Goal: Book appointment/travel/reservation

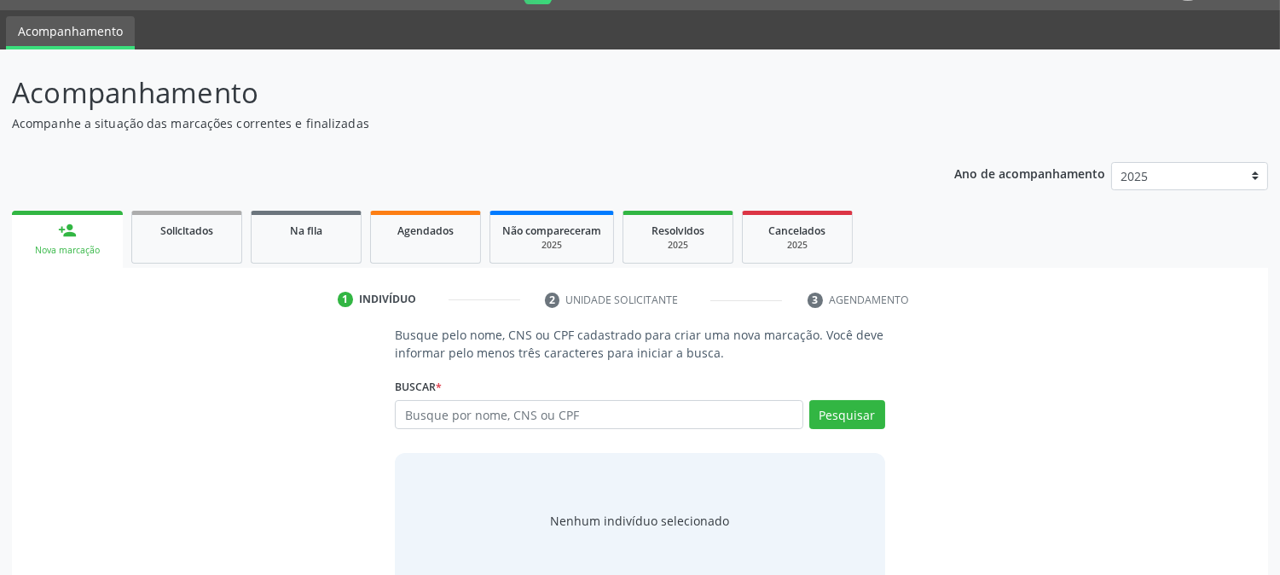
scroll to position [81, 0]
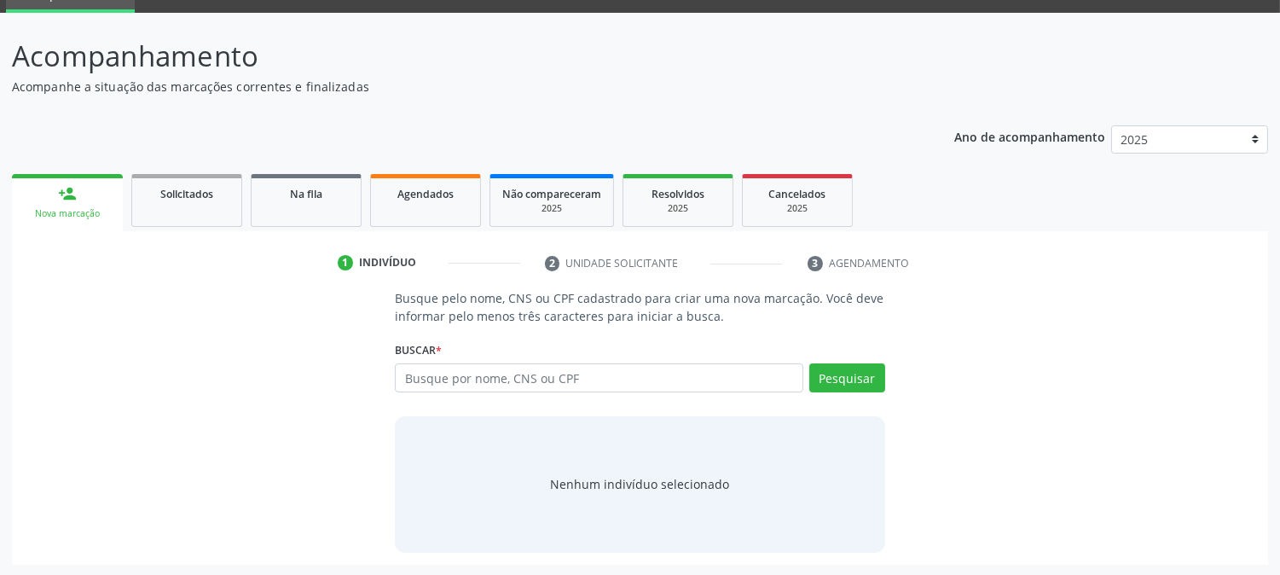
click at [602, 382] on input "text" at bounding box center [599, 377] width 408 height 29
type input "898005916043629"
click at [842, 370] on button "Pesquisar" at bounding box center [847, 377] width 76 height 29
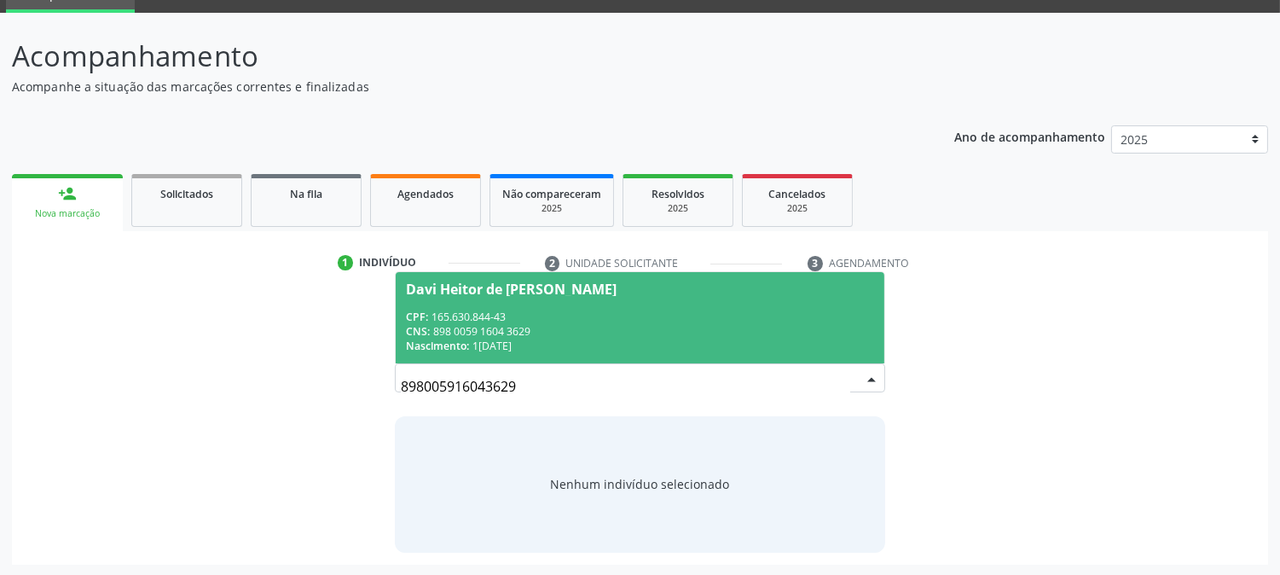
click at [551, 339] on div "Nascimento: 10/07/2015" at bounding box center [639, 346] width 467 height 15
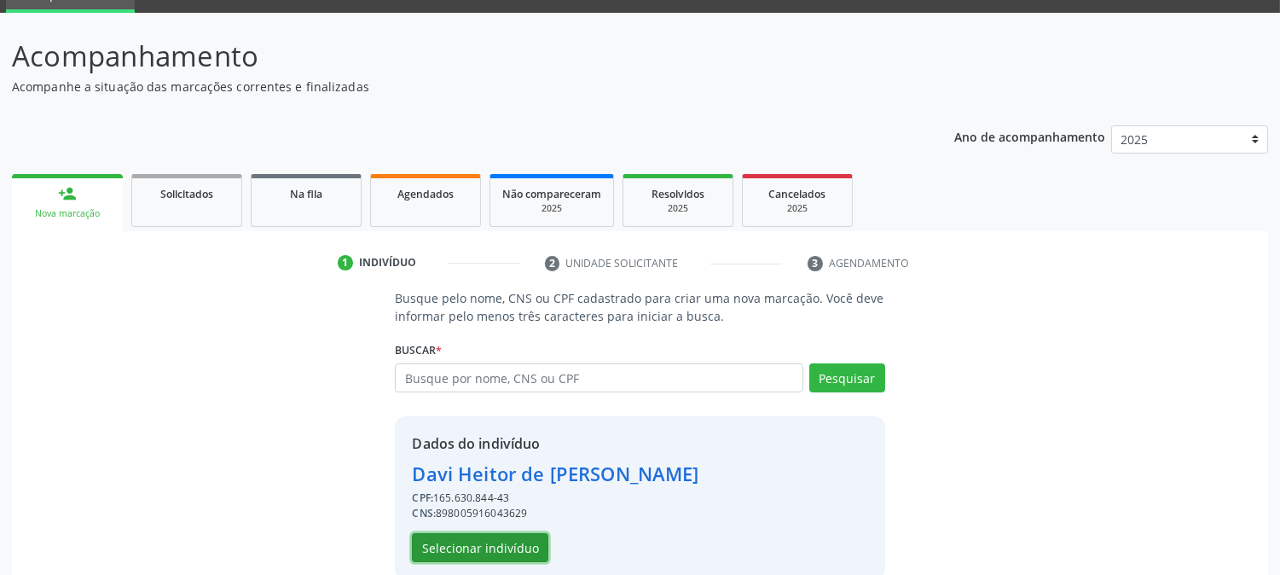
click at [480, 551] on button "Selecionar indivíduo" at bounding box center [480, 547] width 136 height 29
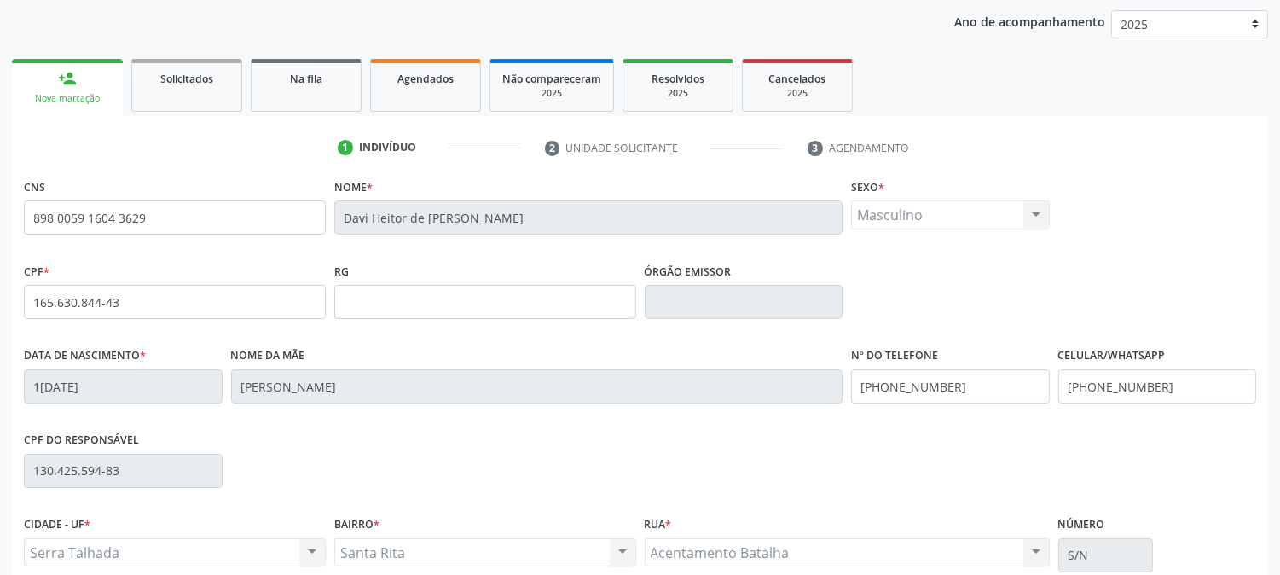
scroll to position [348, 0]
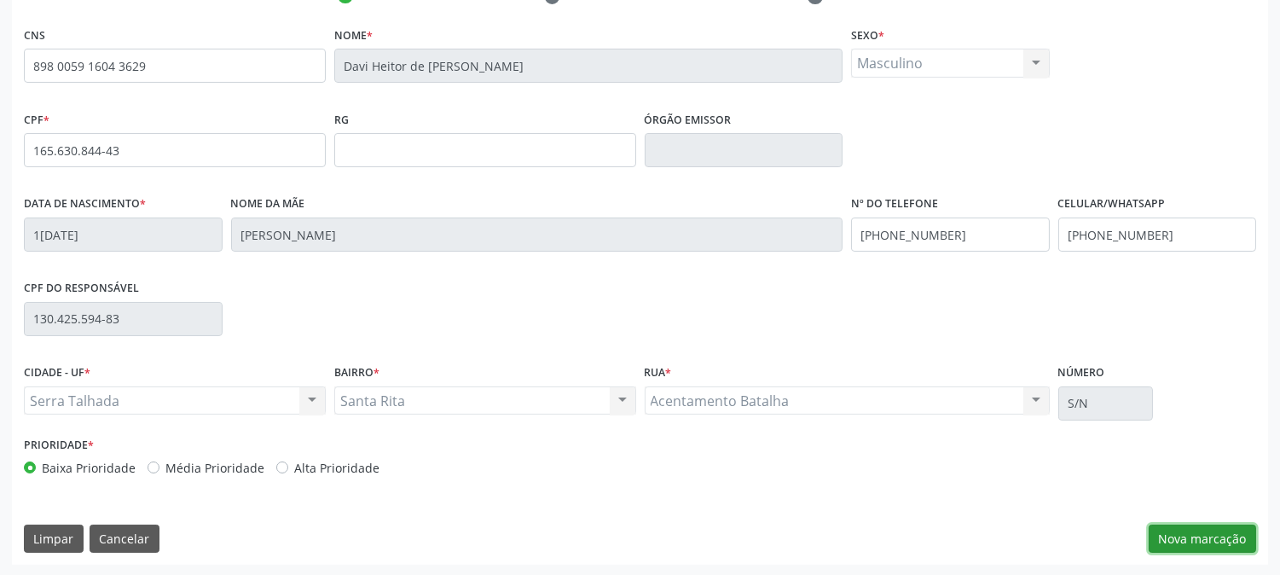
click at [1179, 542] on button "Nova marcação" at bounding box center [1202, 539] width 107 height 29
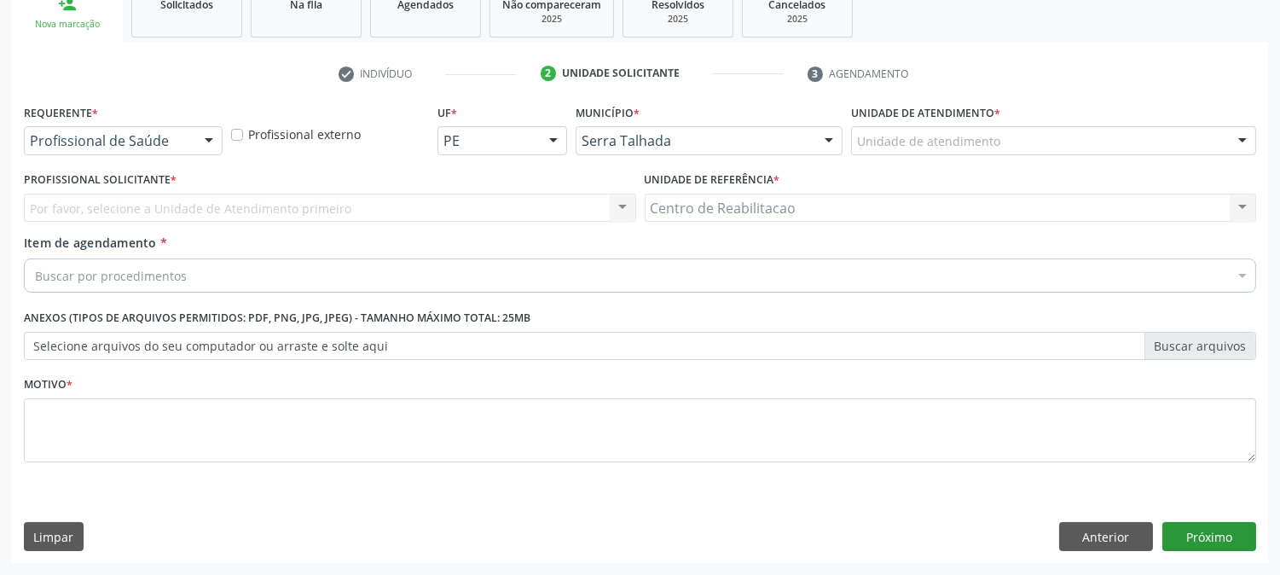
scroll to position [270, 0]
click at [212, 138] on div at bounding box center [209, 142] width 26 height 29
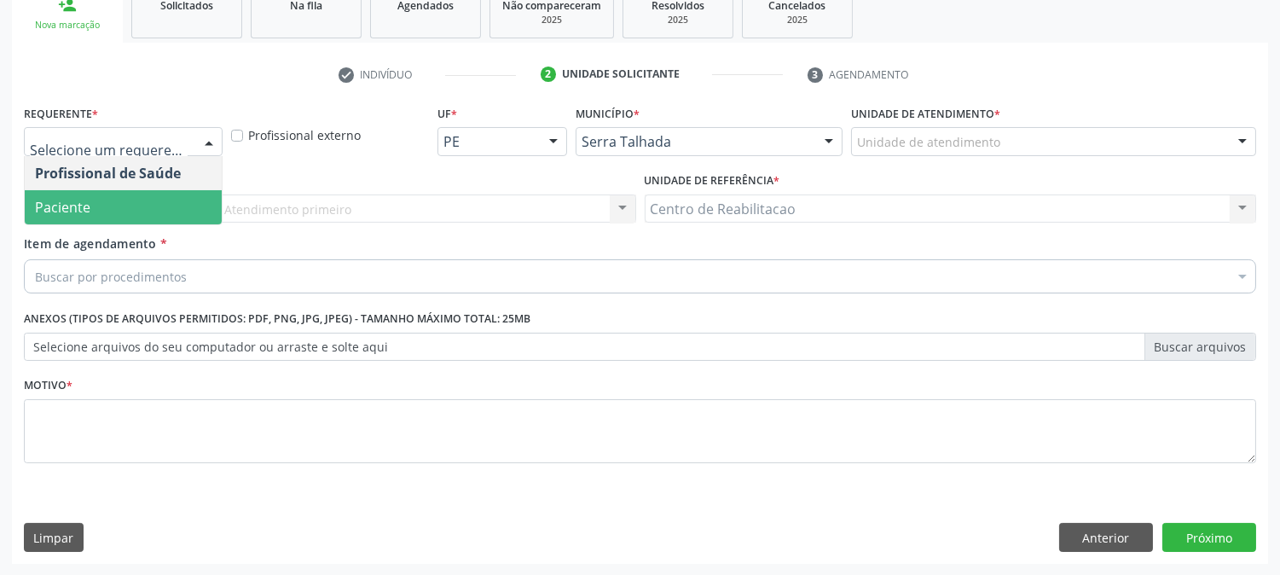
click at [107, 194] on span "Paciente" at bounding box center [123, 207] width 197 height 34
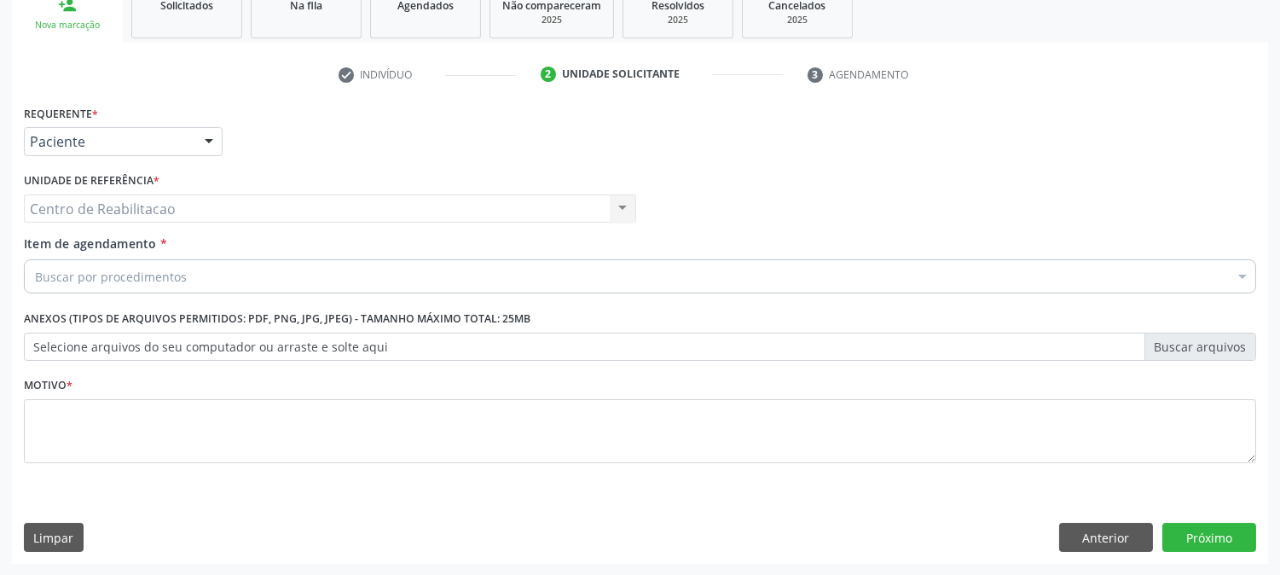
click at [184, 279] on div "Buscar por procedimentos" at bounding box center [640, 276] width 1233 height 34
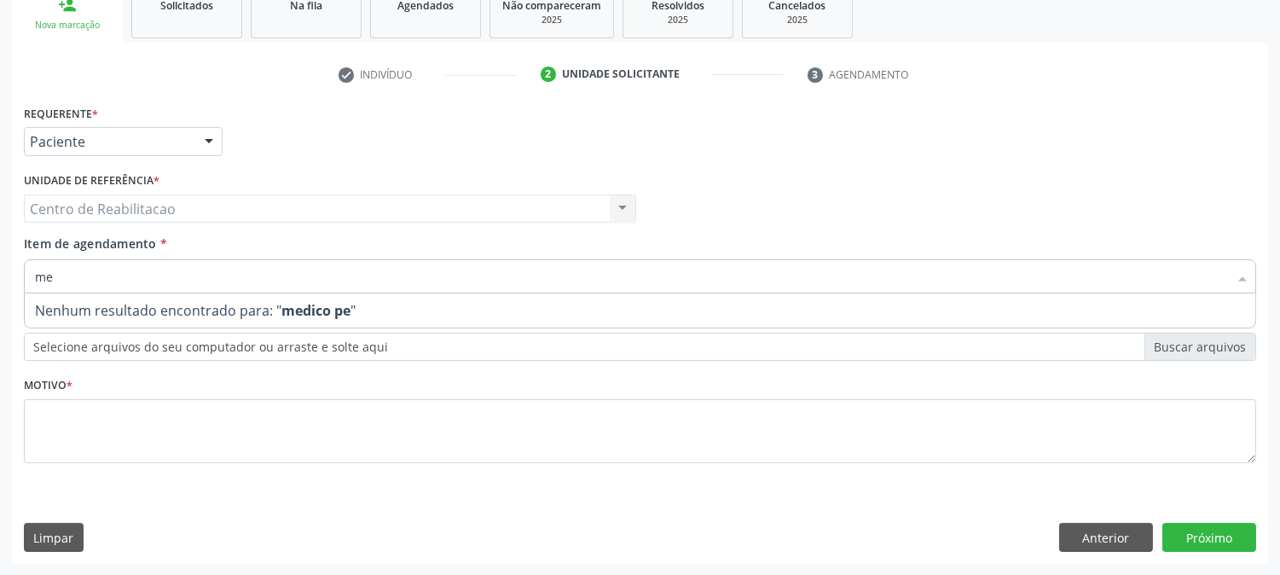
type input "m"
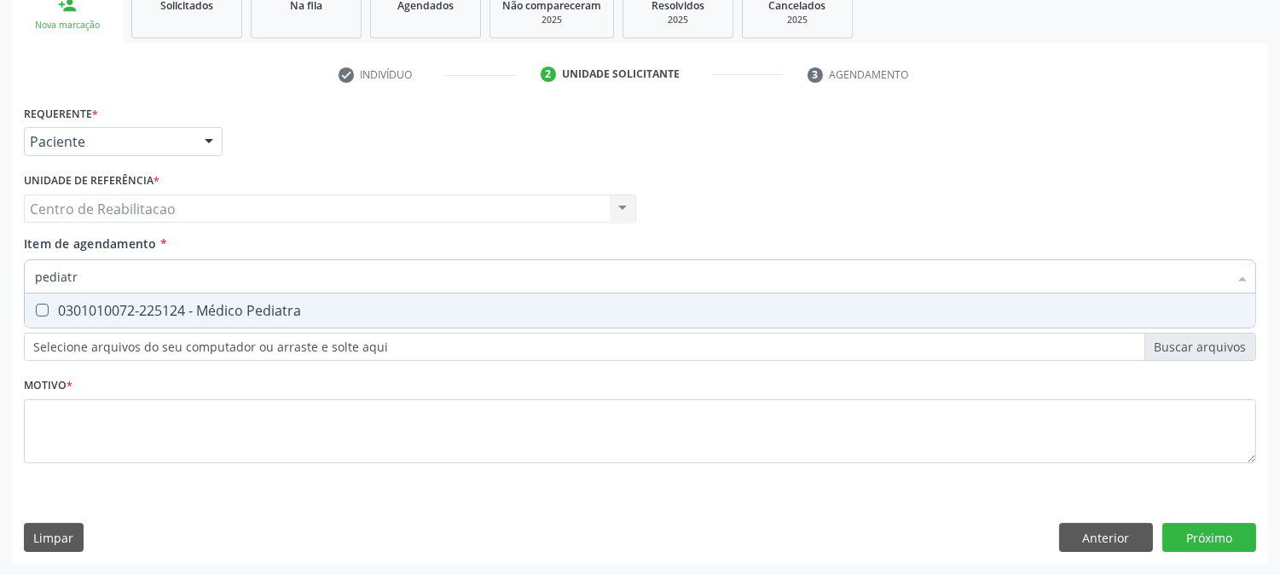
type input "pediatra"
click at [46, 304] on Pediatra at bounding box center [42, 310] width 13 height 13
click at [36, 305] on Pediatra "checkbox" at bounding box center [30, 310] width 11 height 11
checkbox Pediatra "true"
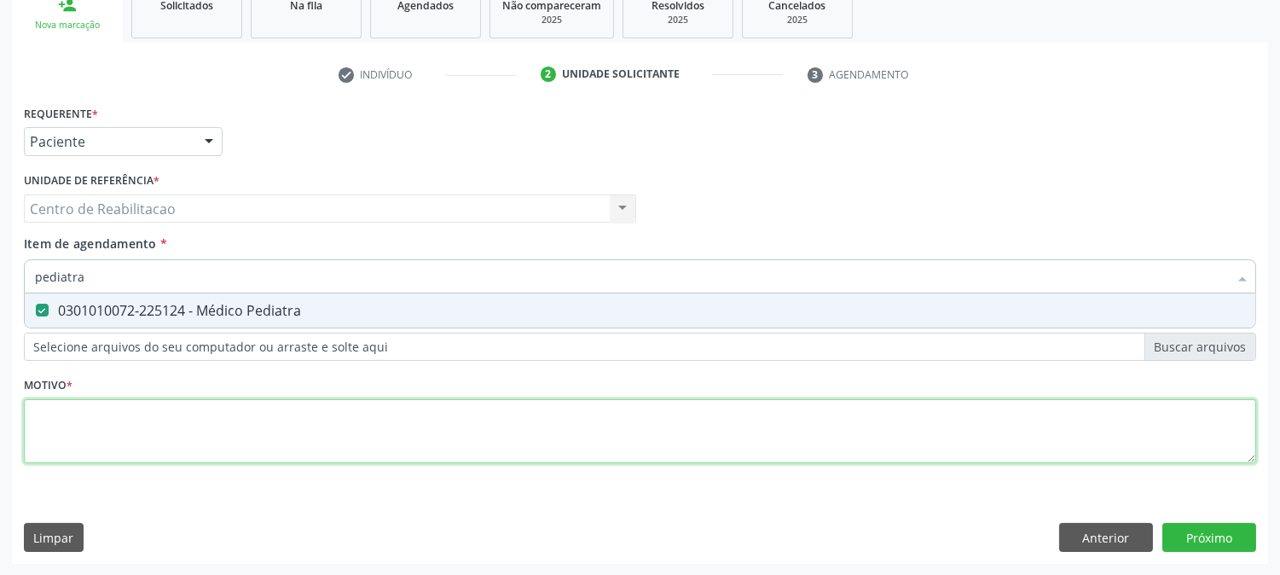
click at [109, 432] on div "Requerente * Paciente Profissional de Saúde Paciente Nenhum resultado encontrad…" at bounding box center [640, 294] width 1233 height 386
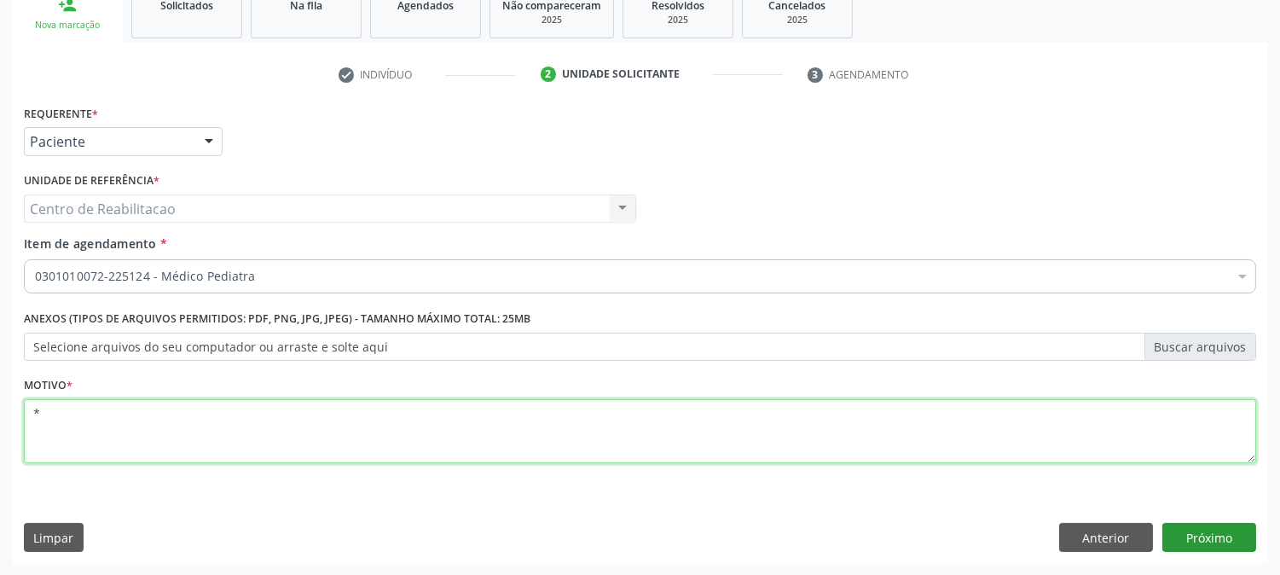
type textarea "*"
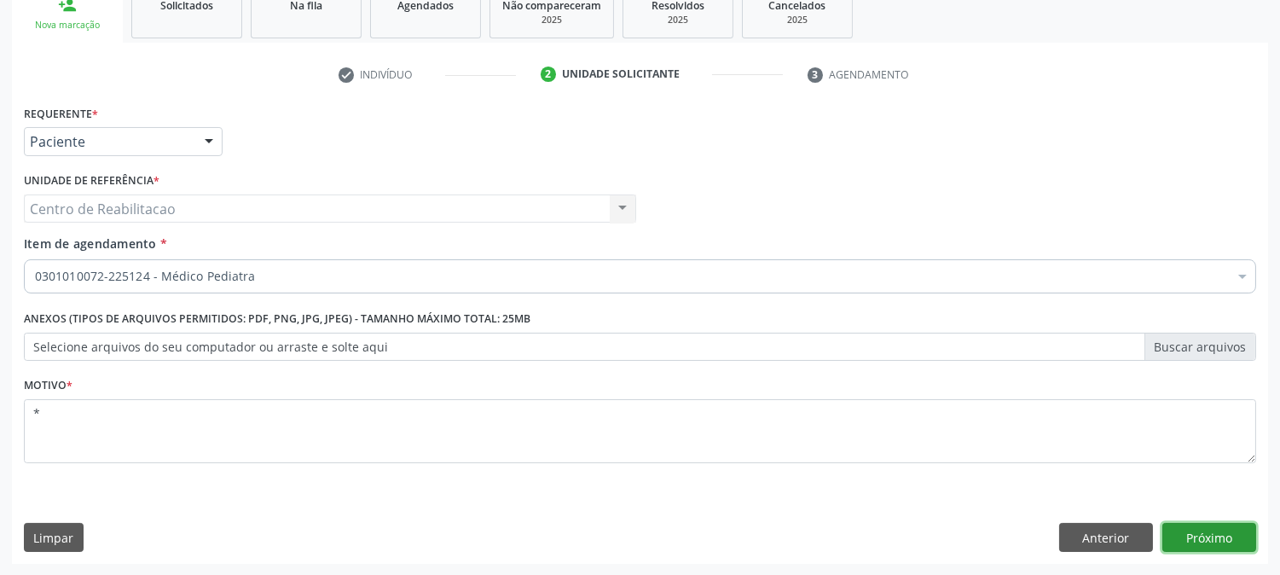
click at [1205, 541] on button "Próximo" at bounding box center [1210, 537] width 94 height 29
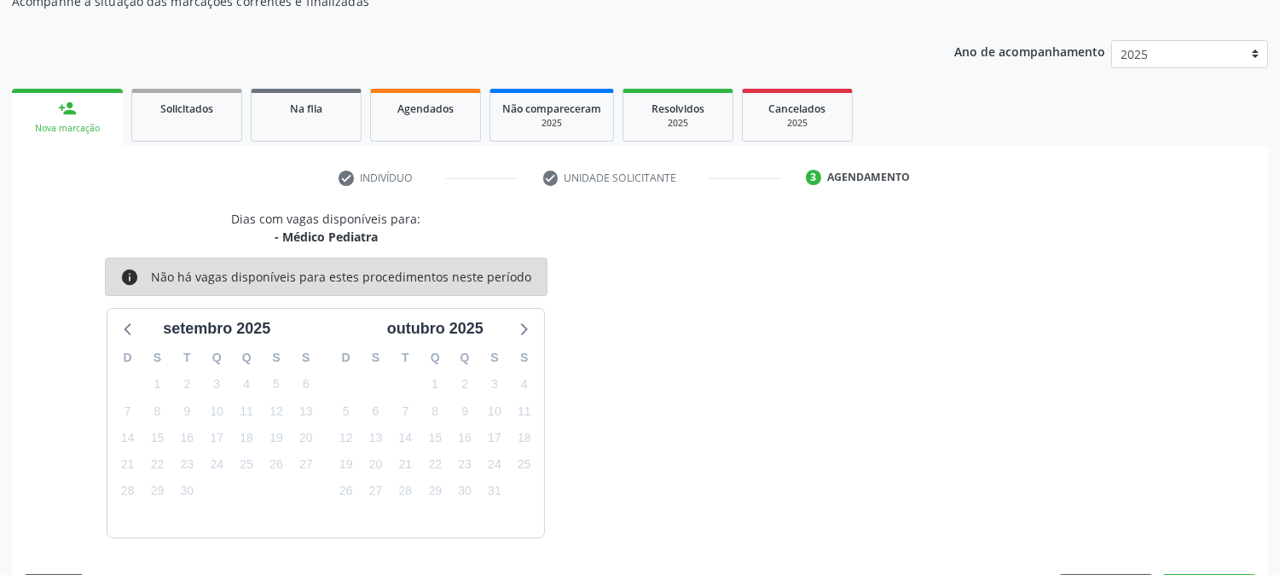
scroll to position [217, 0]
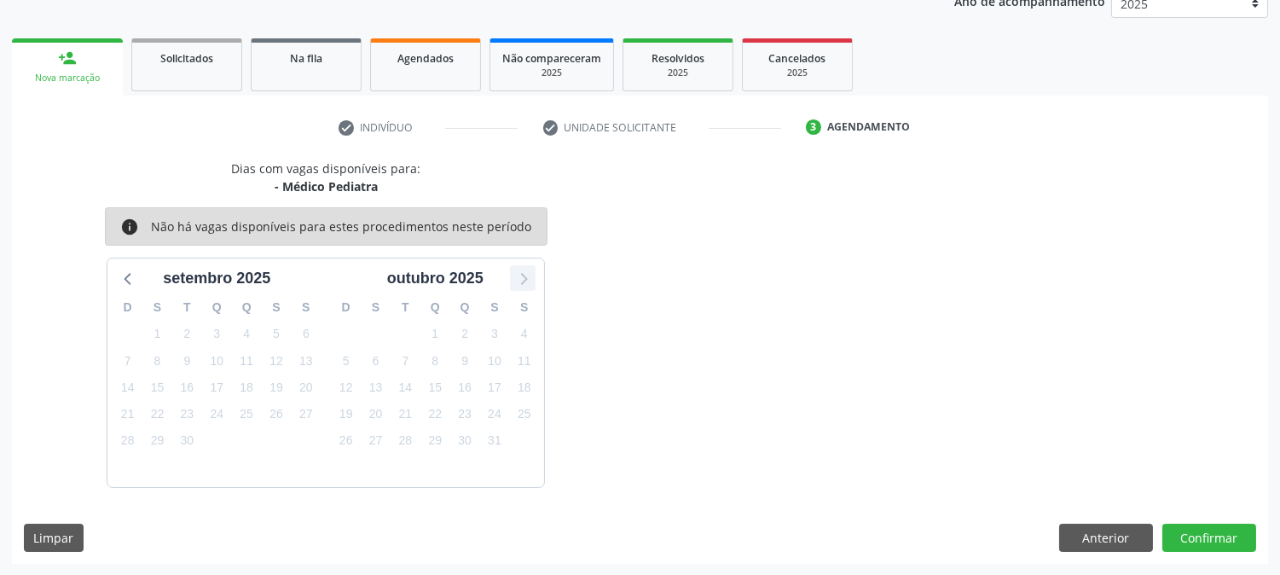
click at [532, 273] on icon at bounding box center [523, 278] width 22 height 22
click at [133, 275] on icon at bounding box center [129, 278] width 22 height 22
click at [1115, 534] on button "Anterior" at bounding box center [1106, 538] width 94 height 29
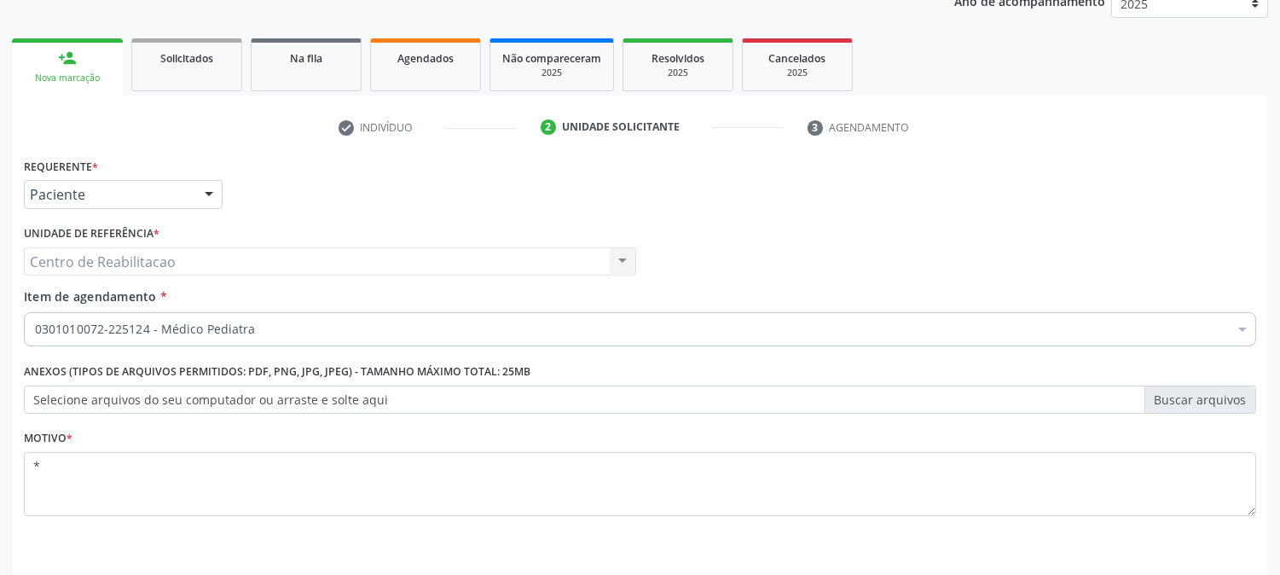
scroll to position [270, 0]
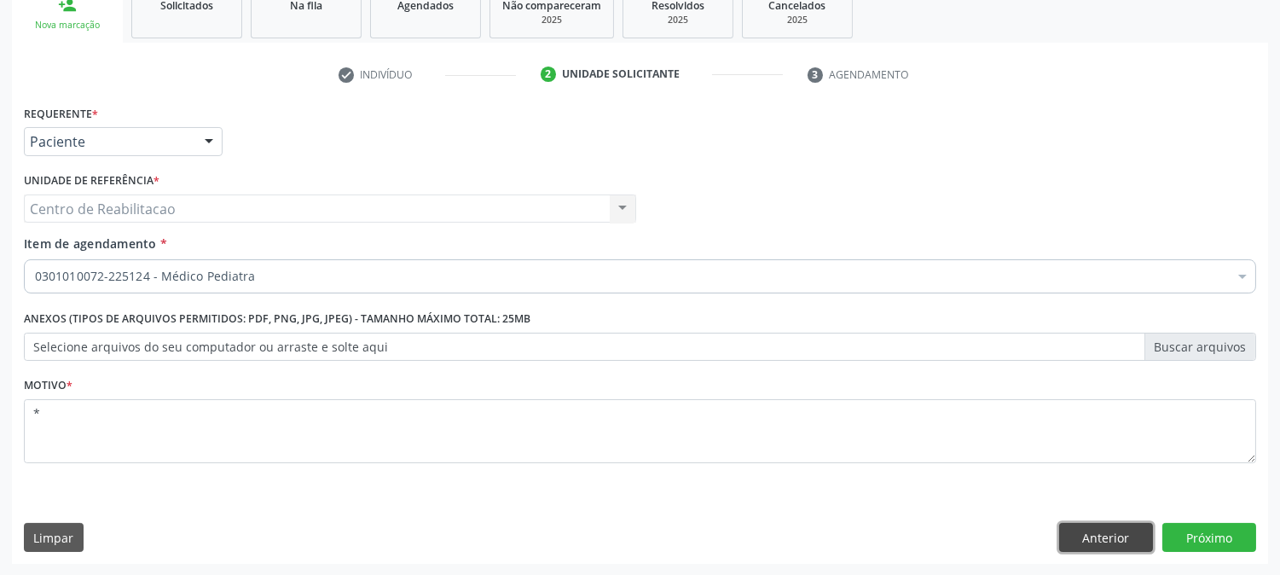
click at [1093, 531] on button "Anterior" at bounding box center [1106, 537] width 94 height 29
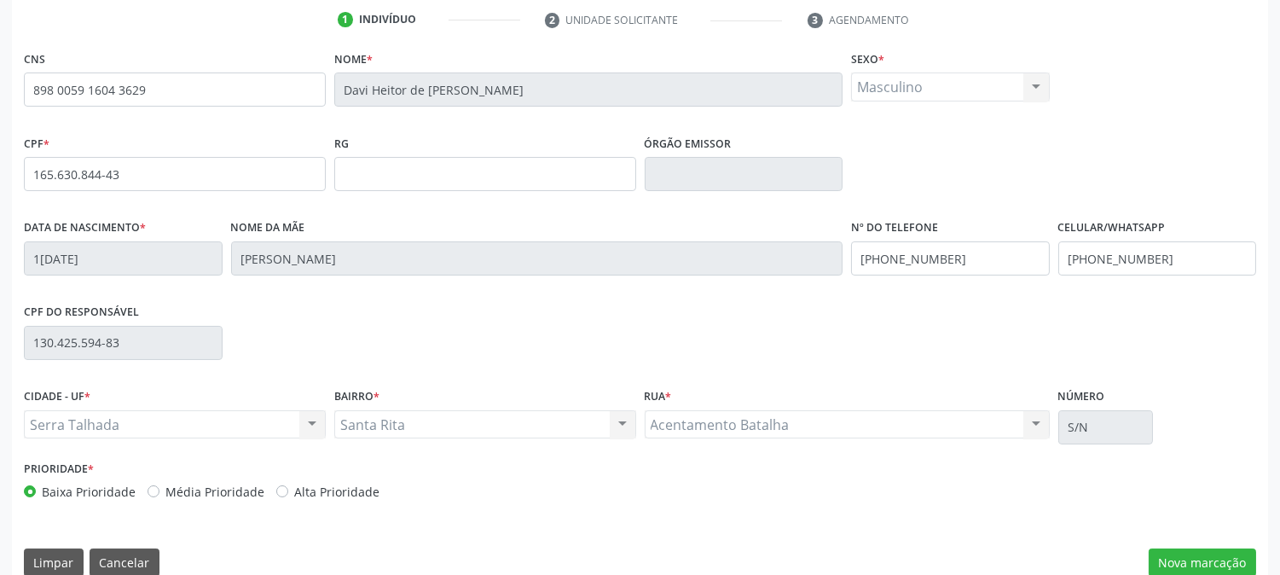
scroll to position [348, 0]
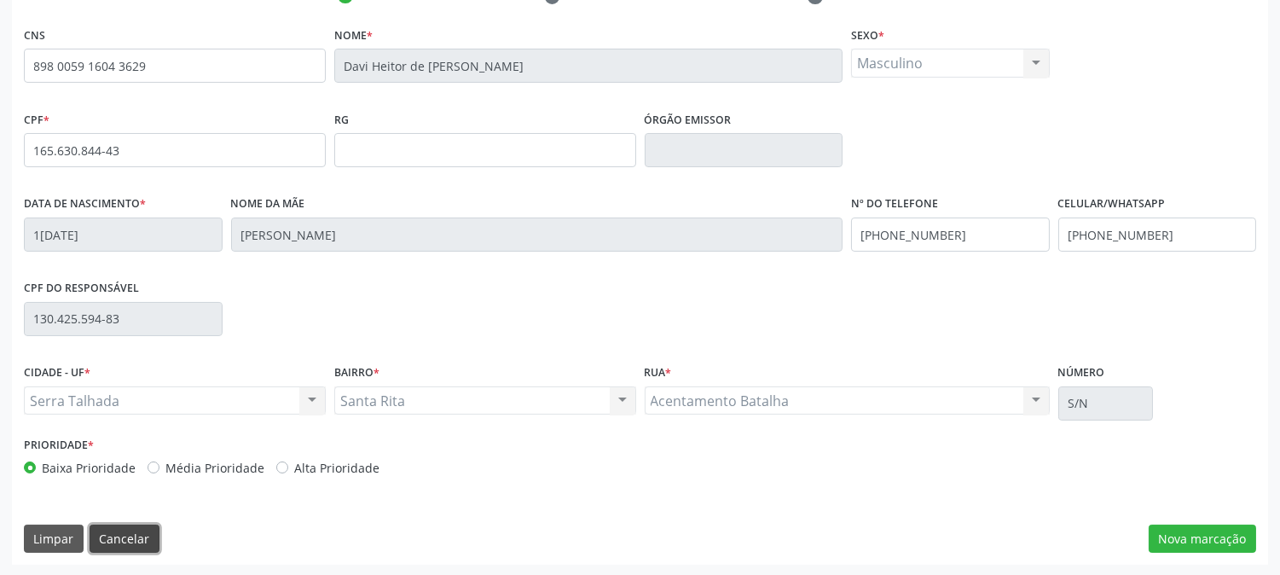
click at [131, 536] on button "Cancelar" at bounding box center [125, 539] width 70 height 29
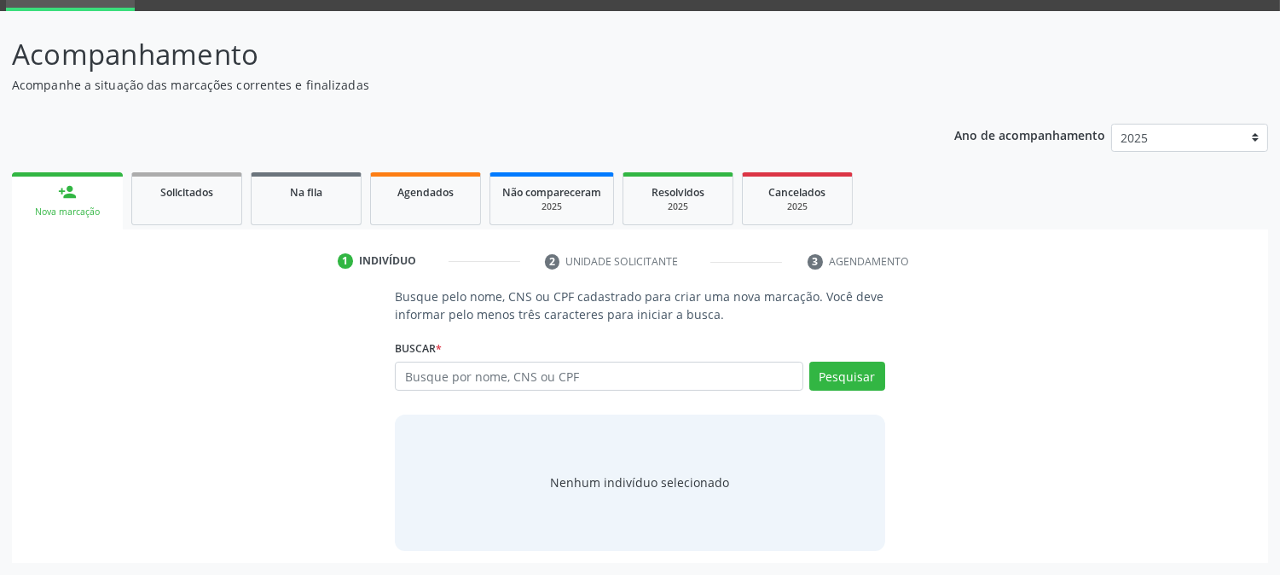
scroll to position [81, 0]
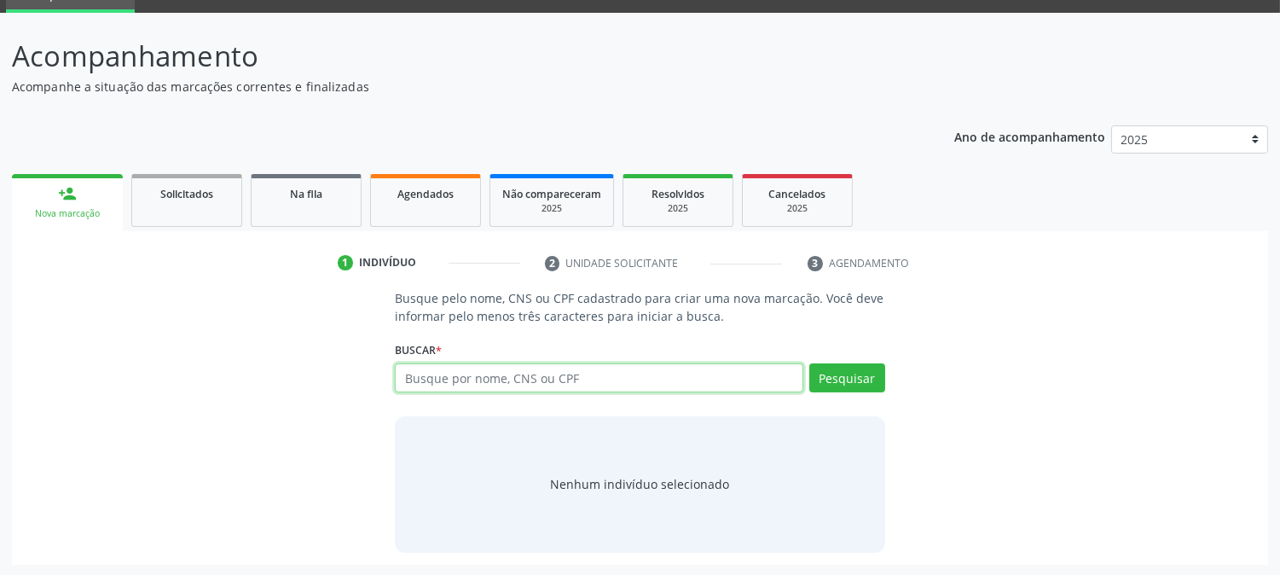
click at [476, 385] on input "text" at bounding box center [599, 377] width 408 height 29
type input "706200575969166"
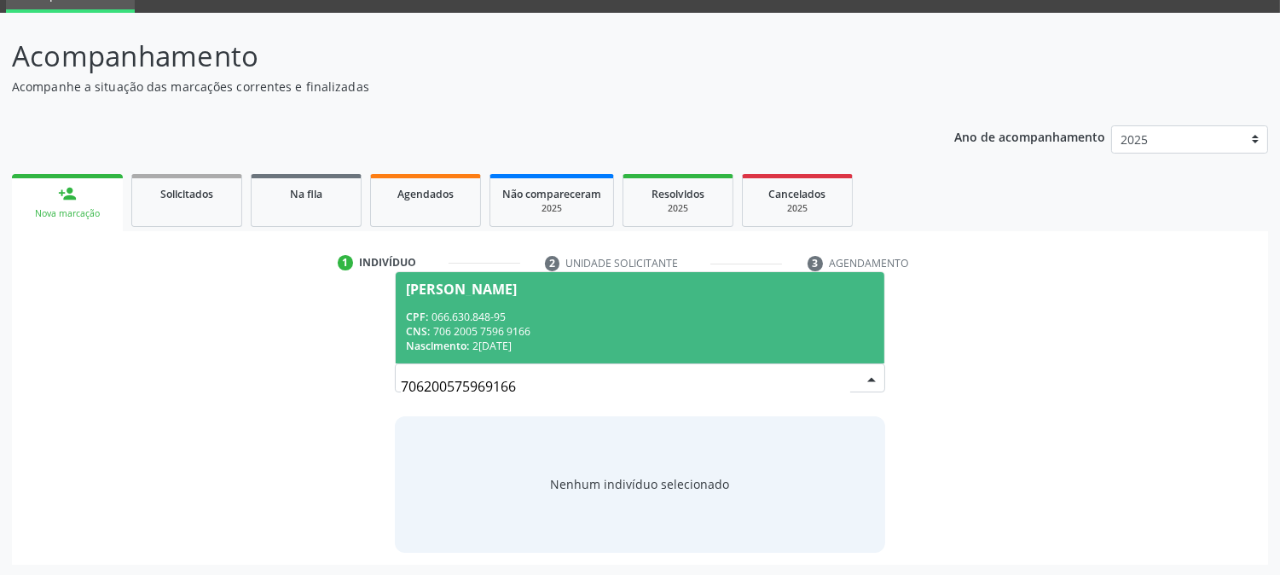
click at [616, 319] on div "CPF: 066.630.848-95" at bounding box center [639, 317] width 467 height 15
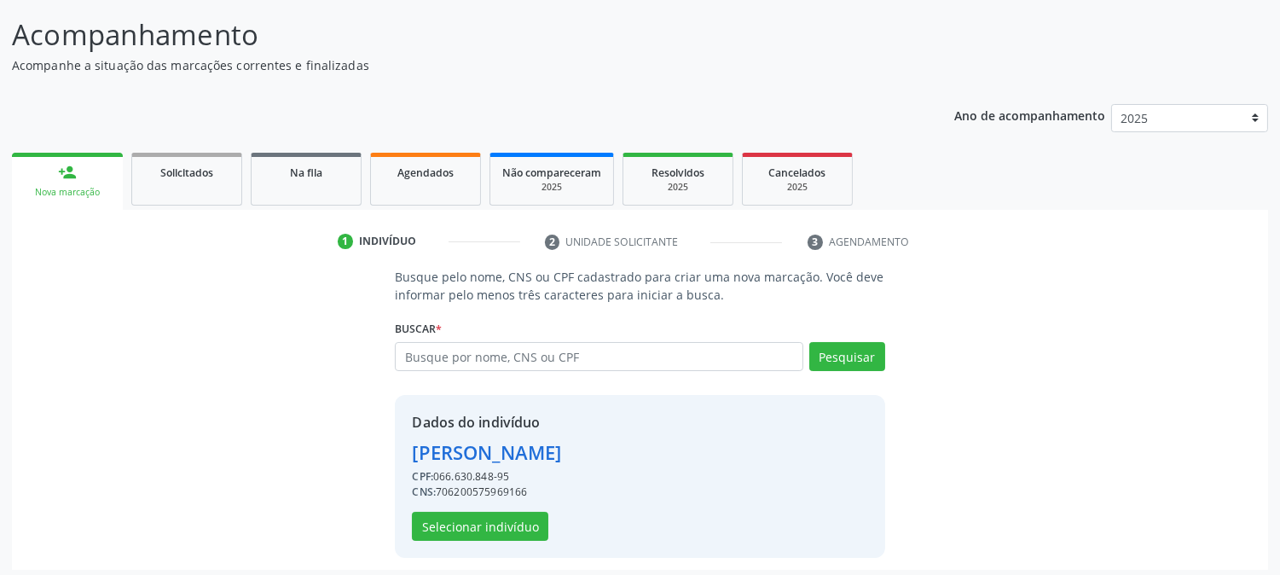
scroll to position [107, 0]
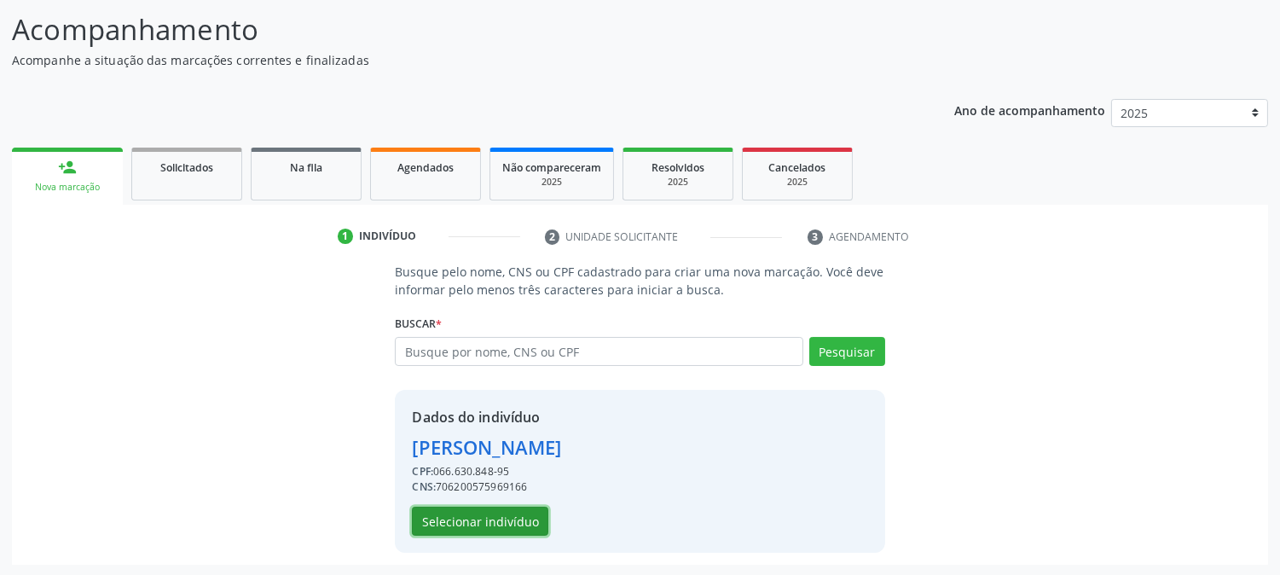
click at [492, 526] on button "Selecionar indivíduo" at bounding box center [480, 521] width 136 height 29
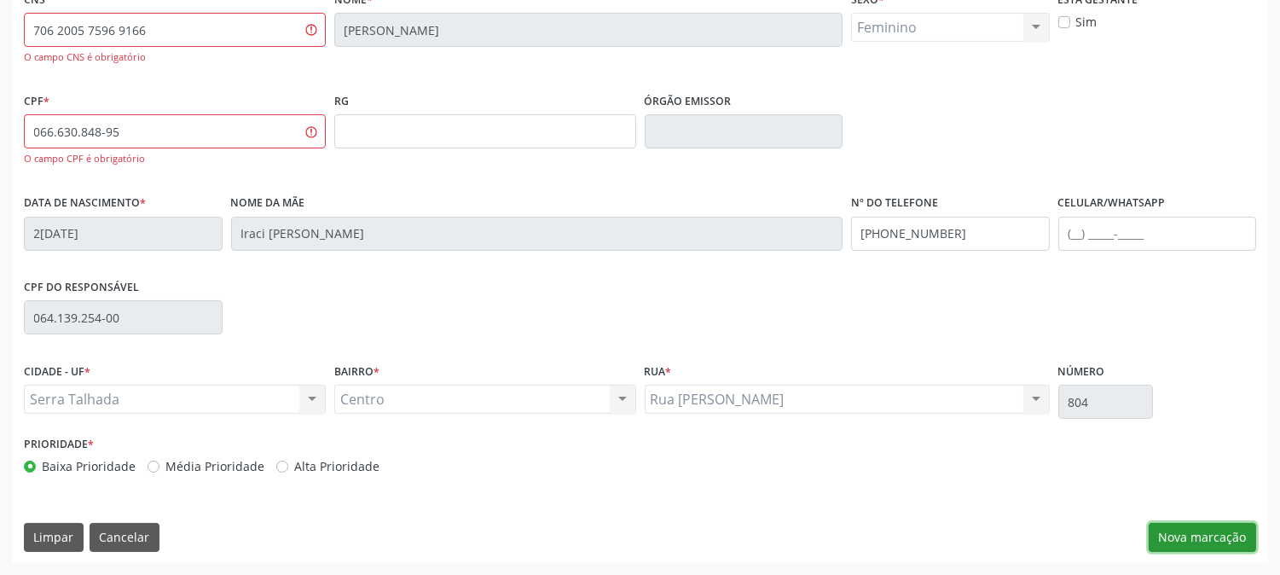
click at [1167, 531] on button "Nova marcação" at bounding box center [1202, 537] width 107 height 29
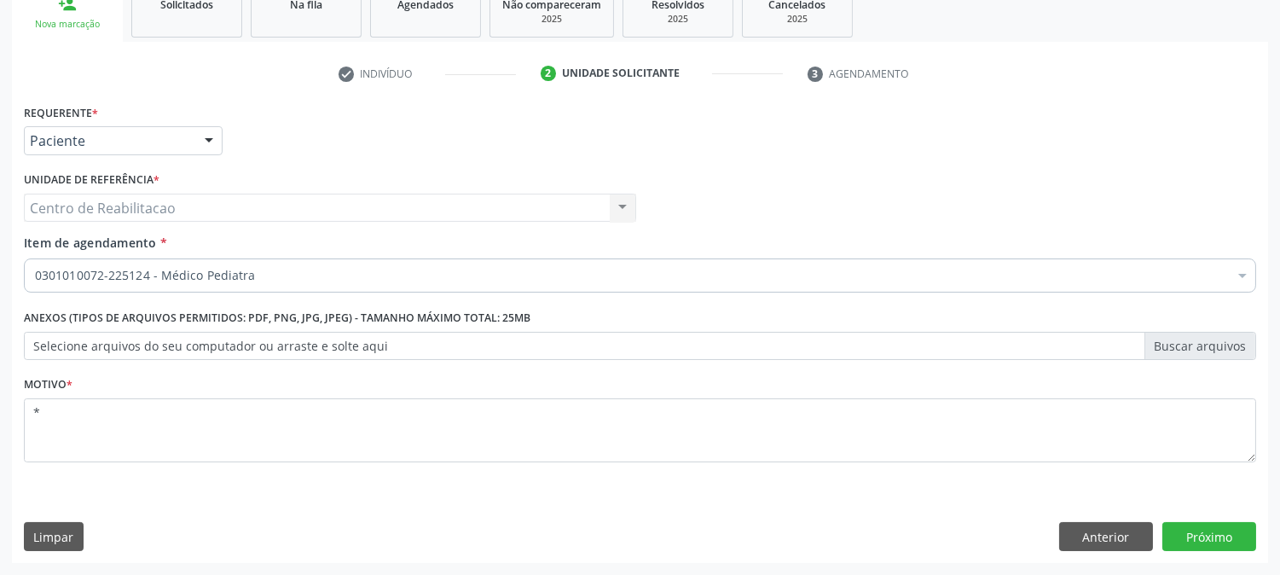
scroll to position [270, 0]
click at [1246, 277] on div at bounding box center [1243, 278] width 26 height 29
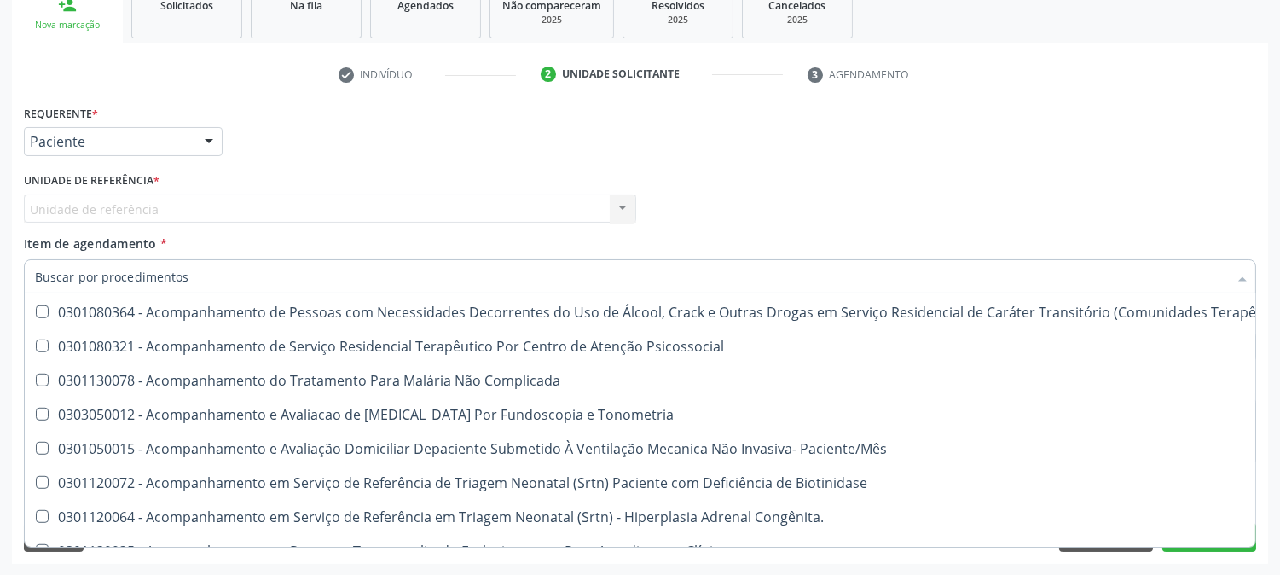
scroll to position [2369, 0]
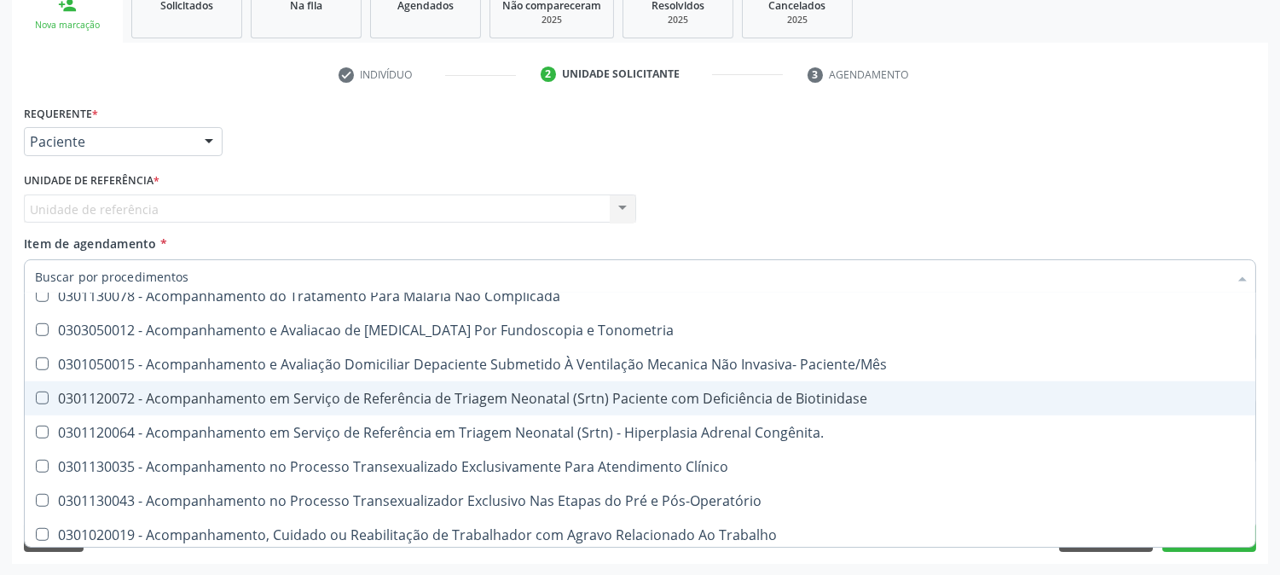
click at [589, 129] on div "Requerente * Paciente Profissional de Saúde Paciente Nenhum resultado encontrad…" at bounding box center [640, 134] width 1241 height 67
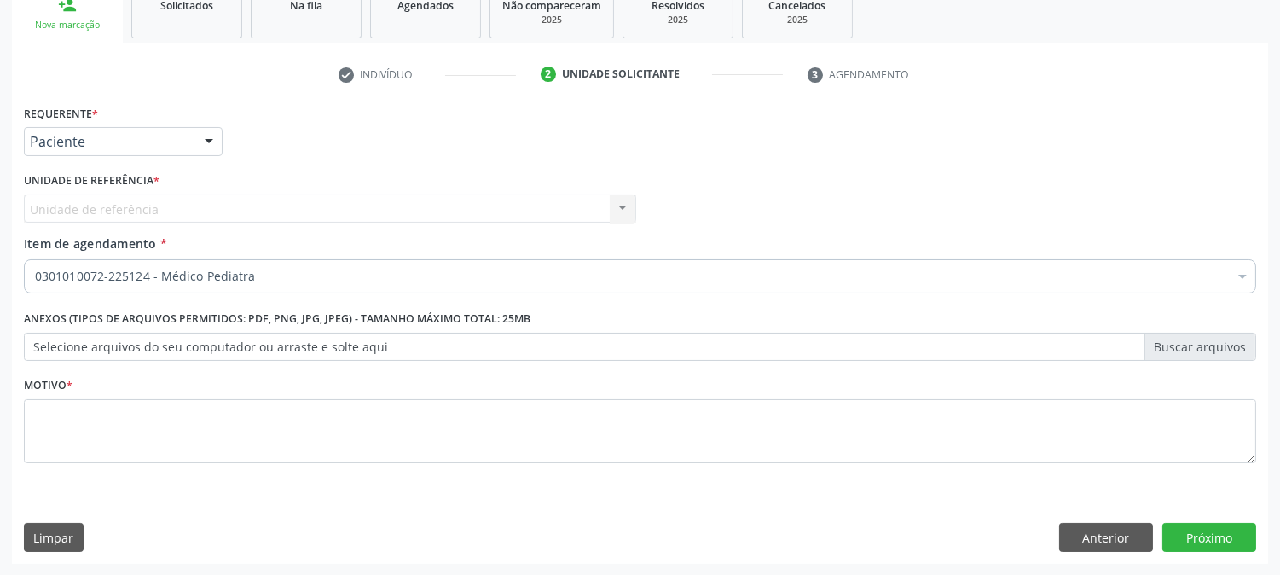
scroll to position [0, 0]
click at [1103, 538] on button "Anterior" at bounding box center [1106, 537] width 94 height 29
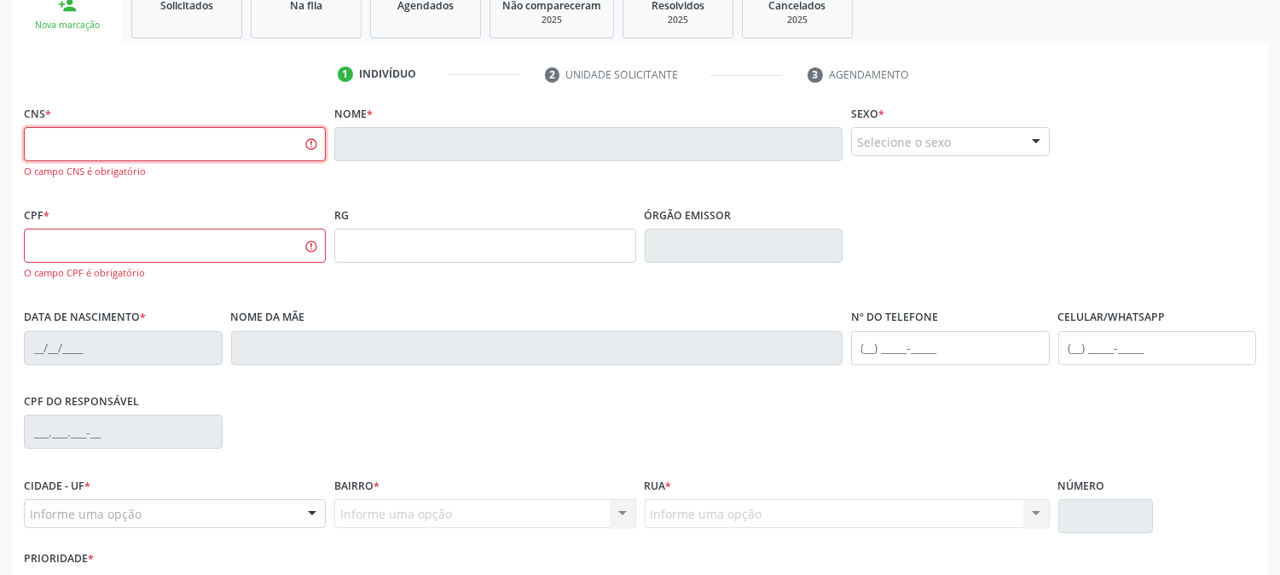
click at [154, 142] on input "text" at bounding box center [175, 144] width 302 height 34
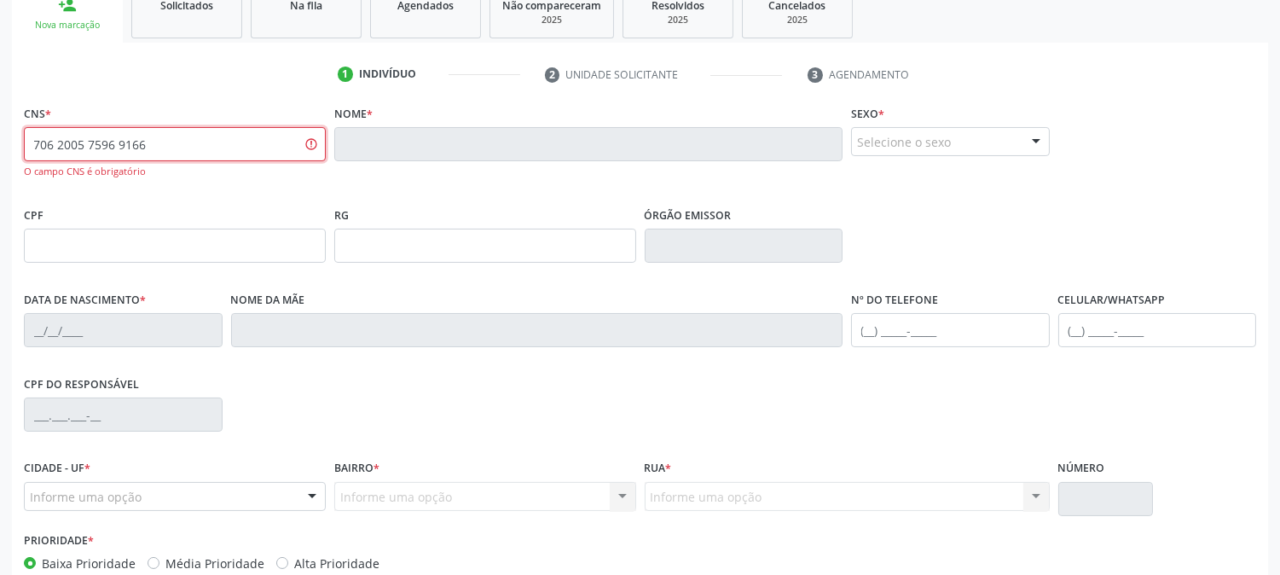
type input "706 2005 7596 9166"
click at [194, 143] on input "706 2005 7596 9166" at bounding box center [175, 144] width 302 height 34
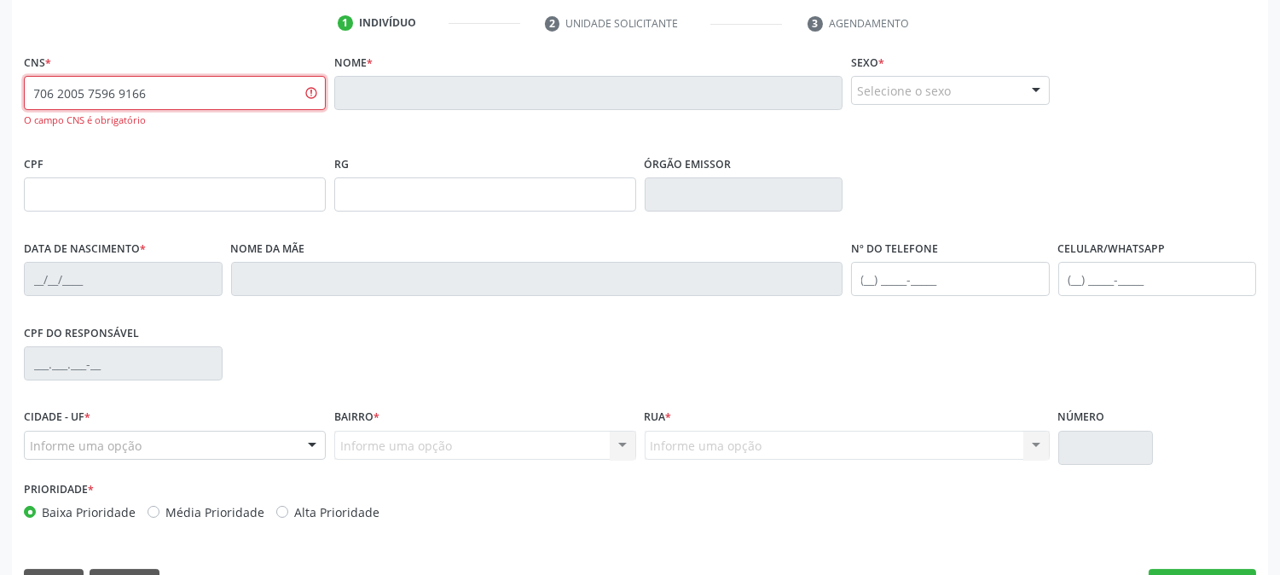
scroll to position [367, 0]
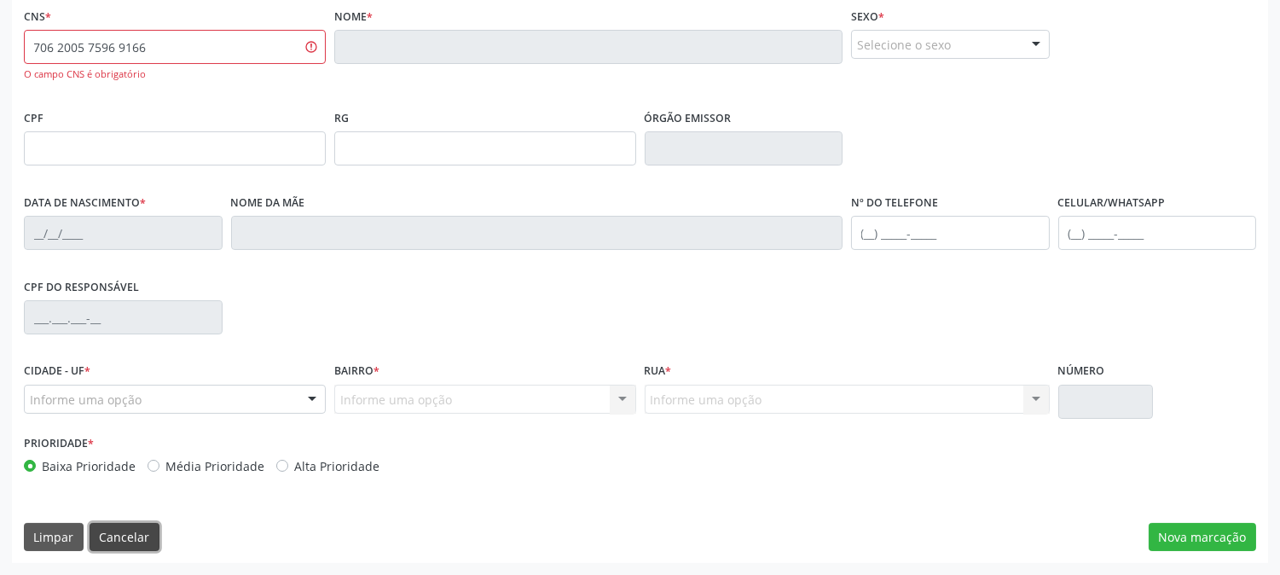
click at [112, 538] on button "Cancelar" at bounding box center [125, 537] width 70 height 29
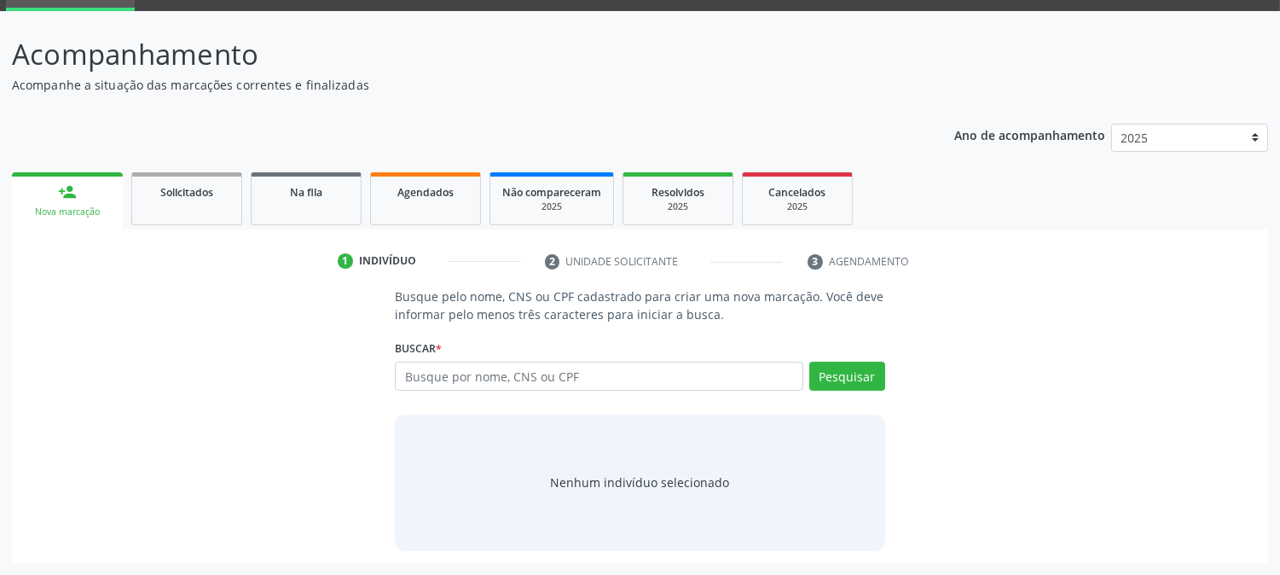
scroll to position [81, 0]
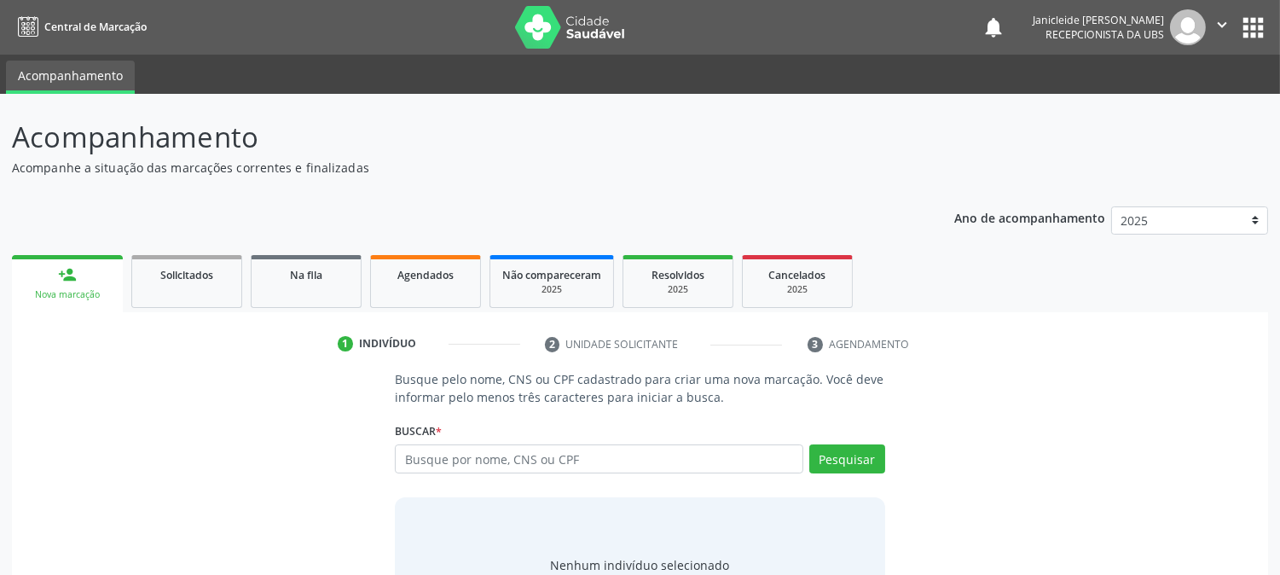
click at [540, 446] on input "text" at bounding box center [599, 458] width 408 height 29
type input "706200575969166"
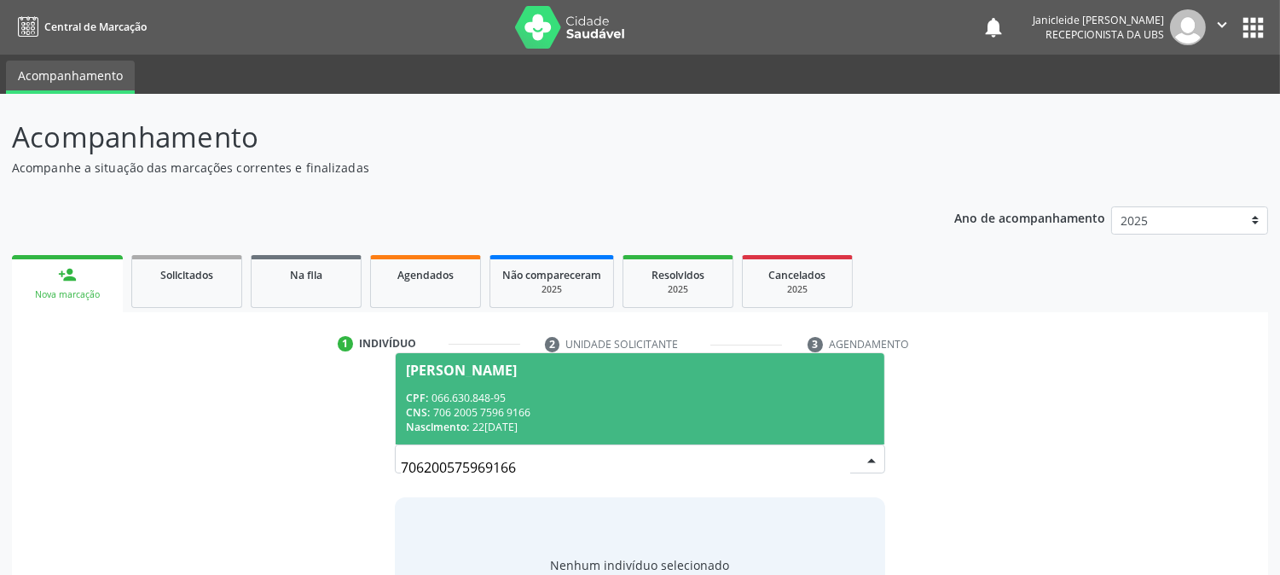
click at [455, 379] on span "[PERSON_NAME] CPF: 066.630.848-95 CNS: 706 2005 7596 9166 Nascimento: [DATE]" at bounding box center [640, 398] width 488 height 91
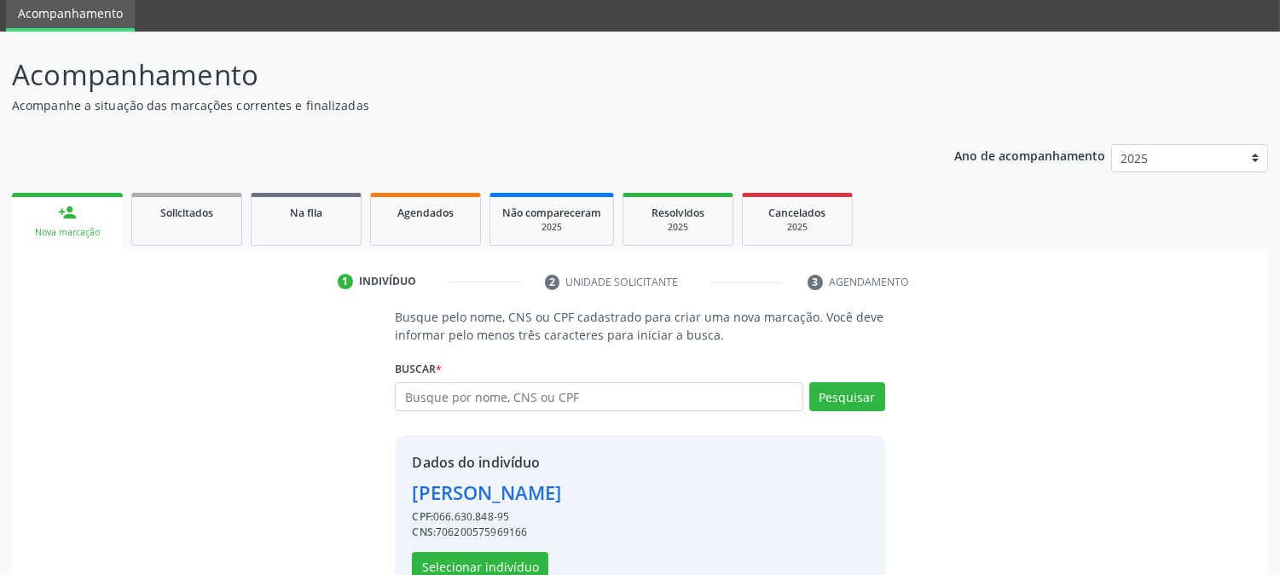
scroll to position [107, 0]
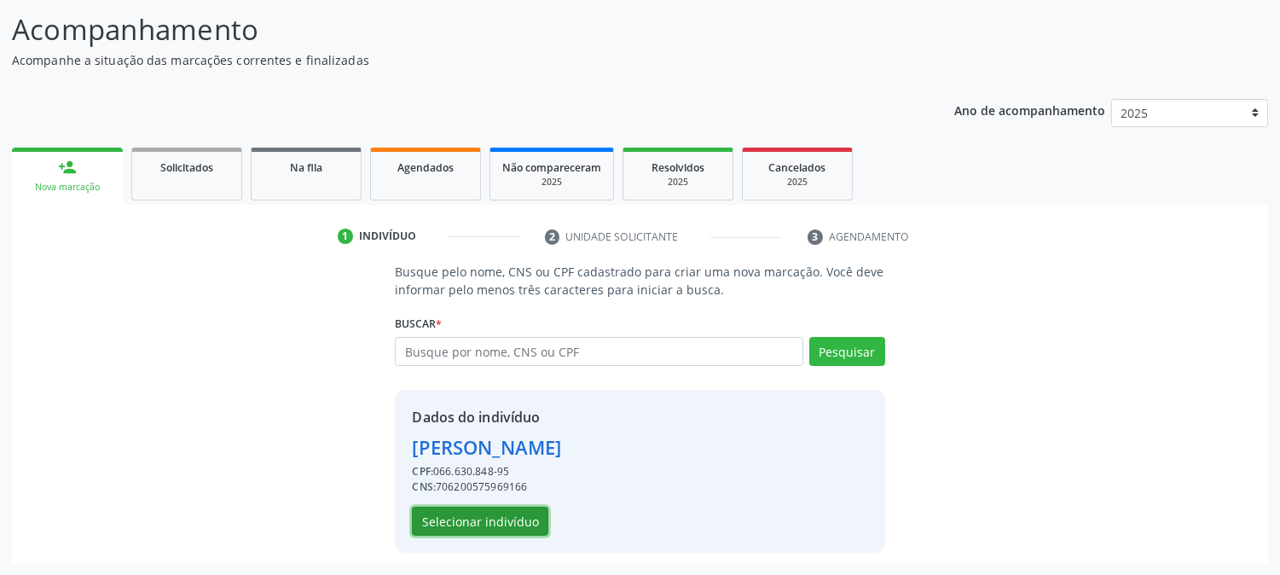
click at [479, 531] on button "Selecionar indivíduo" at bounding box center [480, 521] width 136 height 29
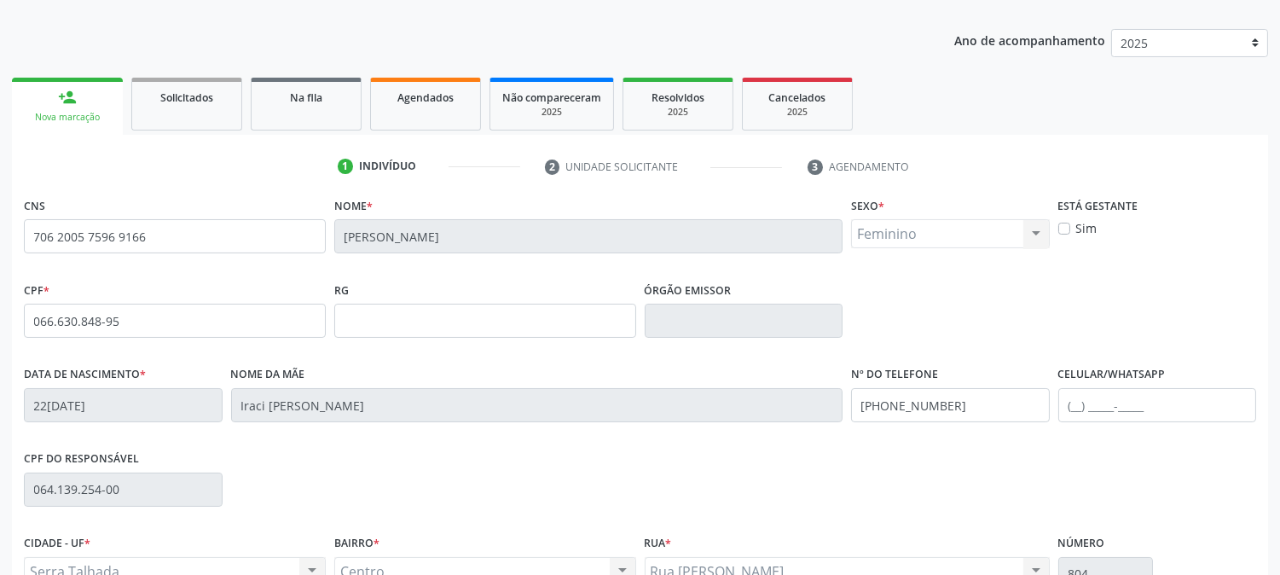
scroll to position [348, 0]
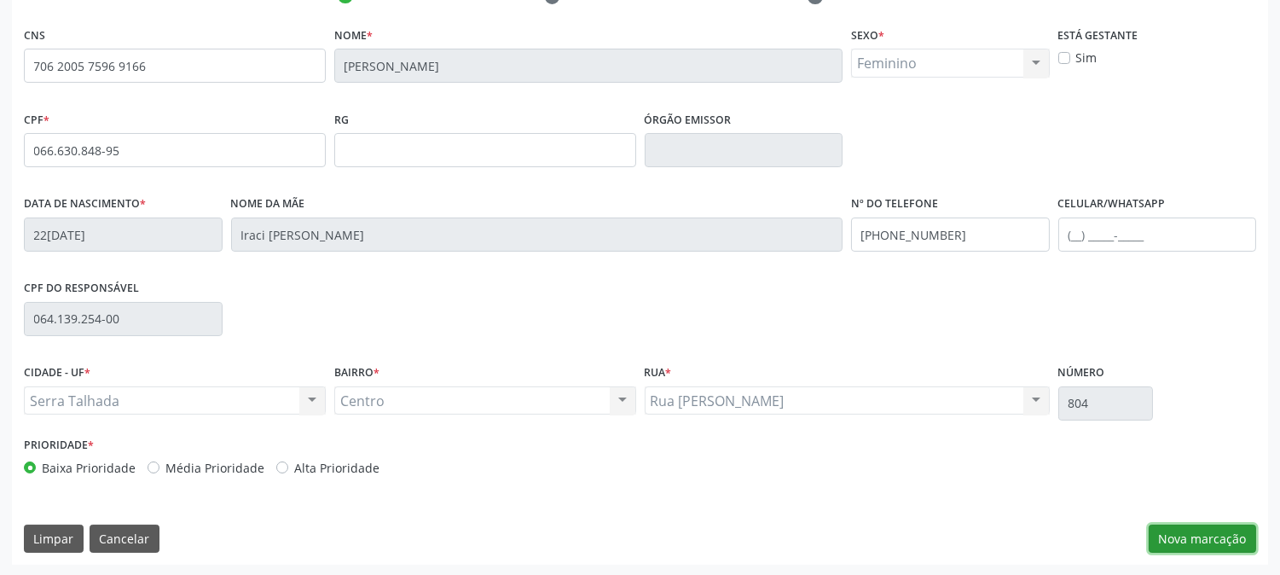
click at [1218, 548] on button "Nova marcação" at bounding box center [1202, 539] width 107 height 29
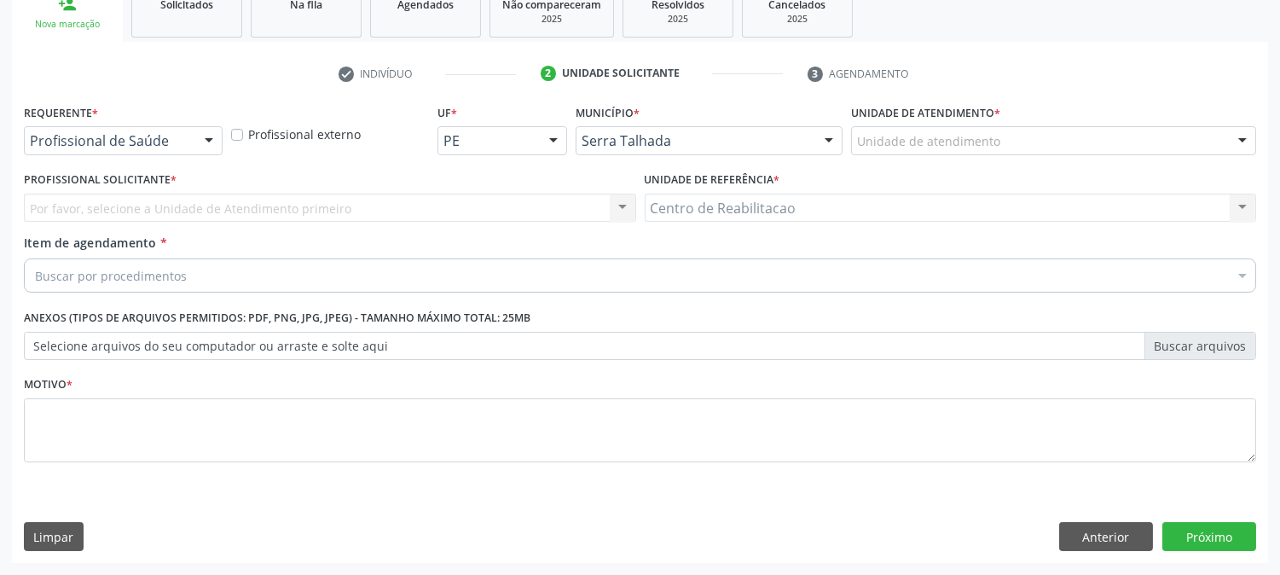
scroll to position [270, 0]
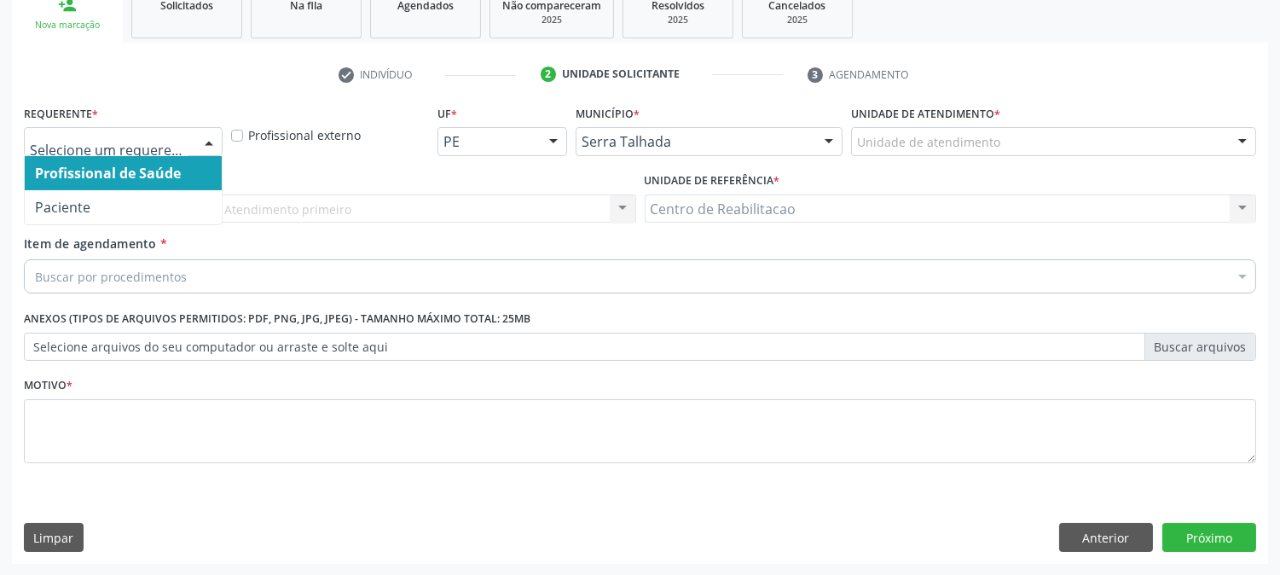
click at [205, 137] on div at bounding box center [209, 142] width 26 height 29
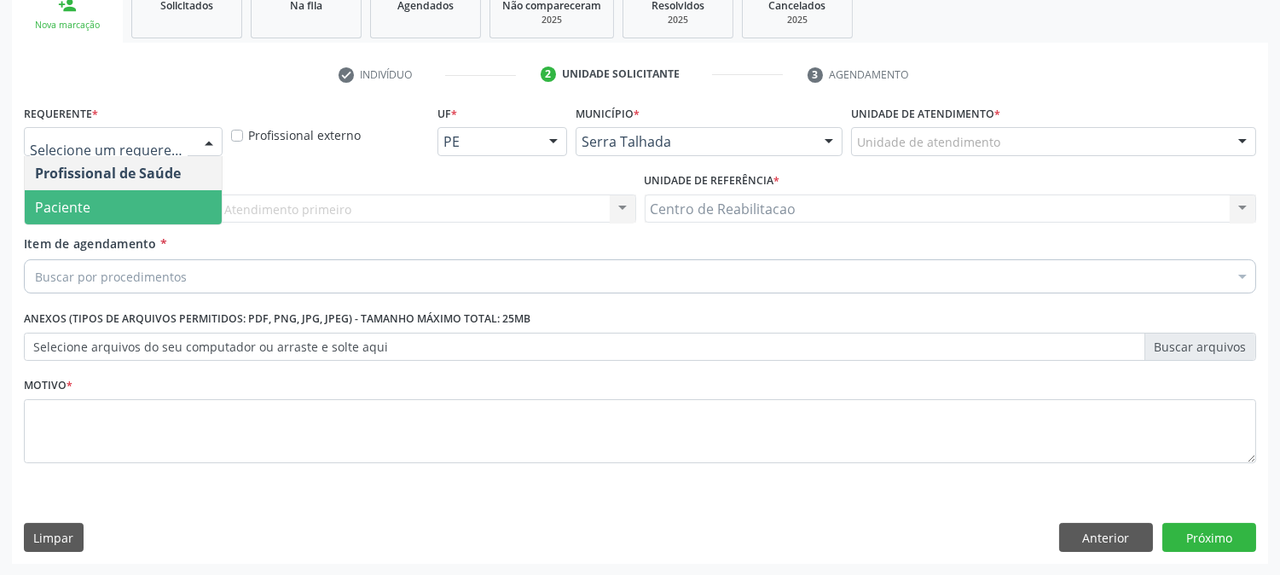
click at [96, 199] on span "Paciente" at bounding box center [123, 207] width 197 height 34
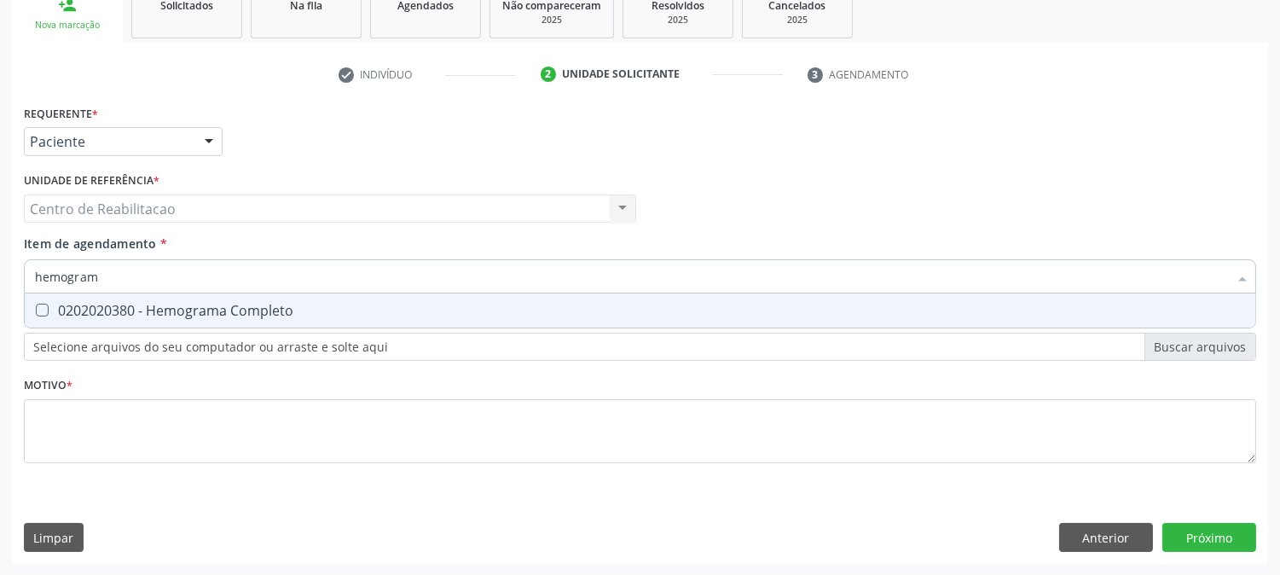
type input "hemograma"
click at [38, 314] on Completo at bounding box center [42, 310] width 13 height 13
click at [36, 314] on Completo "checkbox" at bounding box center [30, 310] width 11 height 11
checkbox Completo "true"
type input "hem"
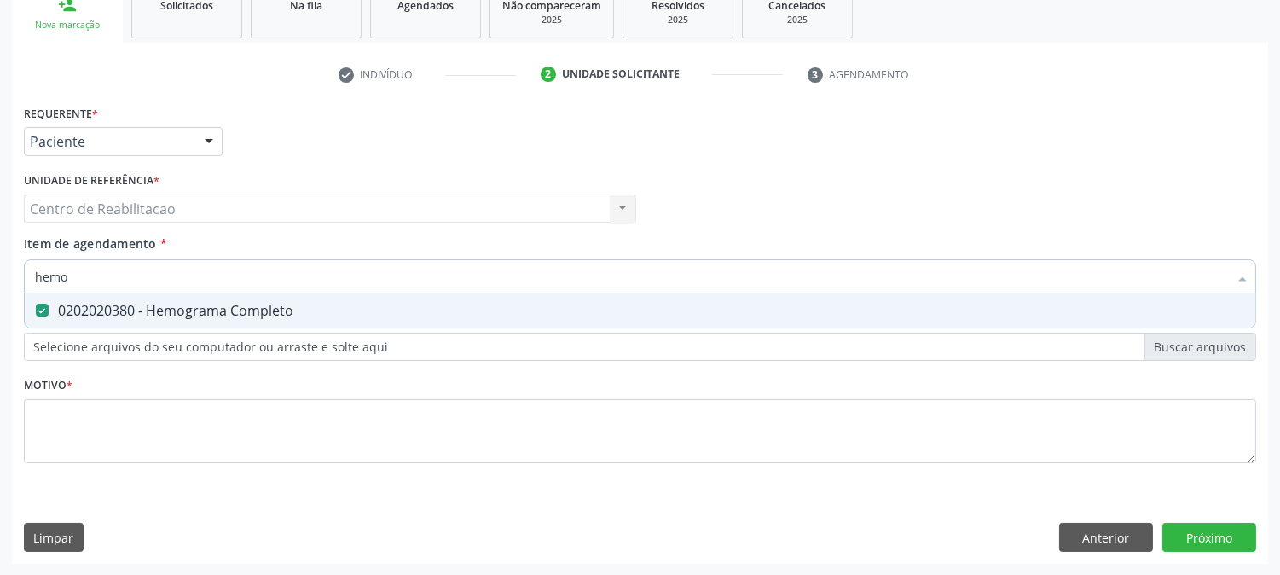
checkbox Completo "false"
type input "h"
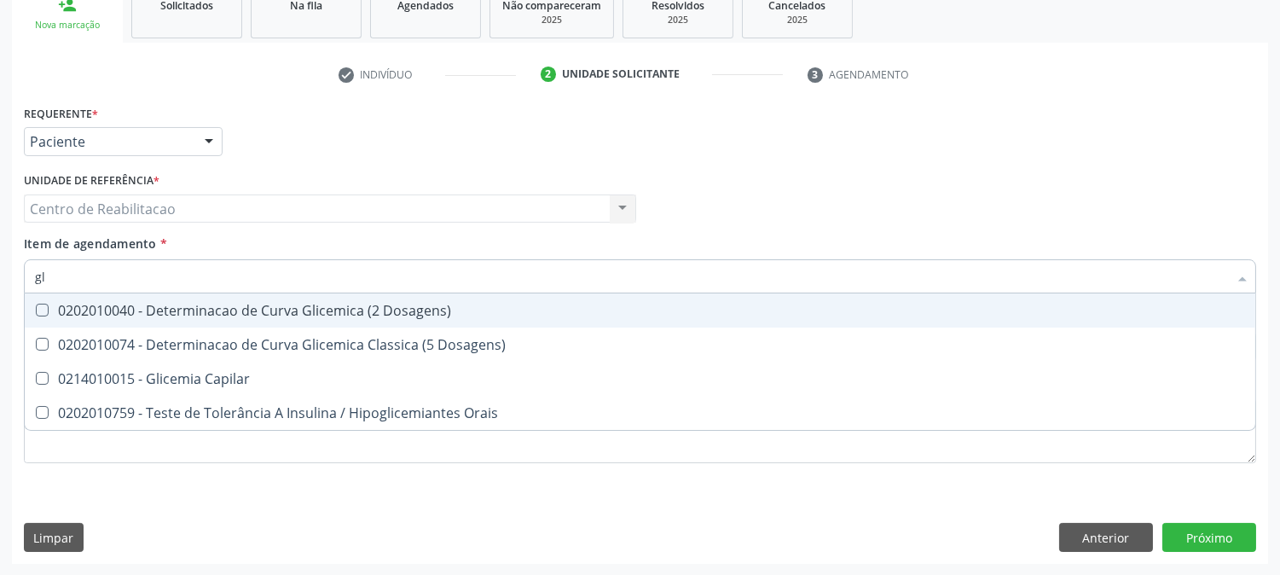
type input "g"
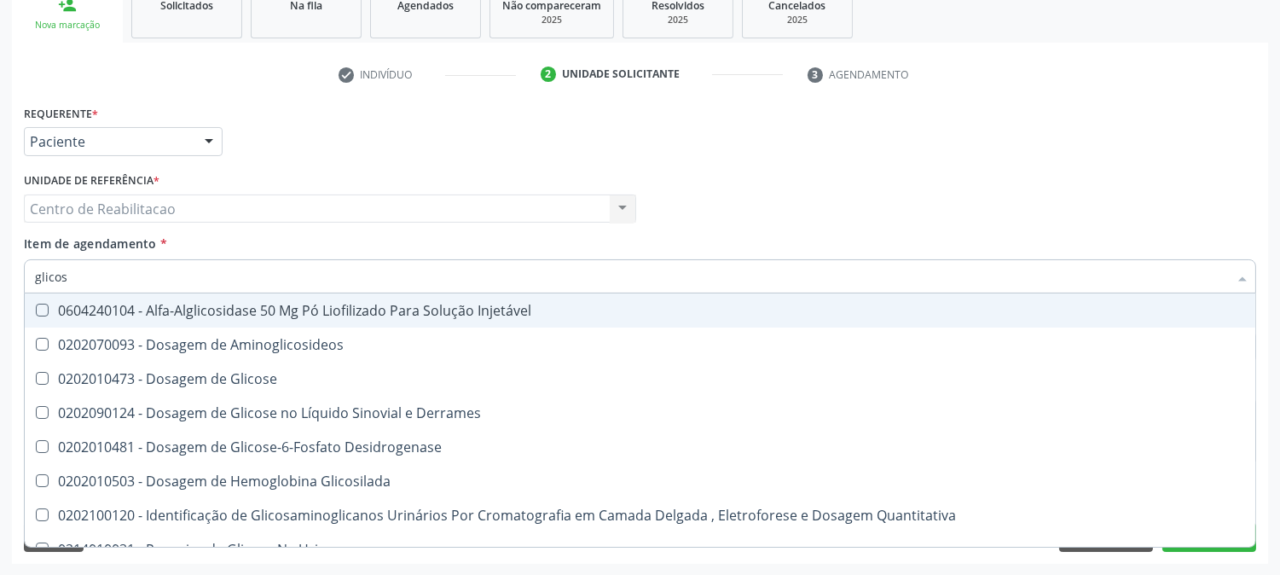
type input "glicose"
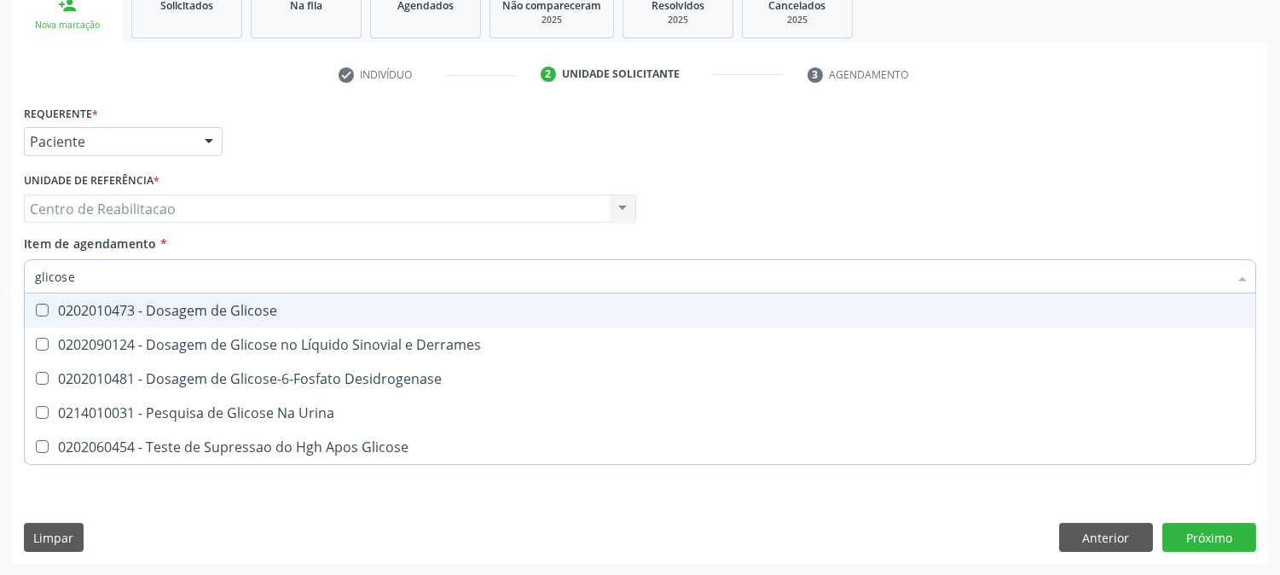
click at [36, 310] on Glicose at bounding box center [42, 310] width 13 height 13
click at [35, 310] on Glicose "checkbox" at bounding box center [30, 310] width 11 height 11
checkbox Glicose "true"
type input "glicos"
checkbox Glicose "false"
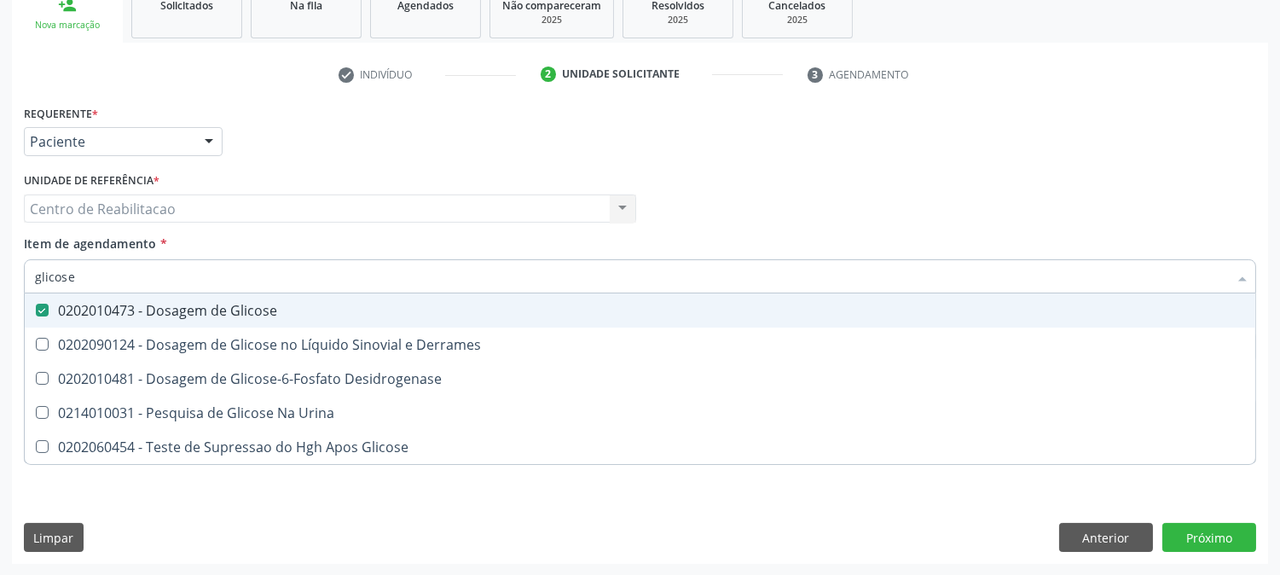
checkbox Desidrogenase "true"
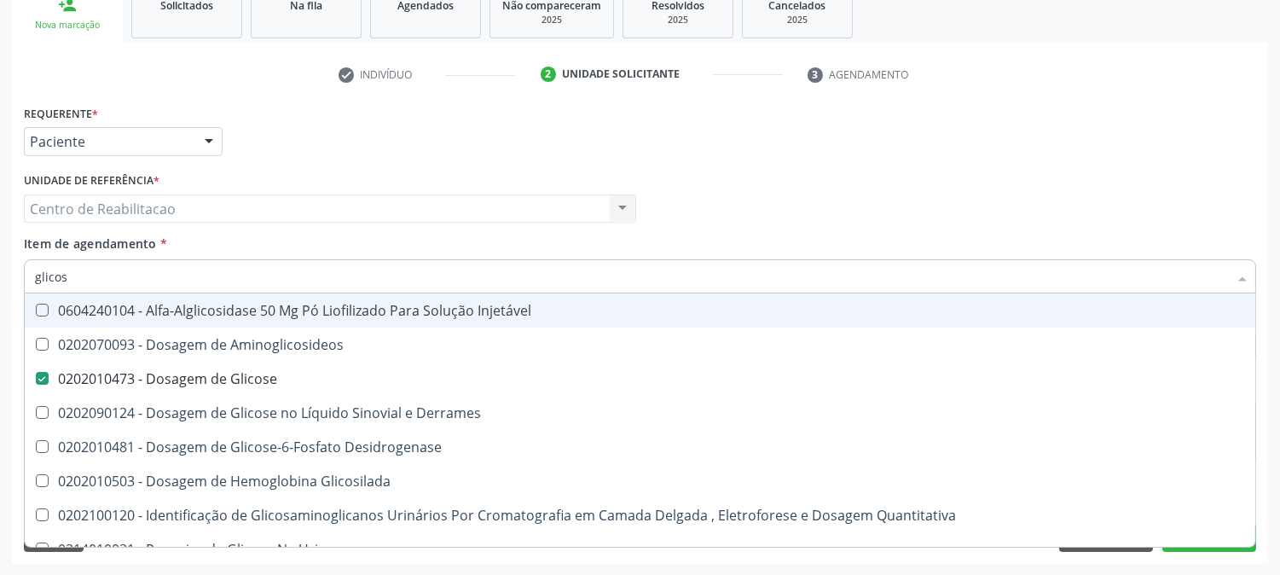
type input "glico"
checkbox Glicose "false"
checkbox Glicosilada "true"
type input "glic"
checkbox Glicosilada "false"
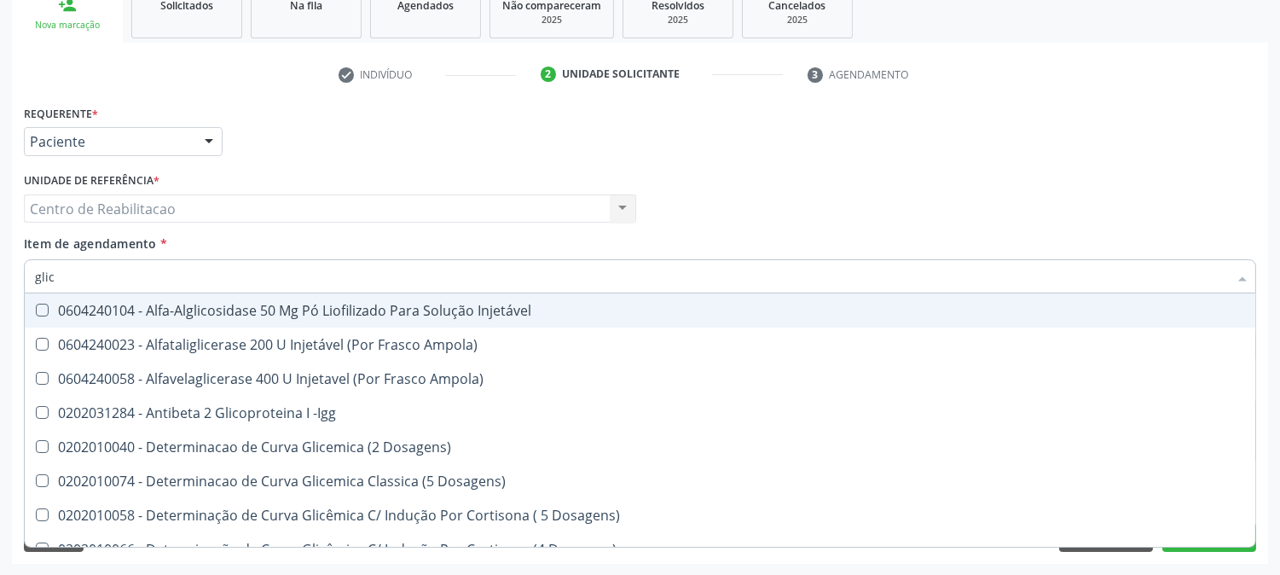
type input "gli"
checkbox Glicose "false"
checkbox Glicosilada "true"
type input "gl"
checkbox Glicosilada "false"
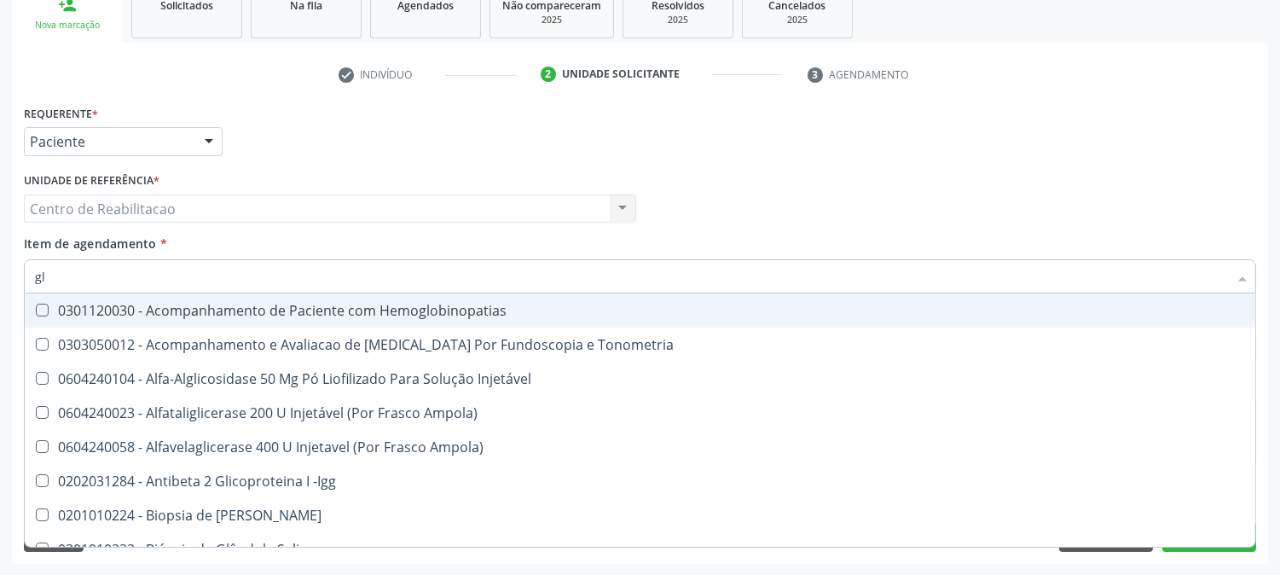
type input "g"
checkbox Glicose "false"
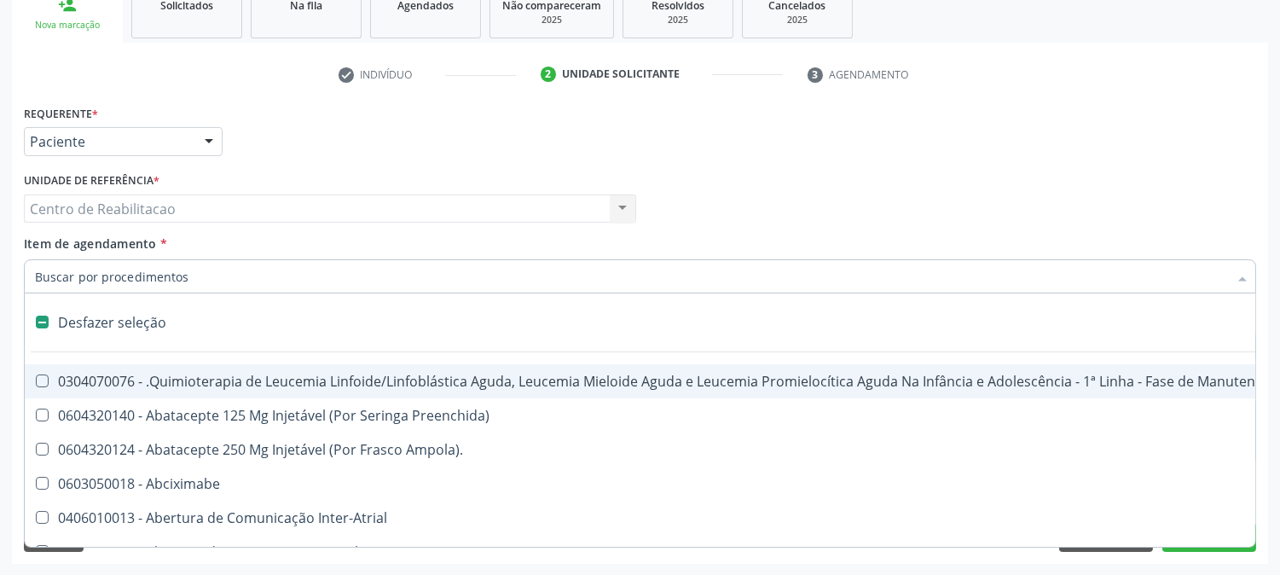
checkbox Capsula\) "false"
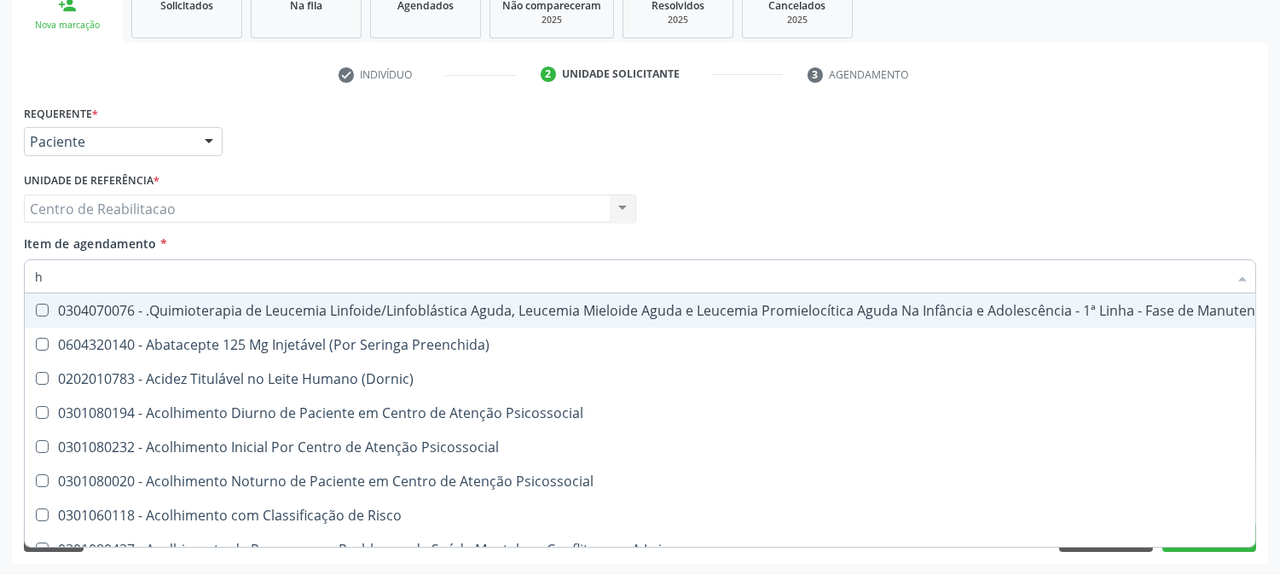
type input "he"
checkbox Removível "true"
type input "hem"
checkbox Trabalho "true"
checkbox Removível "false"
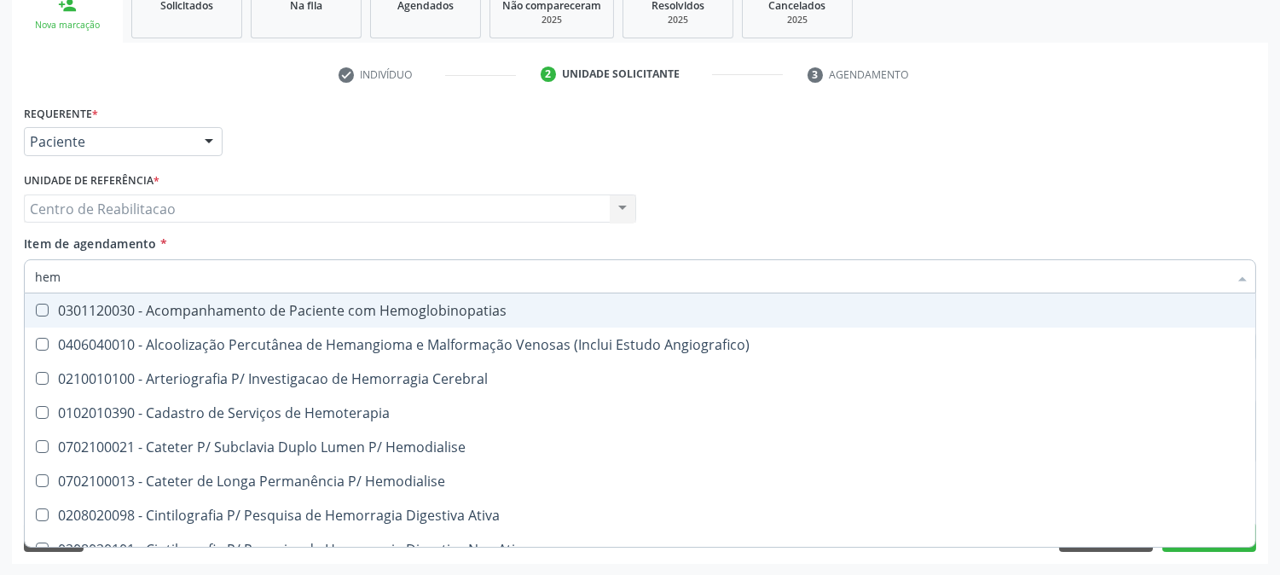
type input "hemo"
checkbox Retro-Retal "true"
checkbox Completo "false"
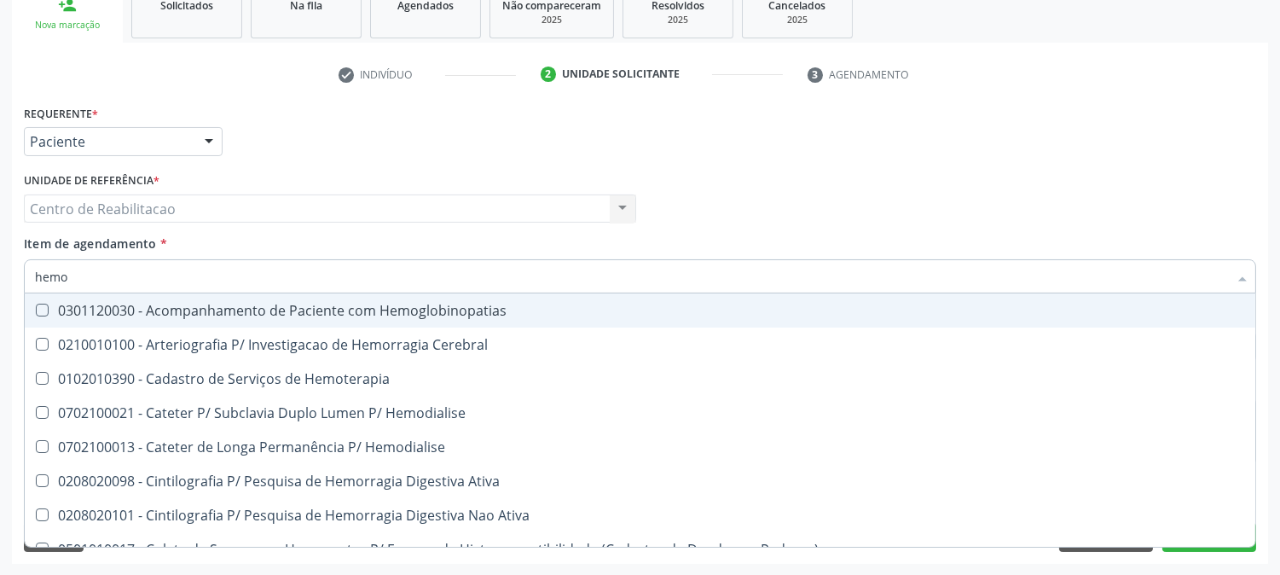
type input "hemog"
checkbox Carboxi-Hemoglobina "true"
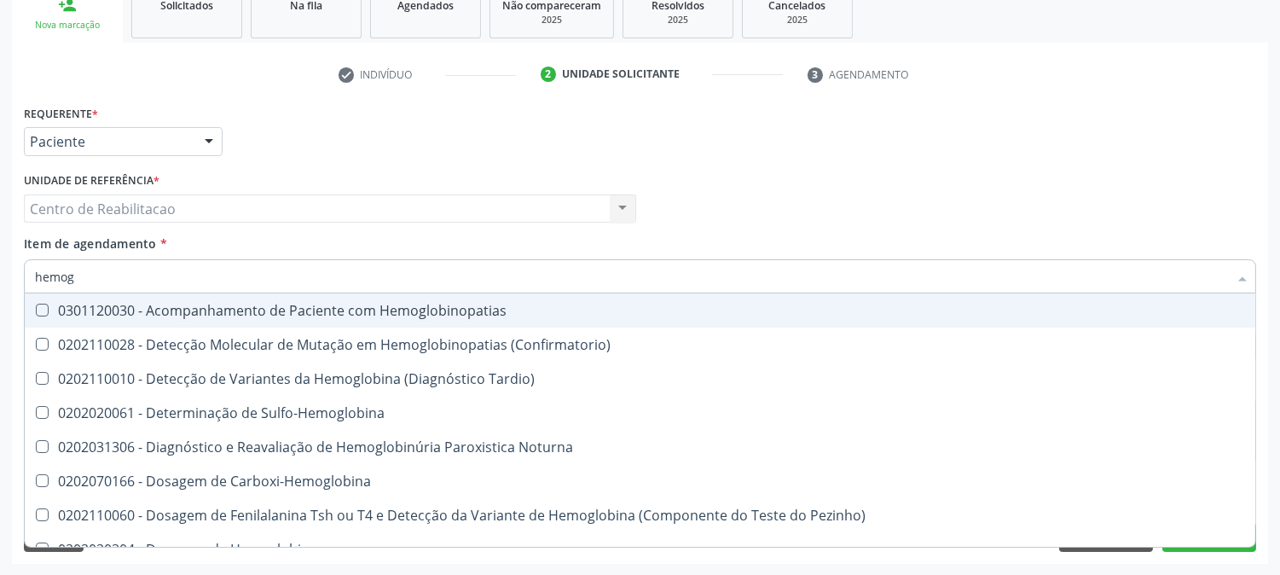
type input "hemogl"
checkbox Completo "false"
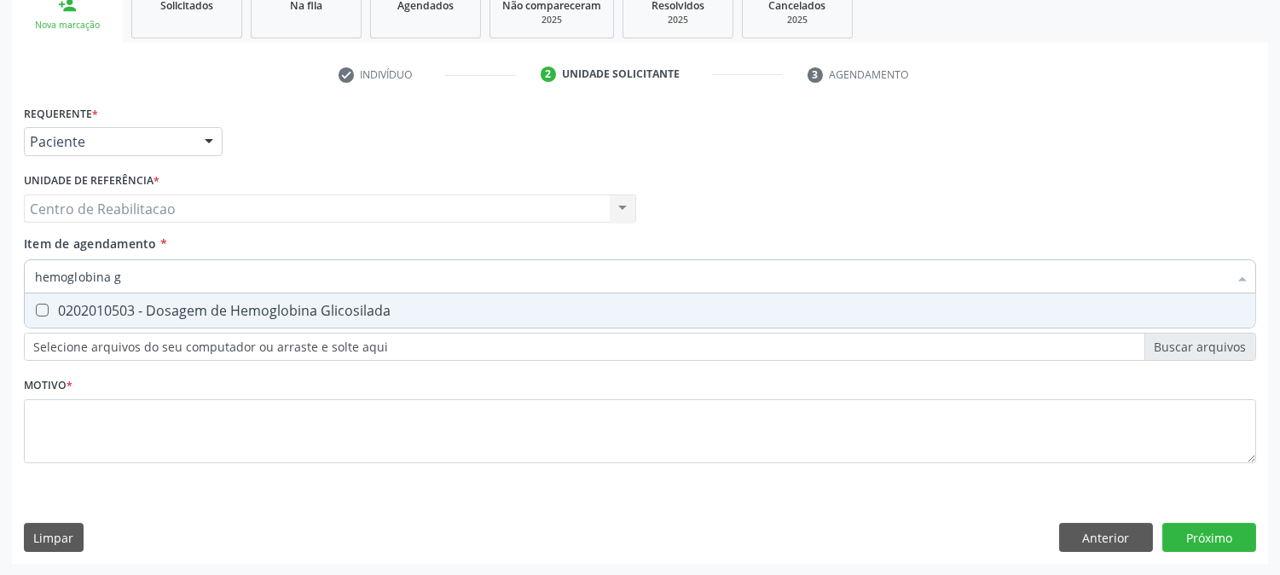
type input "hemoglobina gl"
click at [40, 311] on Glicosilada at bounding box center [42, 310] width 13 height 13
click at [36, 311] on Glicosilada "checkbox" at bounding box center [30, 310] width 11 height 11
checkbox Glicosilada "true"
click at [158, 270] on input "hemoglobina gl" at bounding box center [631, 276] width 1193 height 34
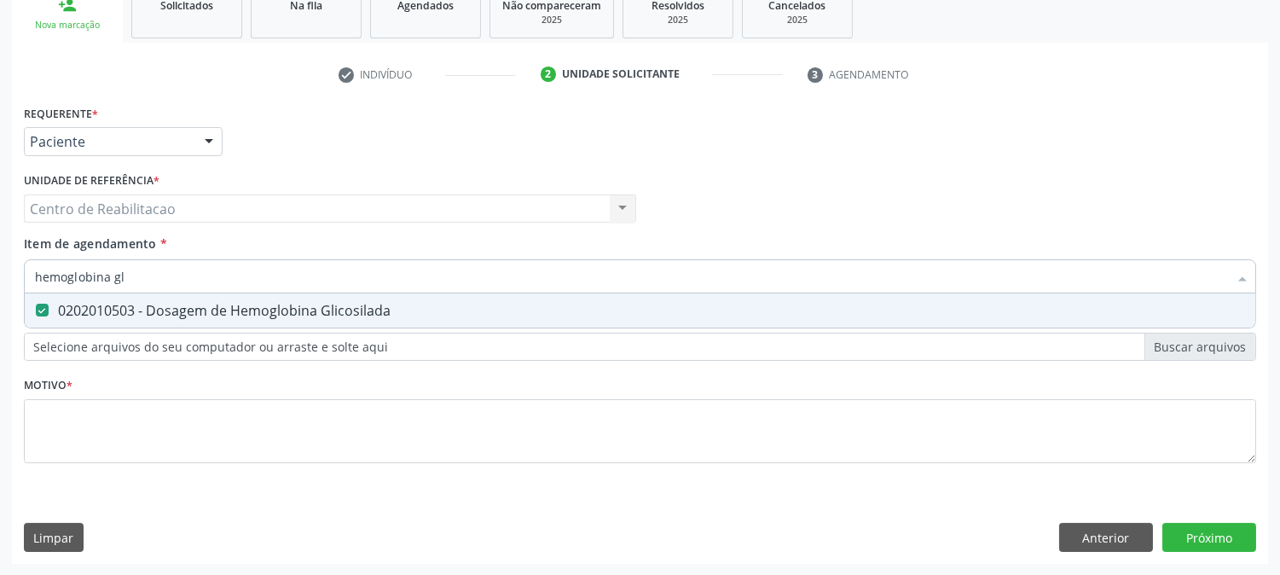
click at [158, 270] on input "hemoglobina gl" at bounding box center [631, 276] width 1193 height 34
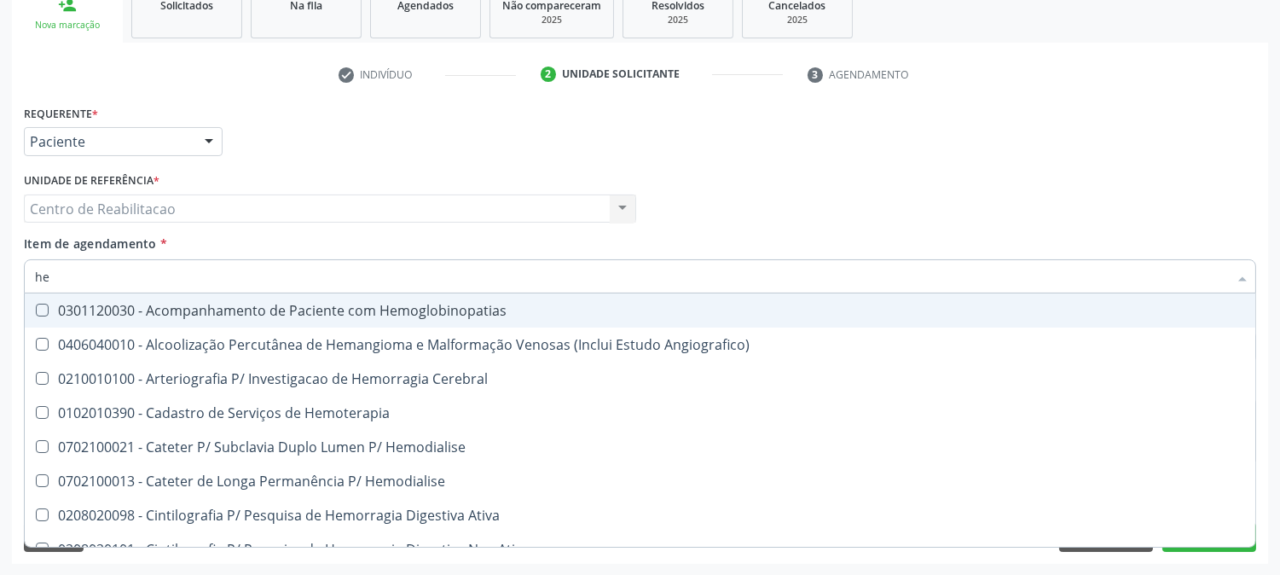
type input "h"
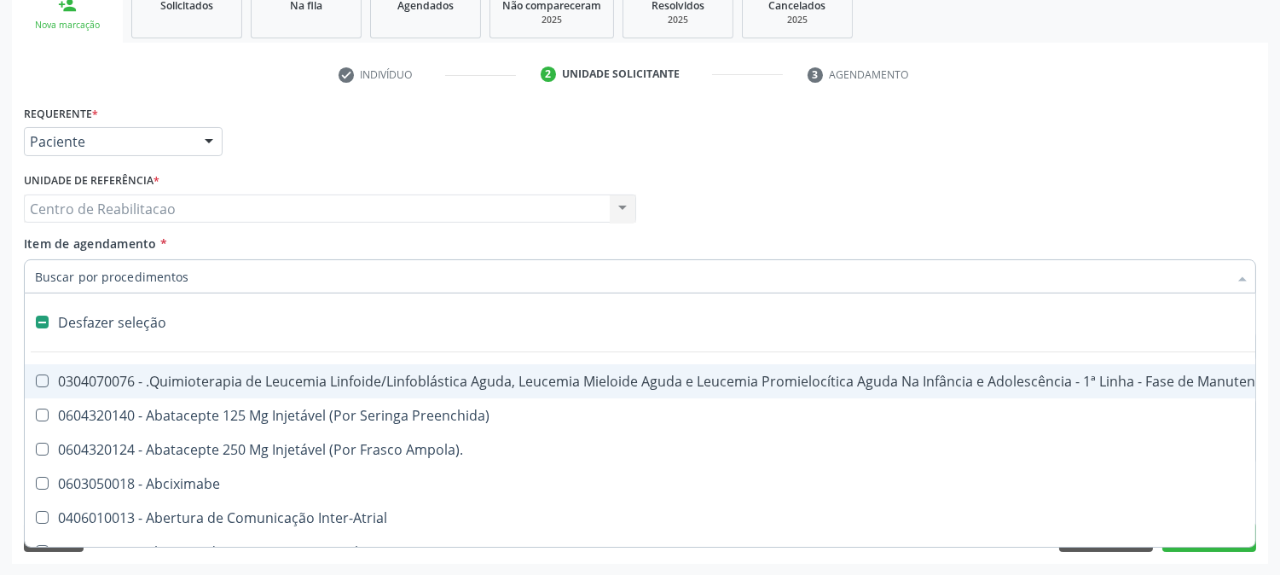
checkbox Trabalho "false"
checkbox Cística "false"
checkbox Pâncreas "false"
checkbox Quadril "false"
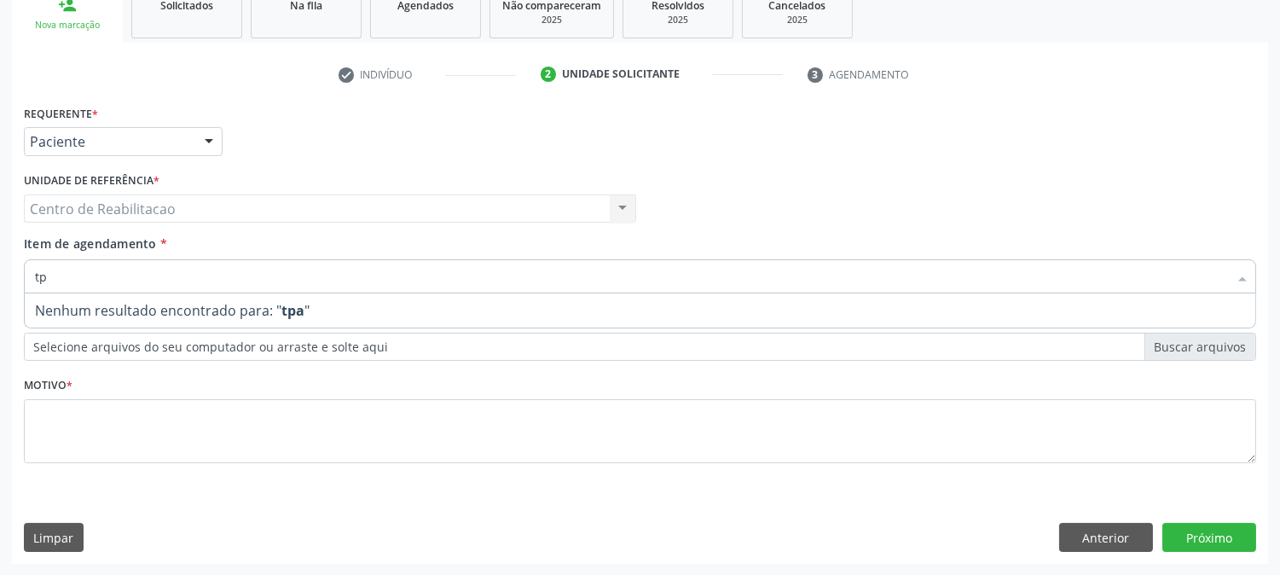
type input "t"
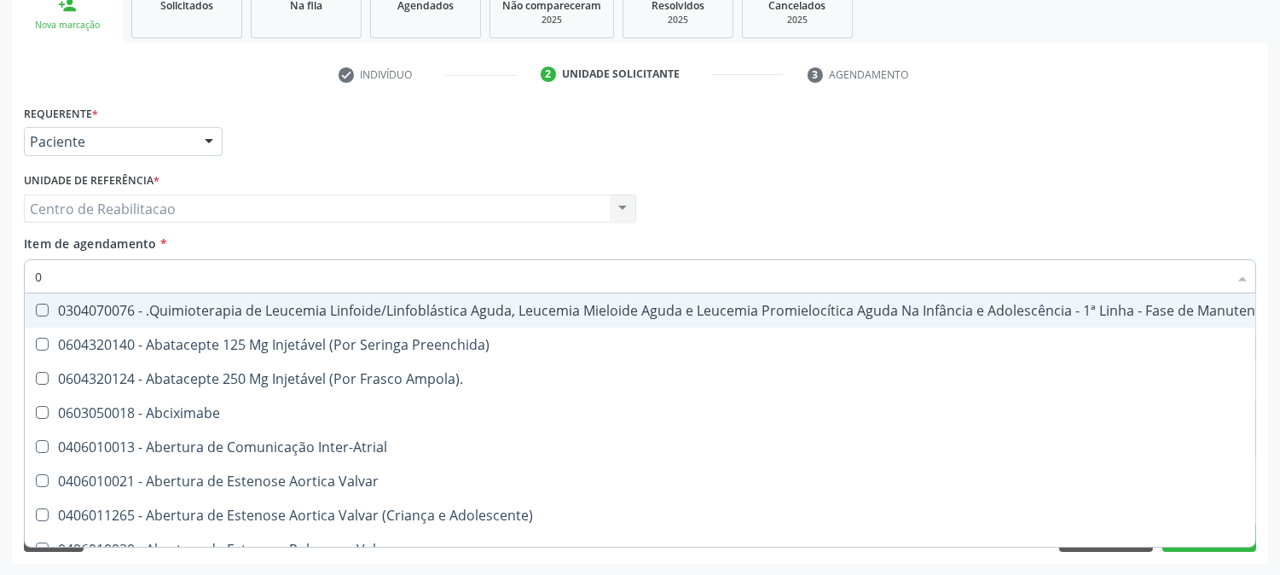
type input "02"
checkbox Bilateral "true"
checkbox Indireta "true"
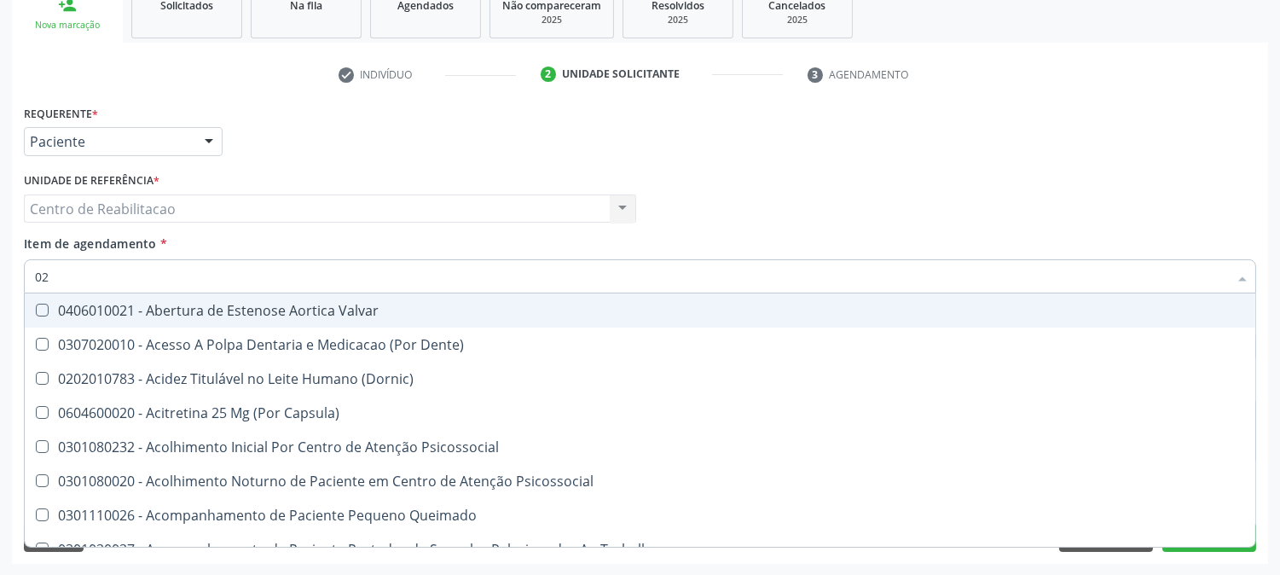
type input "020"
checkbox \(Qualitativo\) "true"
checkbox Glomerular "true"
checkbox Glicose "false"
checkbox Glicosilada "false"
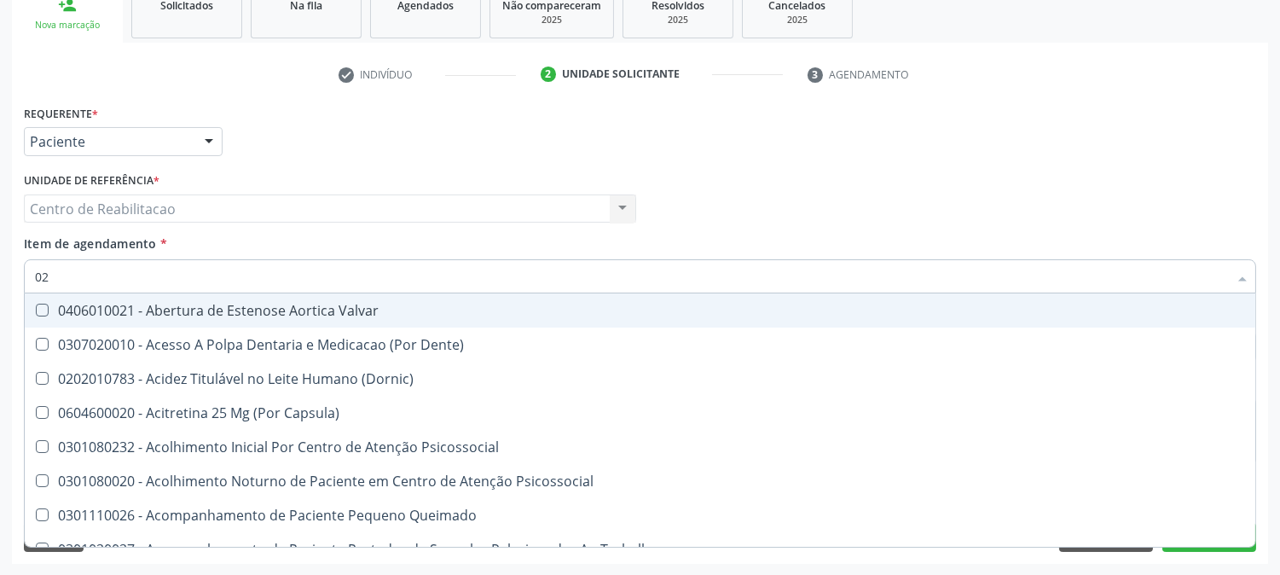
checkbox \(T3\) "true"
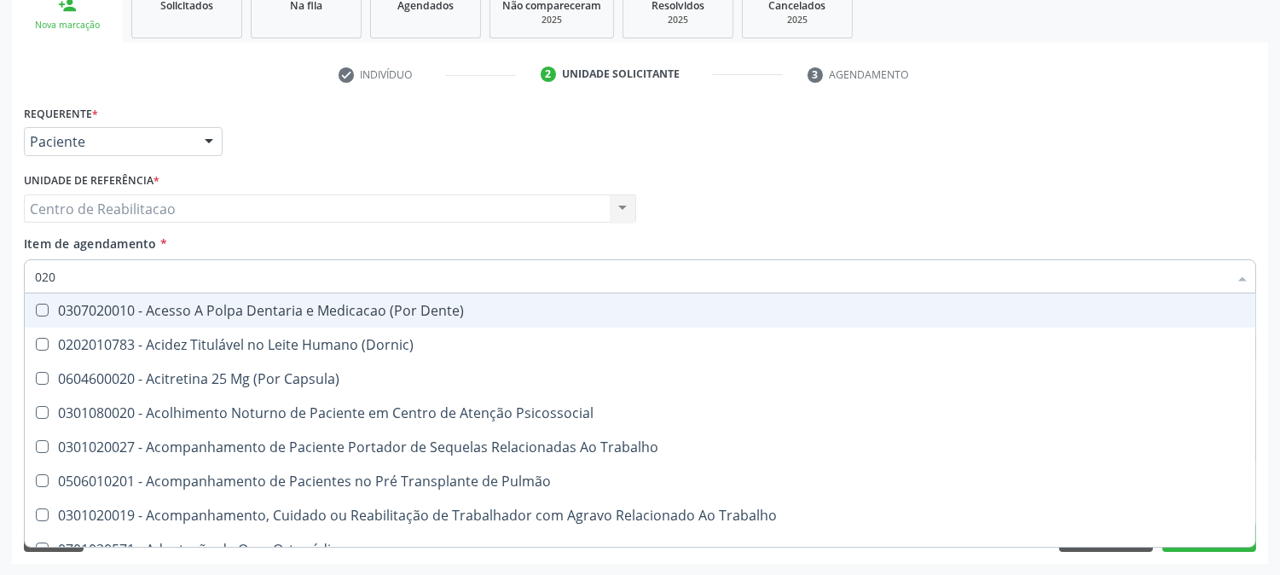
type input "0202"
checkbox Laser "true"
checkbox Septostomia "true"
checkbox Biologica "true"
checkbox Glicose "false"
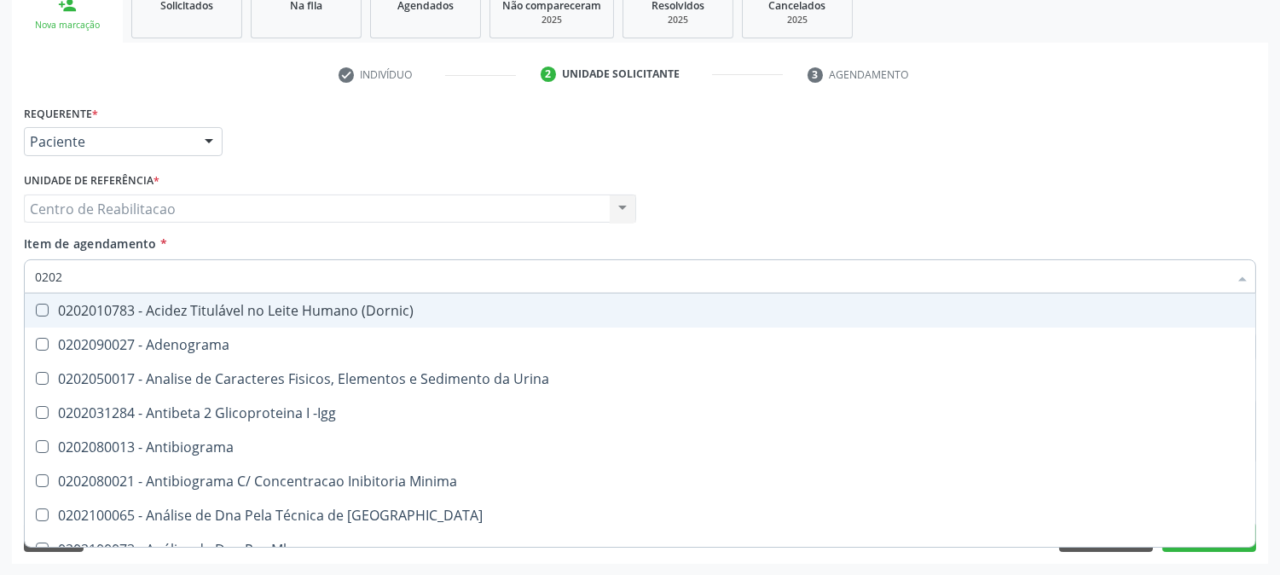
type input "02020"
checkbox Xi "true"
checkbox Fibrinogenio "true"
checkbox Glicose "false"
checkbox Glicosilada "false"
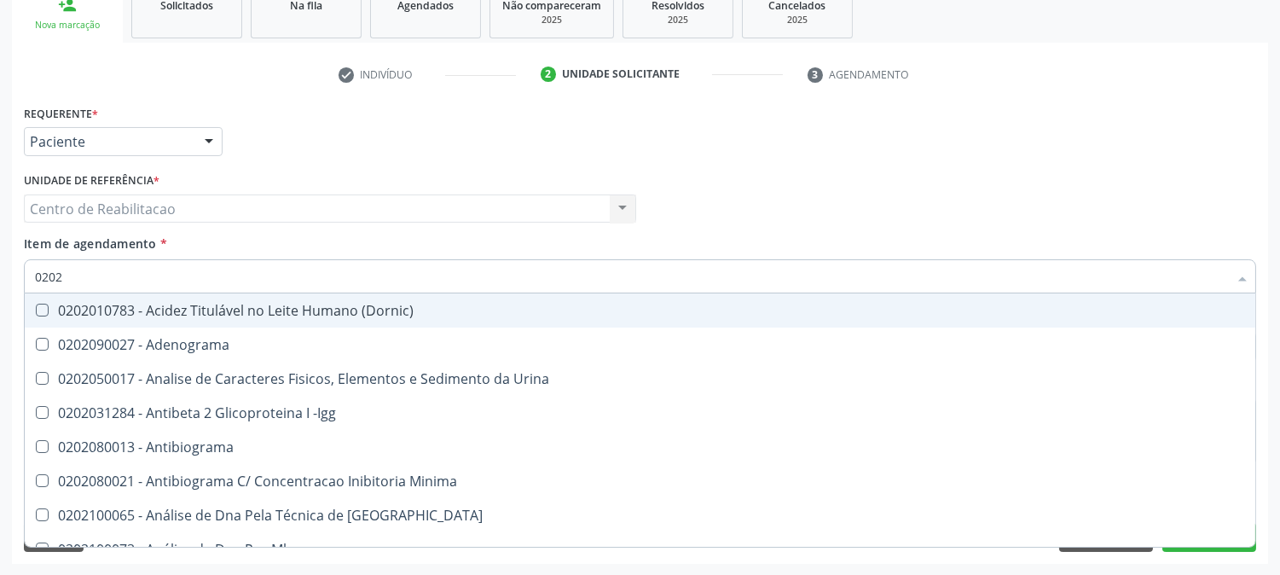
checkbox Zinco "true"
checkbox Completo "false"
type input "020202"
checkbox Molecular "true"
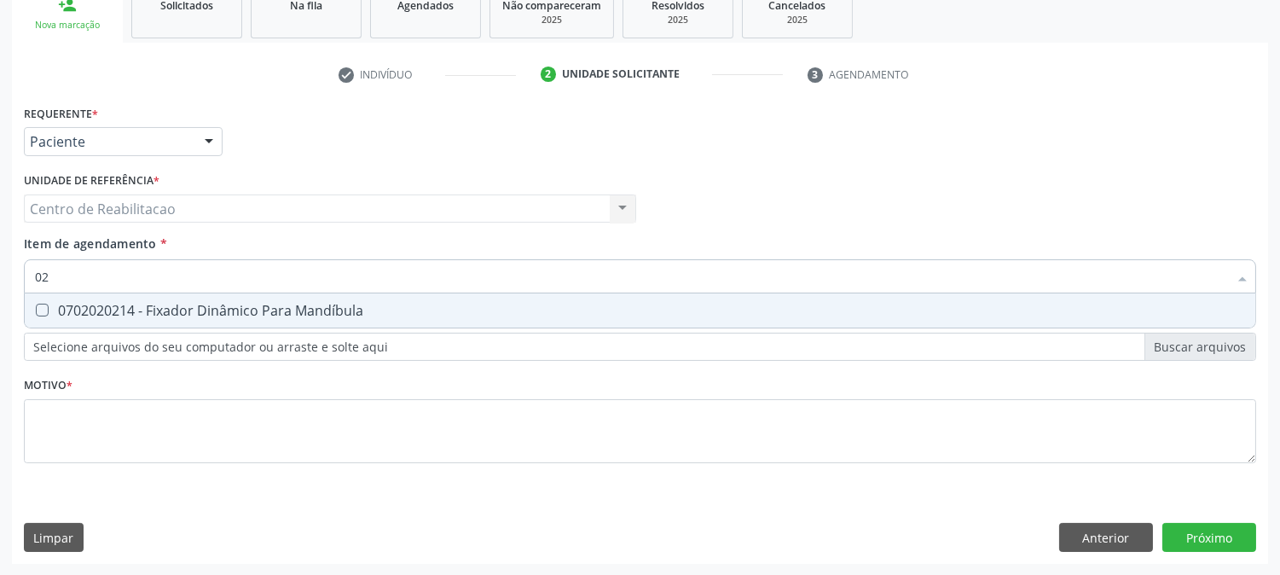
type input "0"
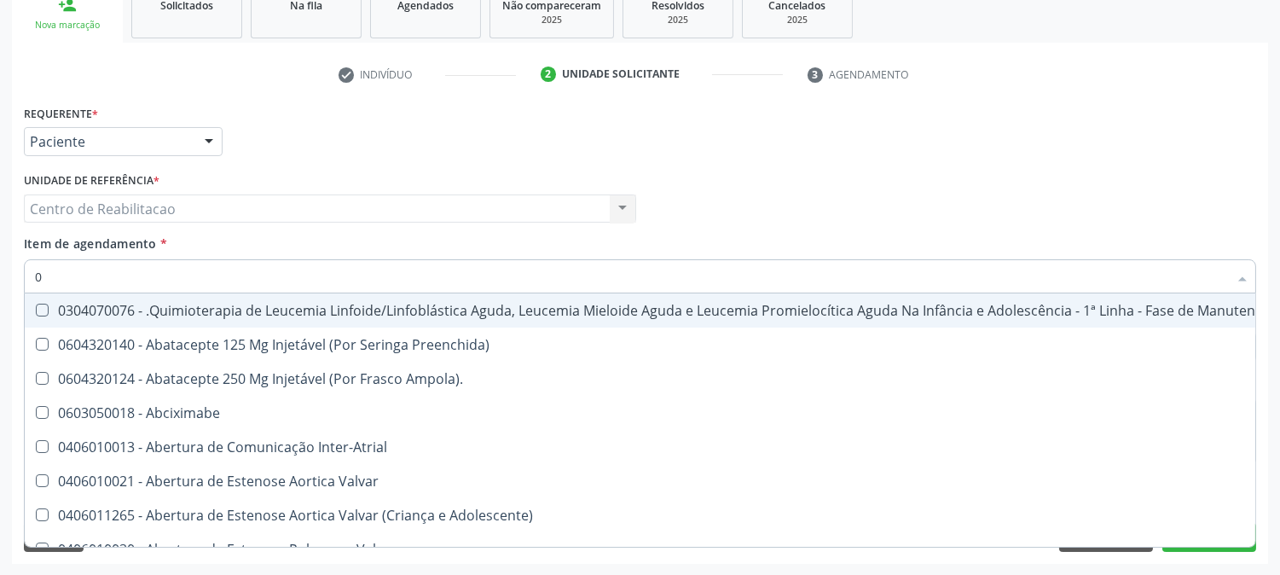
type input "02"
checkbox Bilateral "true"
checkbox Indireta "true"
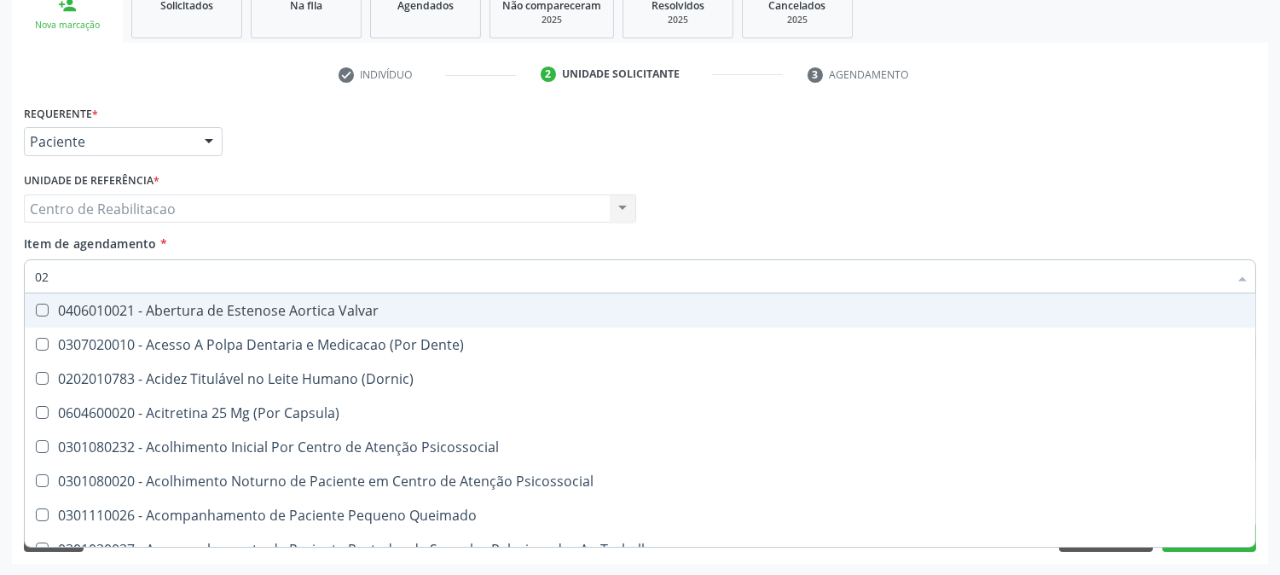
type input "020"
checkbox \(Qualitativo\) "true"
checkbox Glomerular "true"
checkbox Glicose "false"
checkbox Glicosilada "false"
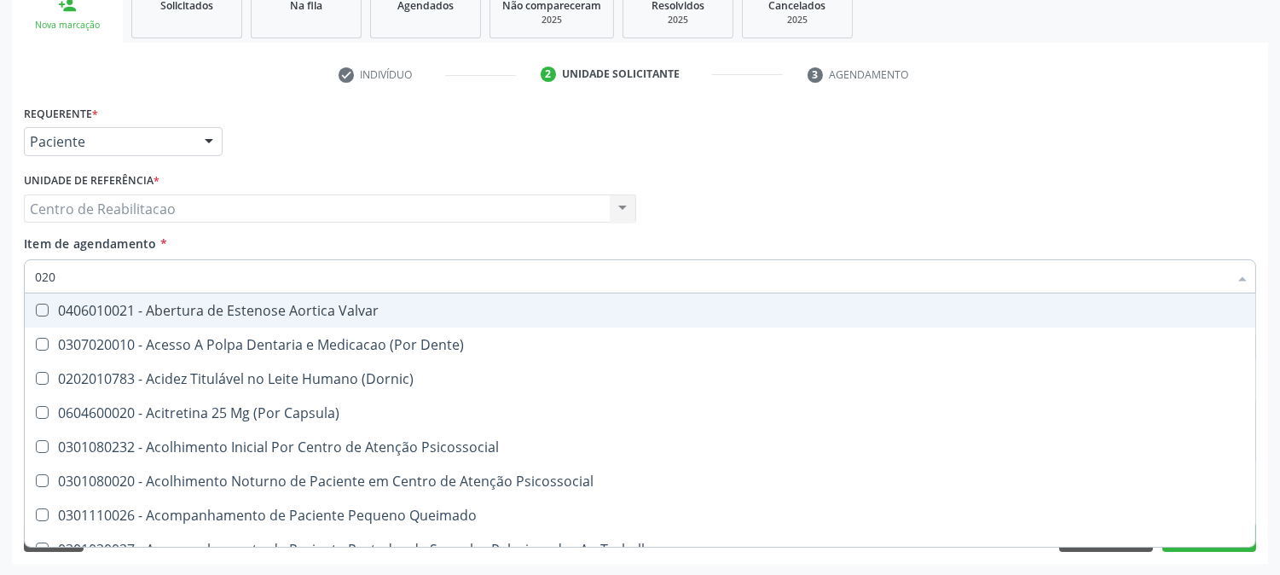
checkbox \(T3\) "true"
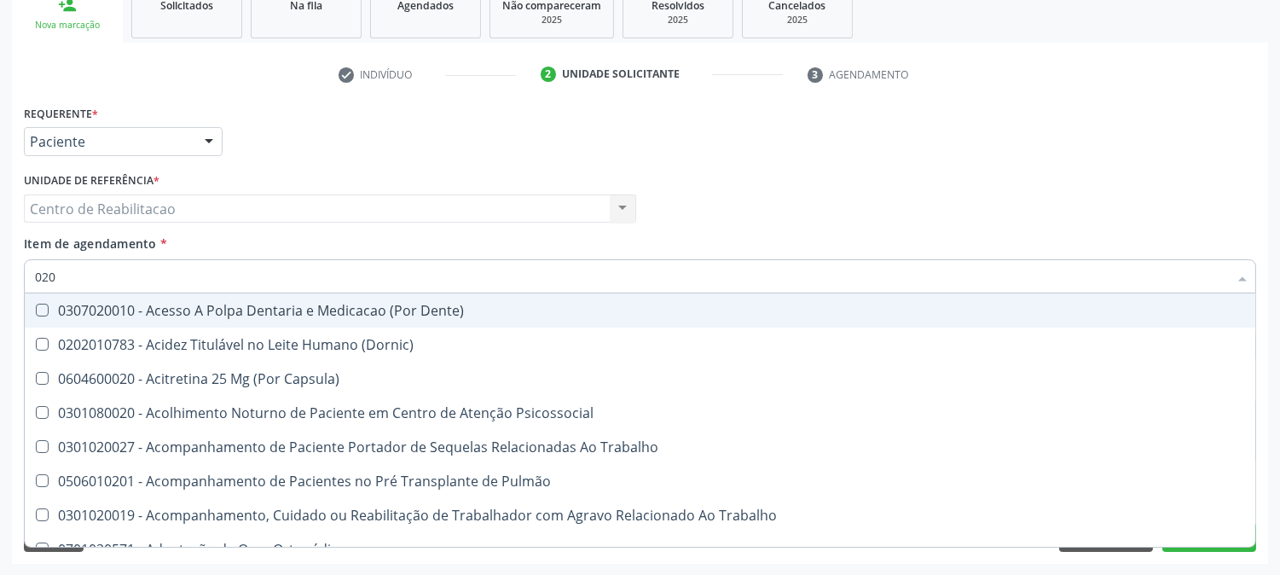
type input "0202"
checkbox Laser "true"
checkbox Septostomia "true"
checkbox Biologica "true"
checkbox Glicose "false"
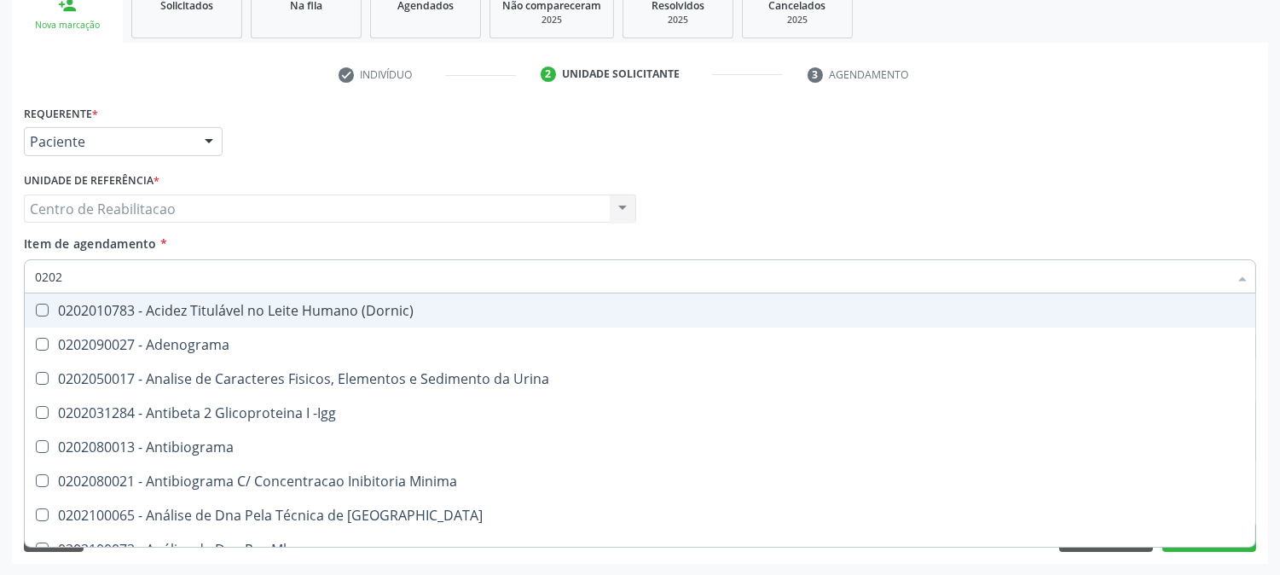
type input "02020"
checkbox Xi "true"
checkbox Fibrinogenio "true"
checkbox Glicose "false"
checkbox Glicosilada "false"
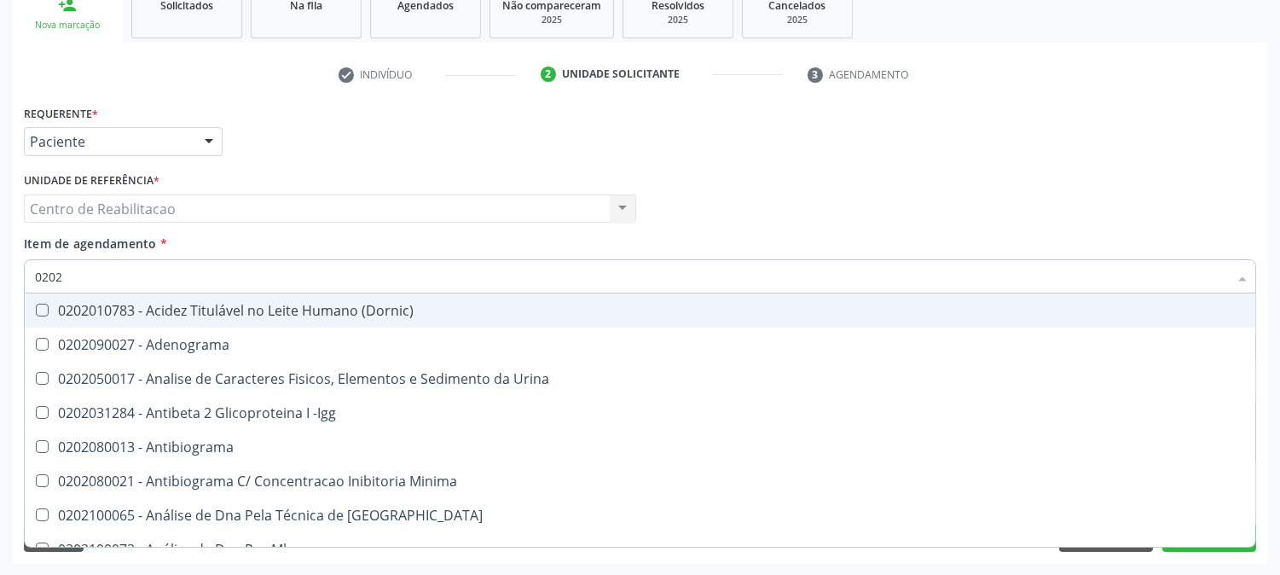
checkbox Zinco "true"
checkbox Completo "false"
type input "020202"
checkbox Molecular "true"
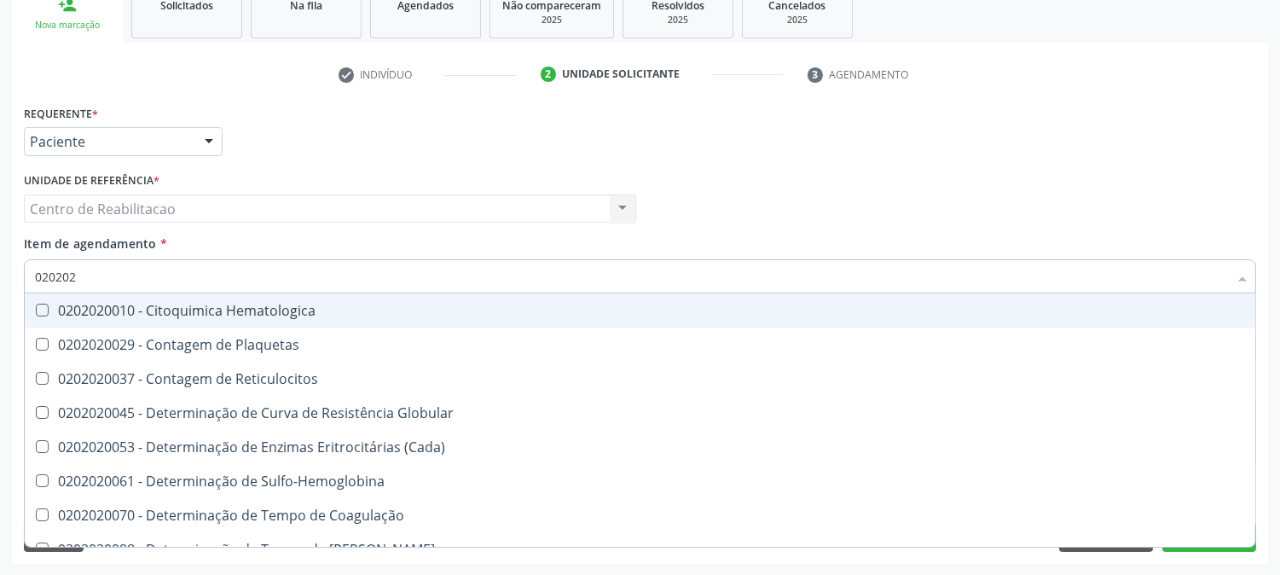
type input "0202020"
checkbox Hematocrito "true"
checkbox Completo "false"
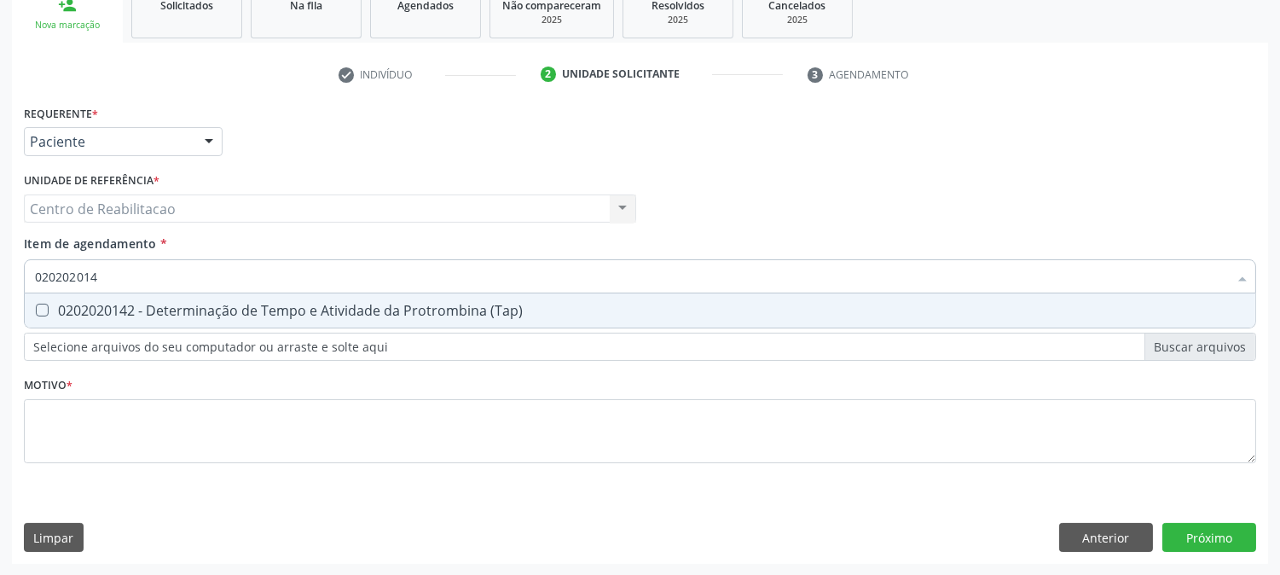
type input "0202020142"
click at [43, 316] on div "0202020142 - Determinação de Tempo e Atividade da Protrombina (Tap)" at bounding box center [640, 311] width 1210 height 14
checkbox \(Tap\) "true"
type input "0"
checkbox \(Tap\) "false"
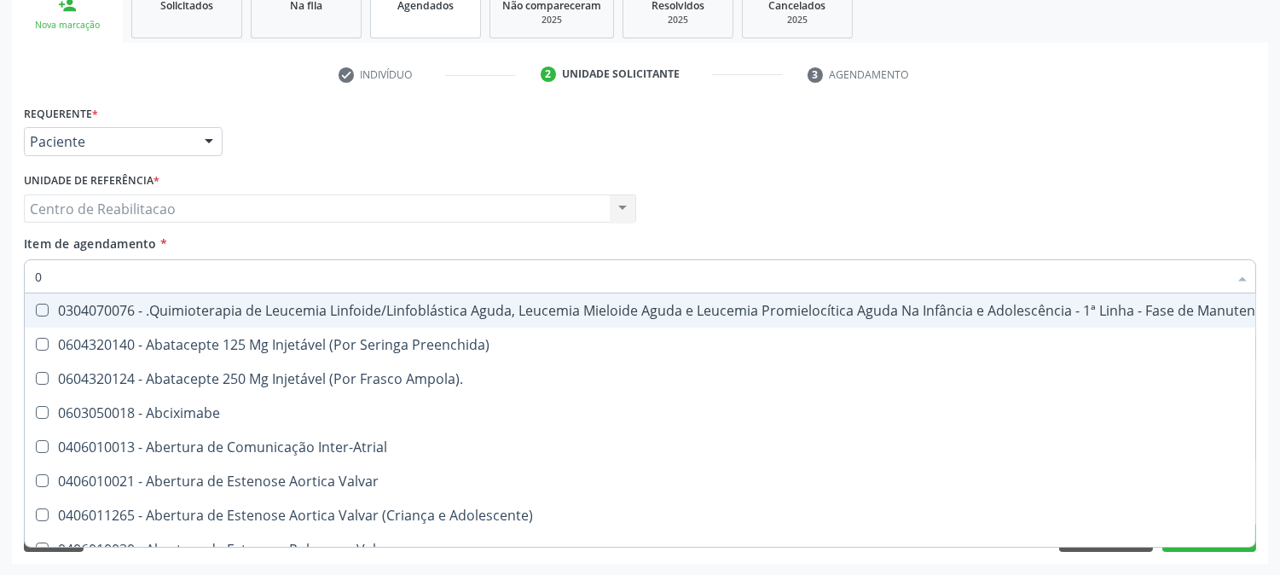
type input "02"
checkbox Trabalho "true"
checkbox Bilateral "true"
checkbox Indireta "true"
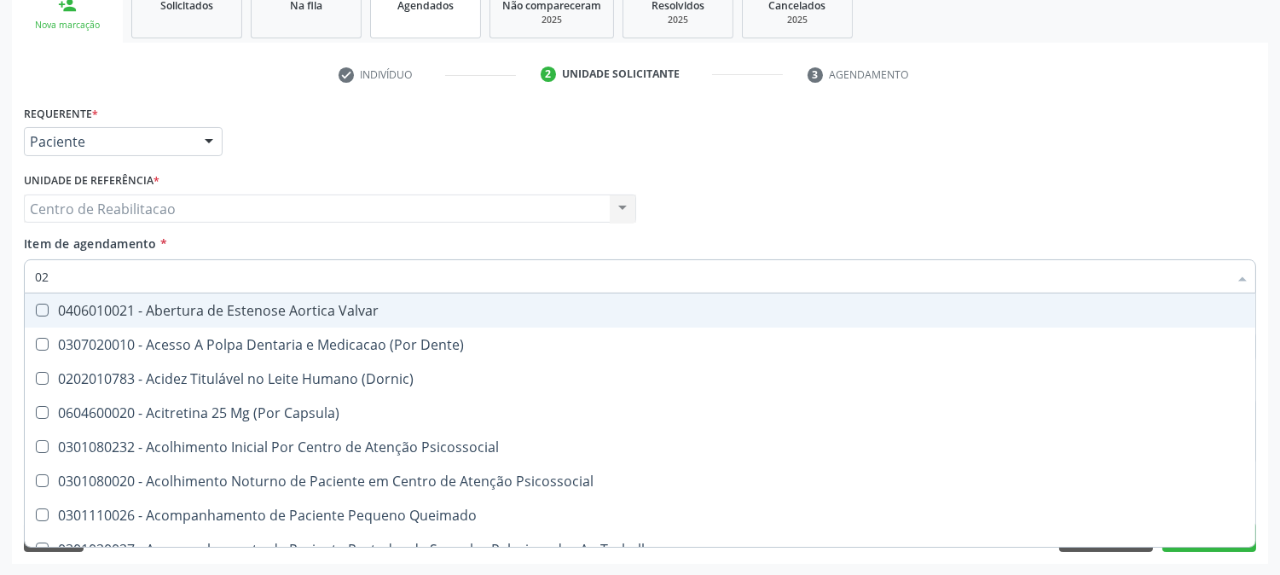
type input "020"
checkbox Pos-Operatoria "true"
checkbox \(Qualitativo\) "true"
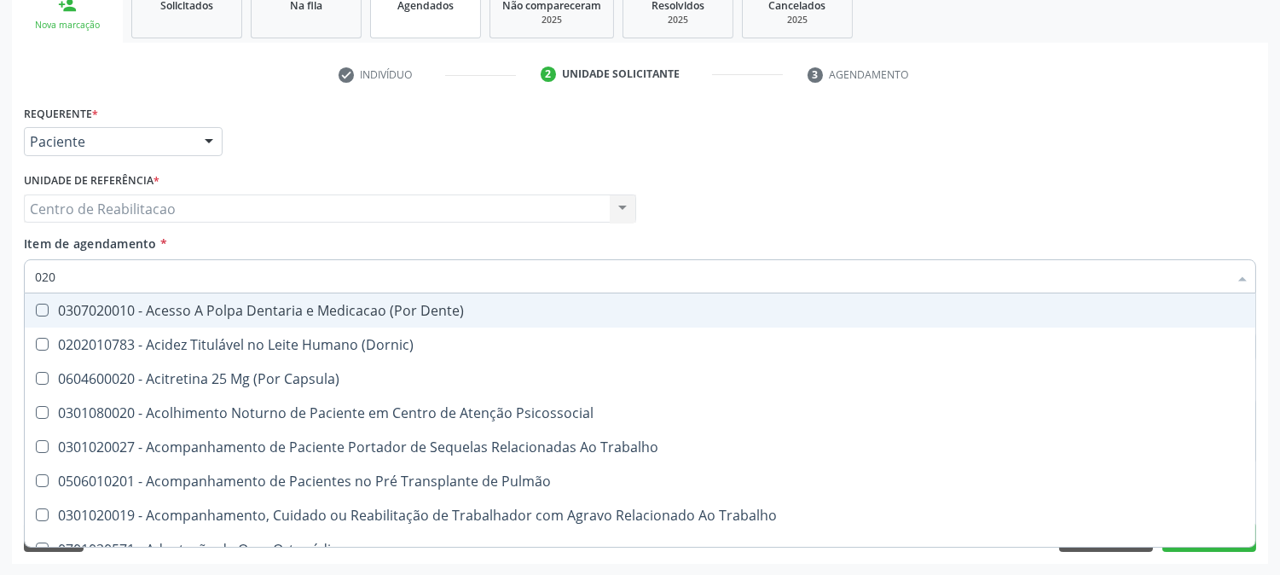
type input "0202"
checkbox Cardiovascular "true"
checkbox Laser "true"
checkbox Septostomia "true"
checkbox Biologica "true"
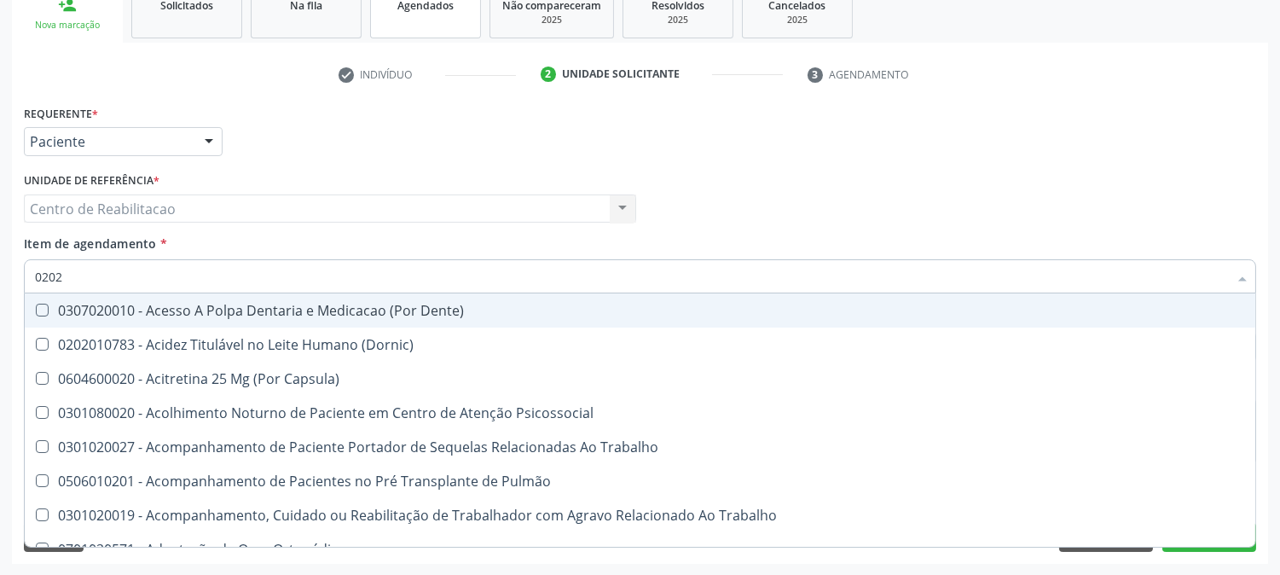
checkbox \(Tap\) "false"
checkbox Glicose "false"
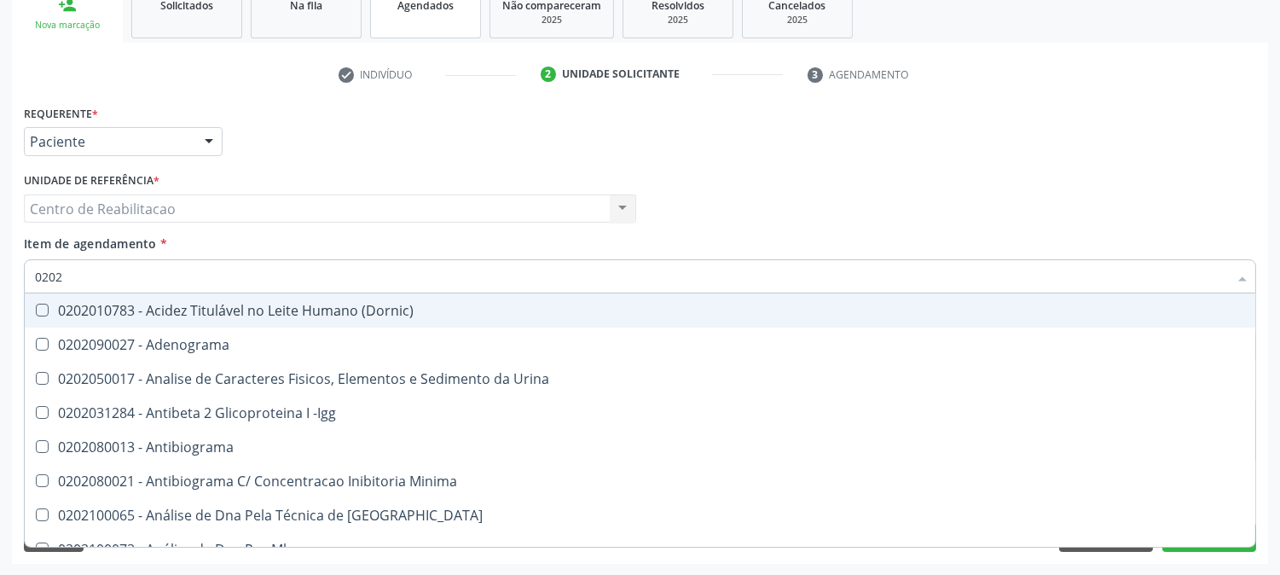
type input "02020"
checkbox Reumatoide "true"
checkbox \(Tap\) "false"
checkbox Xi "true"
checkbox Fibrinogenio "true"
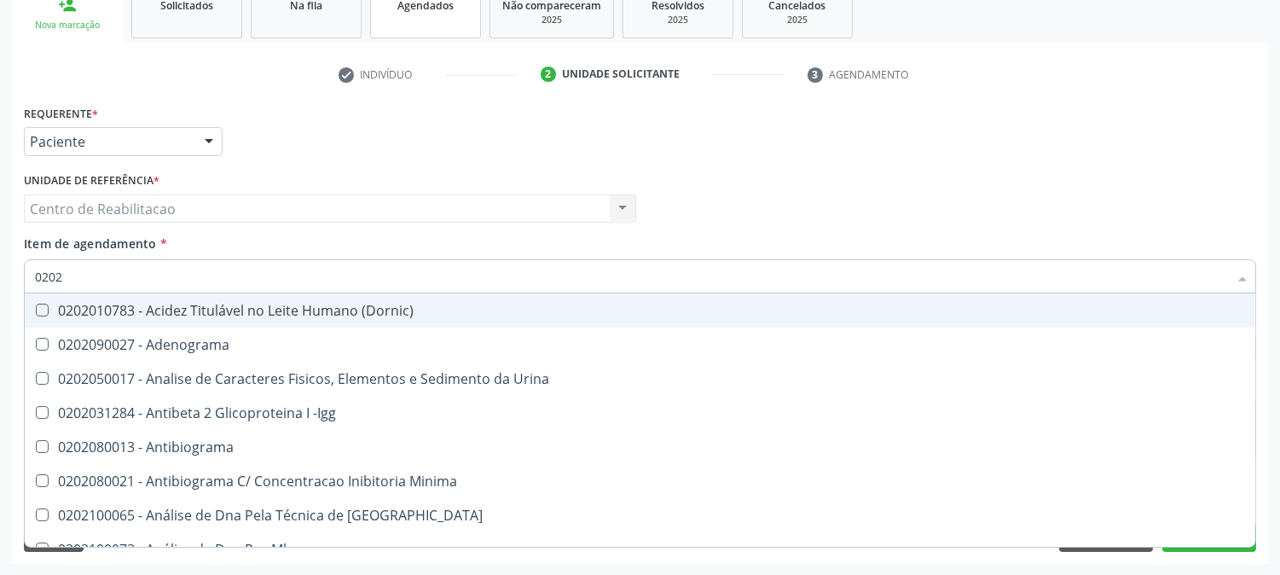
checkbox Glicose "false"
checkbox Glicosilada "false"
checkbox Zinco "true"
checkbox Completo "false"
type input "020202"
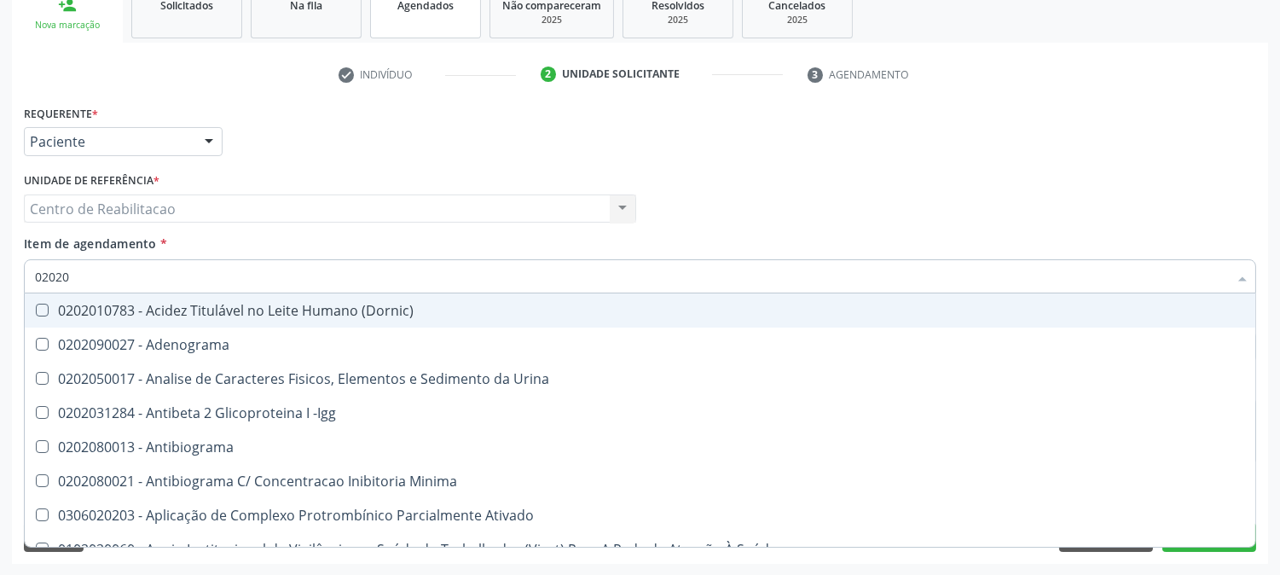
checkbox Trabalhadores "true"
checkbox Molecular "true"
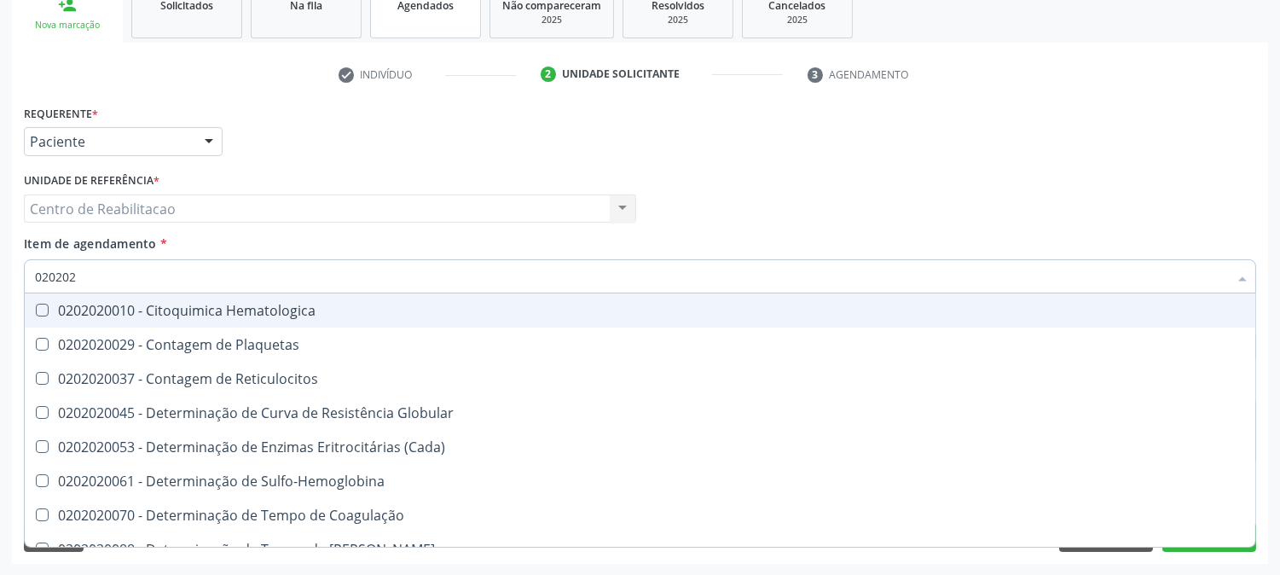
type input "0202020"
checkbox Hematocrito "true"
checkbox Completo "false"
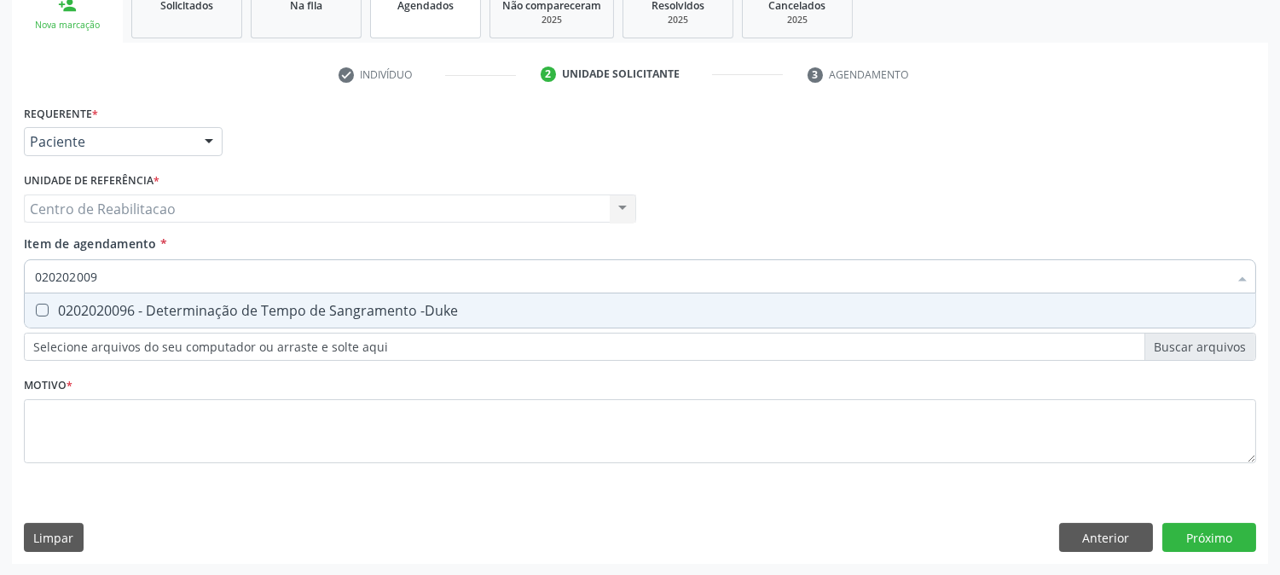
type input "0202020096"
click at [38, 310] on -Duke at bounding box center [42, 310] width 13 height 13
click at [36, 310] on -Duke "checkbox" at bounding box center [30, 310] width 11 height 11
checkbox -Duke "true"
click at [152, 274] on input "0202020096" at bounding box center [631, 276] width 1193 height 34
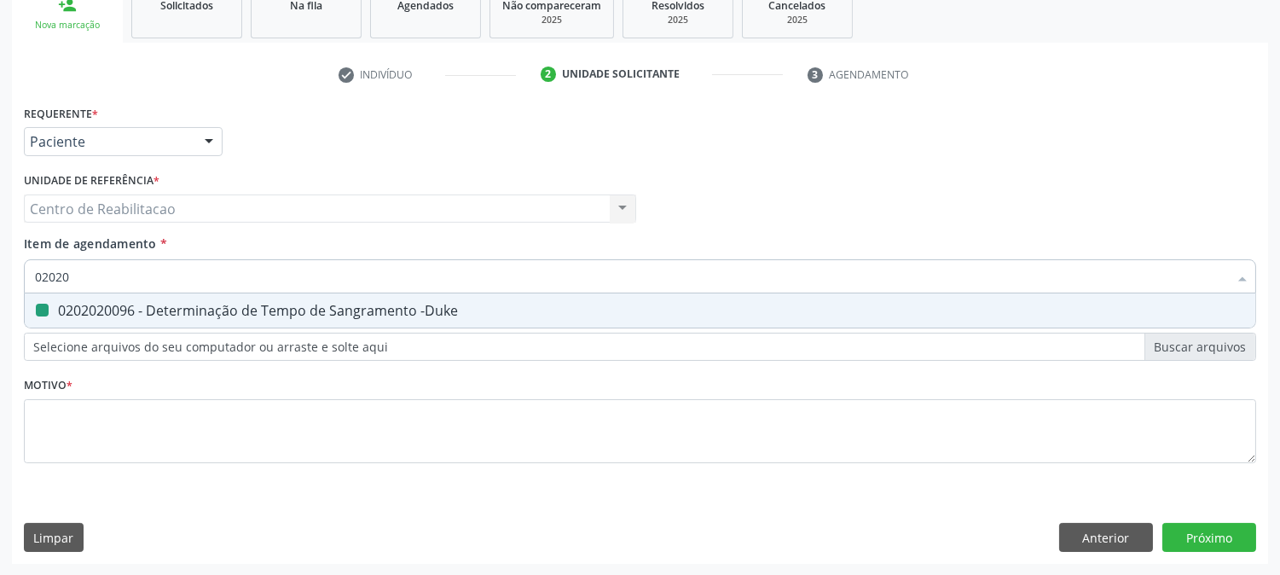
type input "0202"
checkbox -Duke "false"
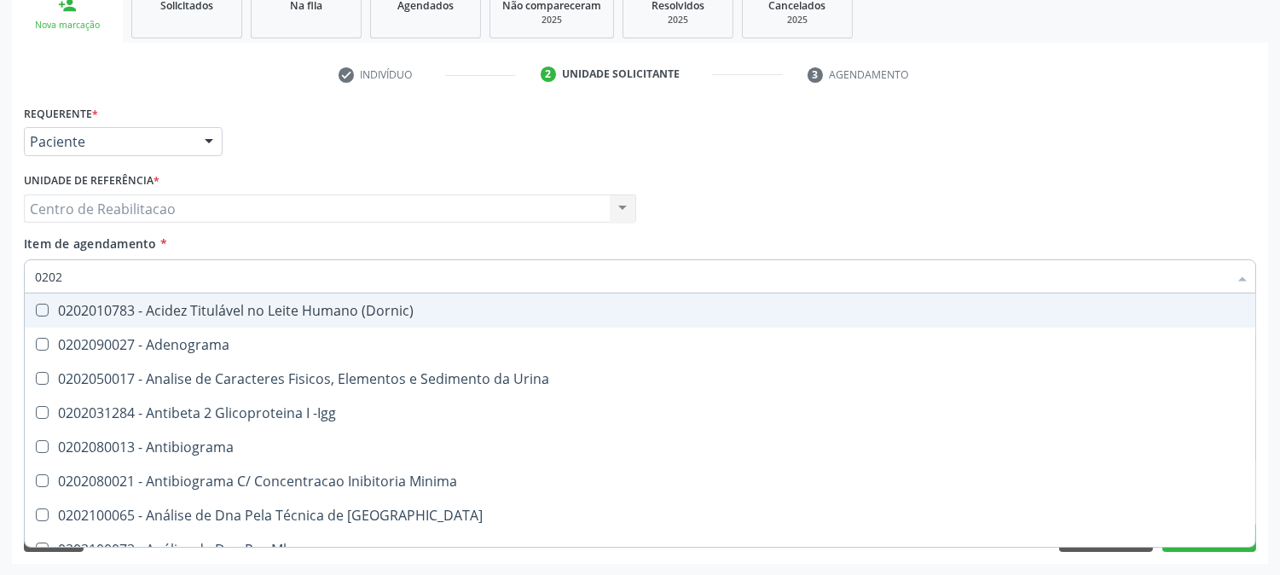
type input "020"
checkbox -Duke "false"
checkbox \(Tap\) "false"
checkbox Glicose "false"
checkbox Glicosilada "false"
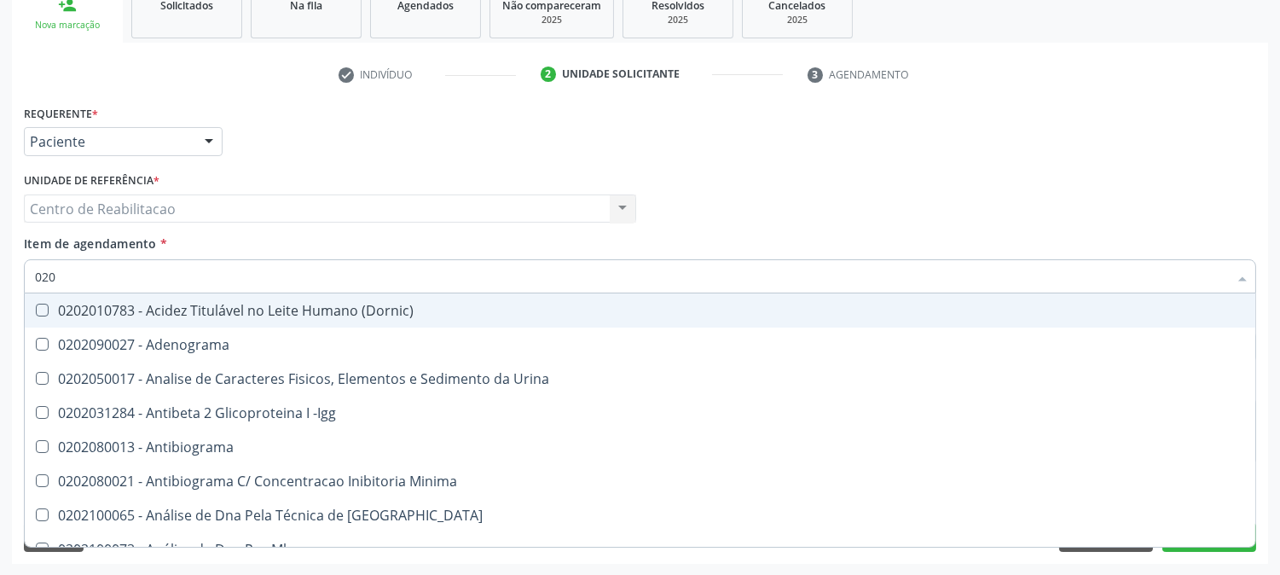
checkbox Completo "false"
checkbox Cruzi "true"
checkbox \(Anti-Hav-Igm\) "true"
checkbox Boston "true"
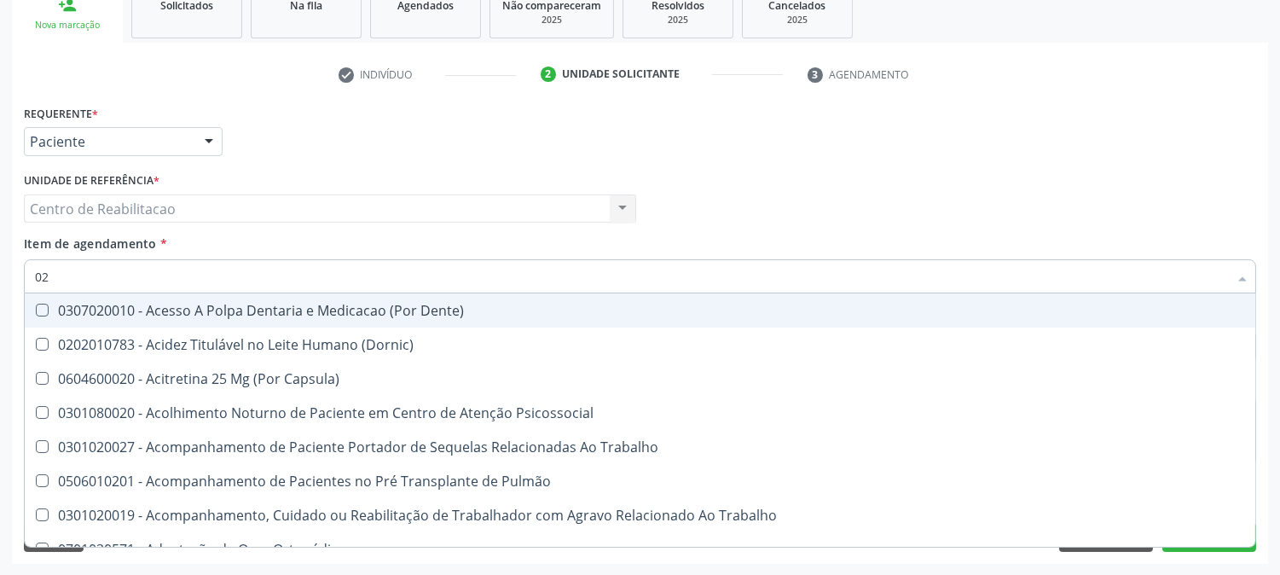
type input "0"
checkbox -Duke "false"
checkbox \(Tap\) "false"
checkbox Glicose "false"
checkbox Glicosilada "false"
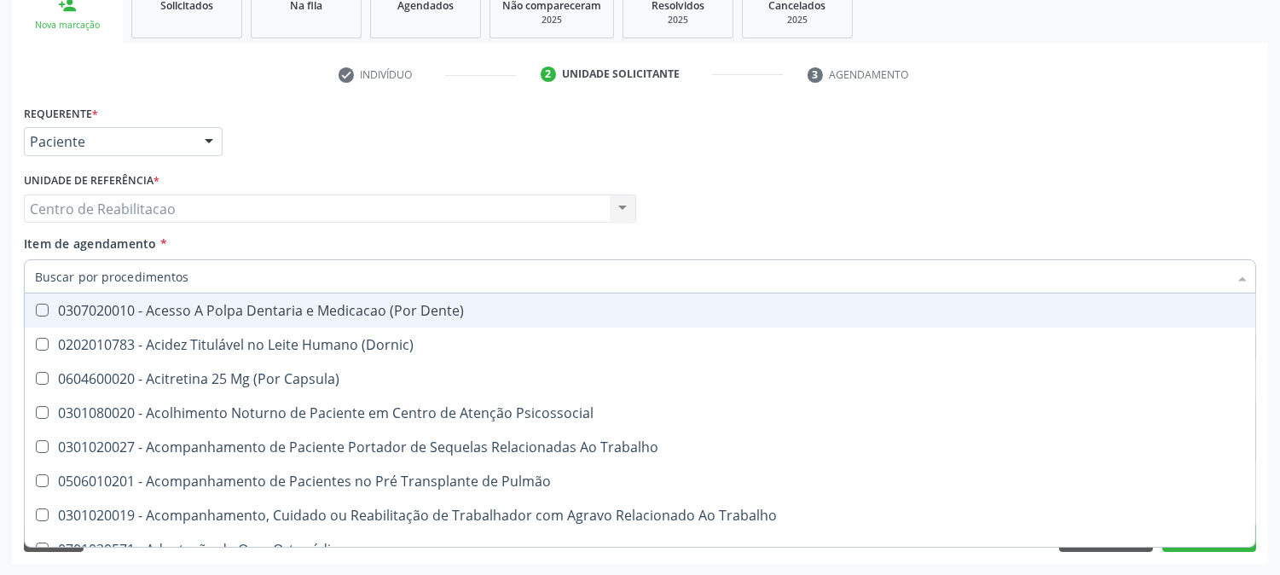
checkbox Metotrexato "false"
checkbox C "false"
checkbox Segmento\) "false"
checkbox Liso "false"
checkbox Completo "false"
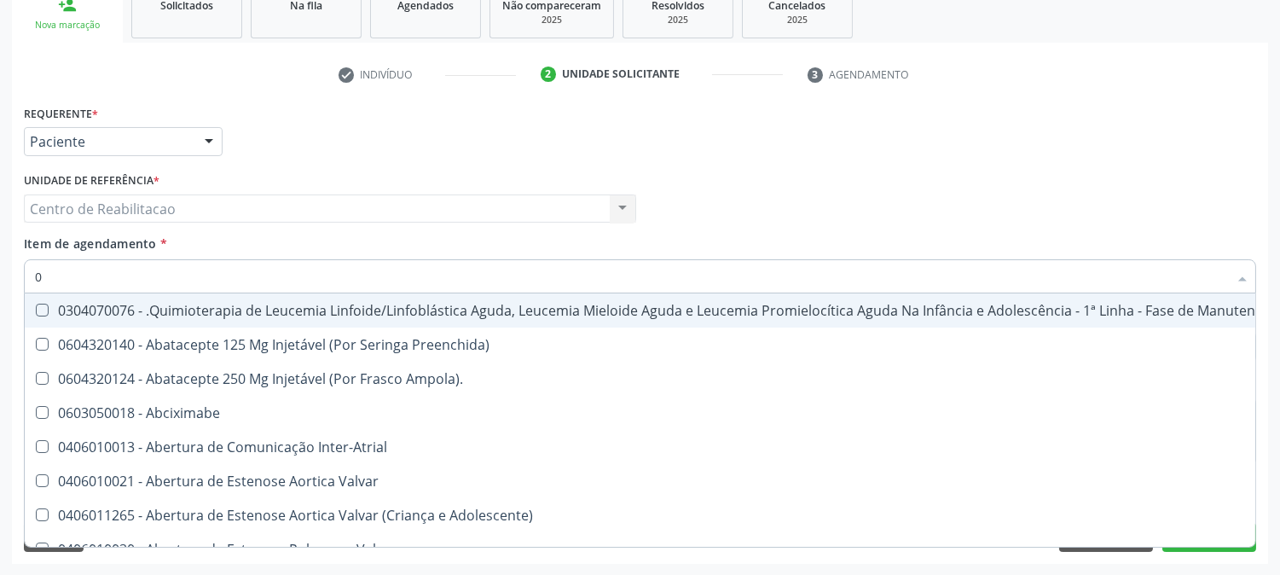
type input "02"
checkbox \(Frasco-Ampola\) "true"
checkbox Trabalho "true"
checkbox Bilateral "true"
checkbox Indireta "true"
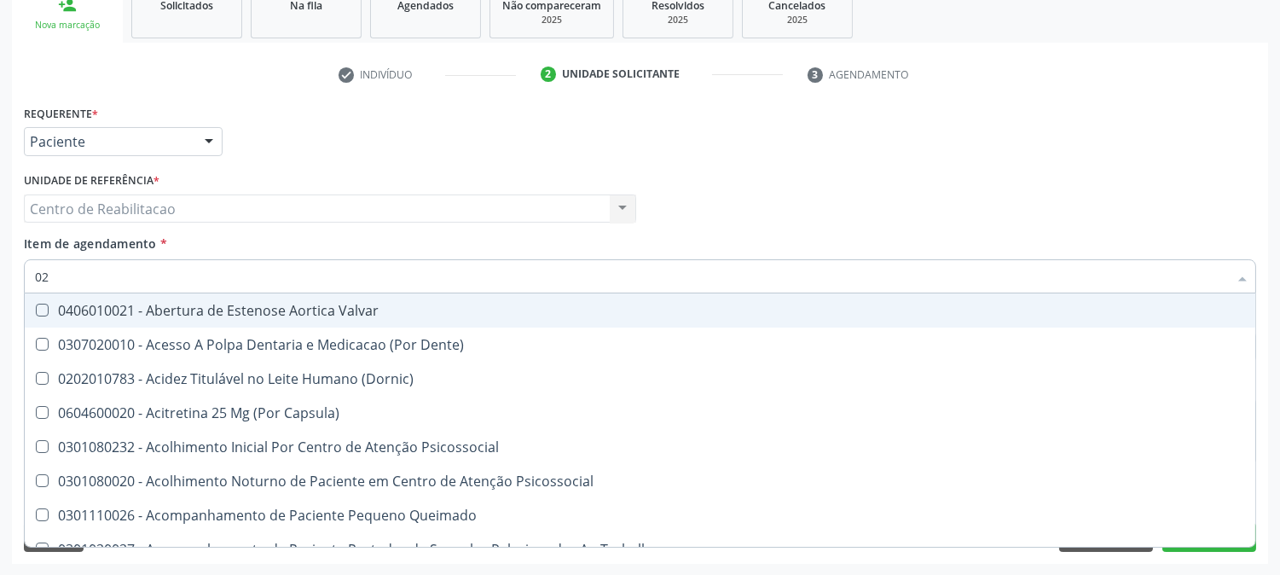
type input "020"
checkbox Comprimido\) "true"
checkbox Pos-Operatoria "true"
checkbox \(Qualitativo\) "true"
checkbox Glomerular "true"
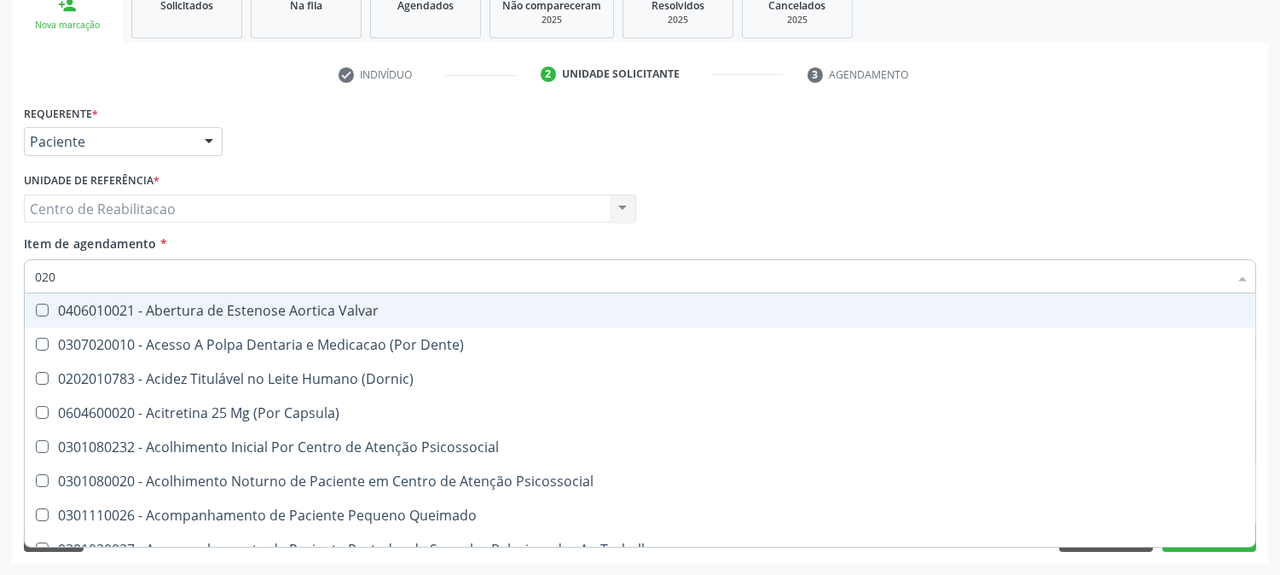
checkbox -Duke "false"
checkbox \(Tap\) "false"
checkbox Glicose "false"
checkbox Glicosilada "false"
checkbox \(T3\) "true"
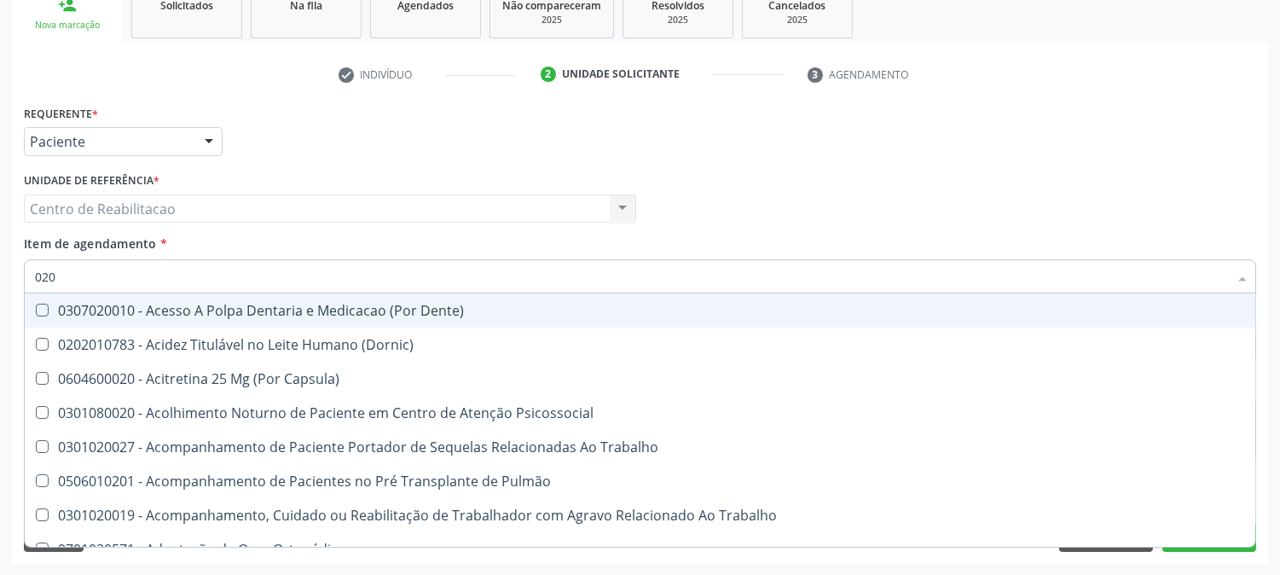
type input "0202"
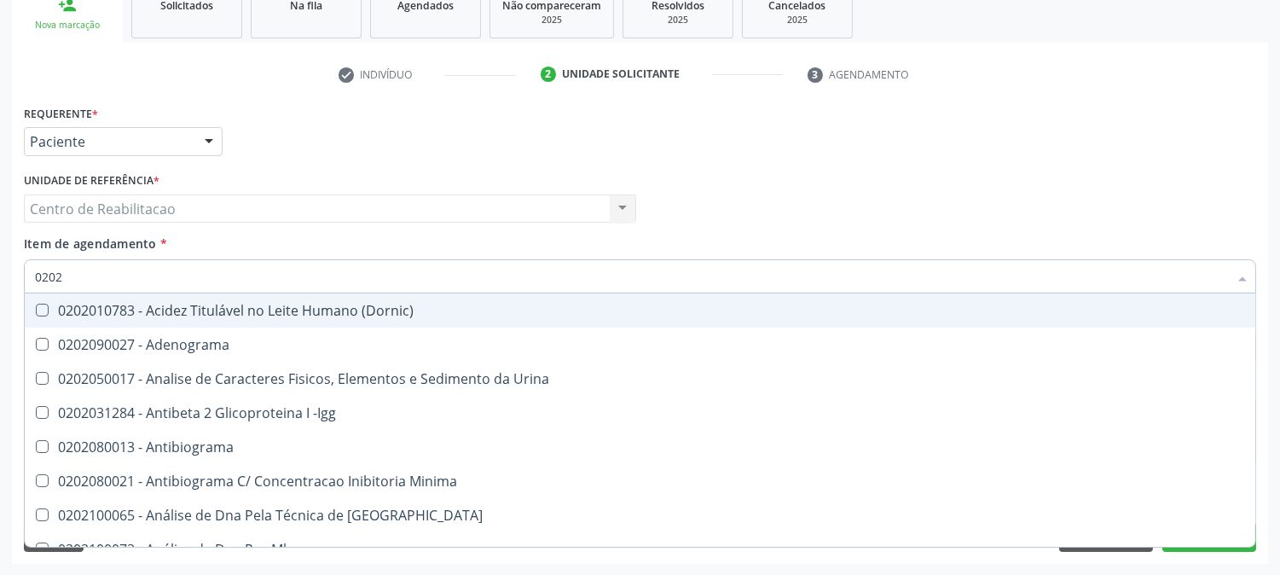
checkbox -Duke "true"
checkbox \(Tap\) "true"
checkbox Glicose "true"
checkbox Glicosilada "true"
checkbox Completo "true"
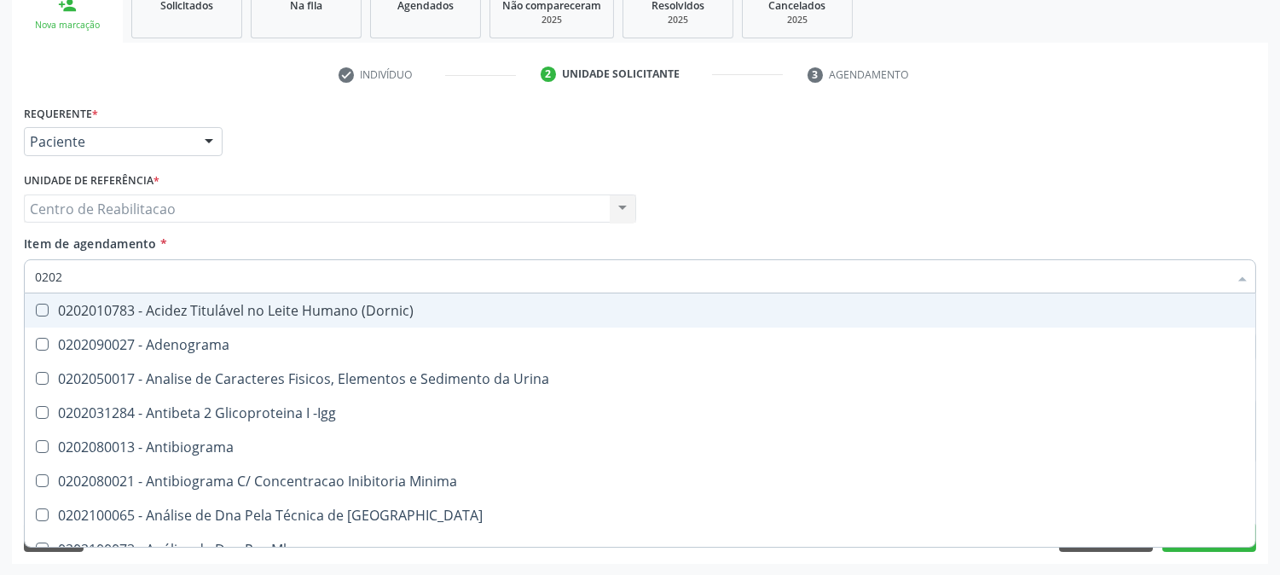
checkbox Cruzi "false"
checkbox \(Anti-Hav-Igm\) "false"
checkbox Boston "false"
type input "02020"
checkbox -Duke "true"
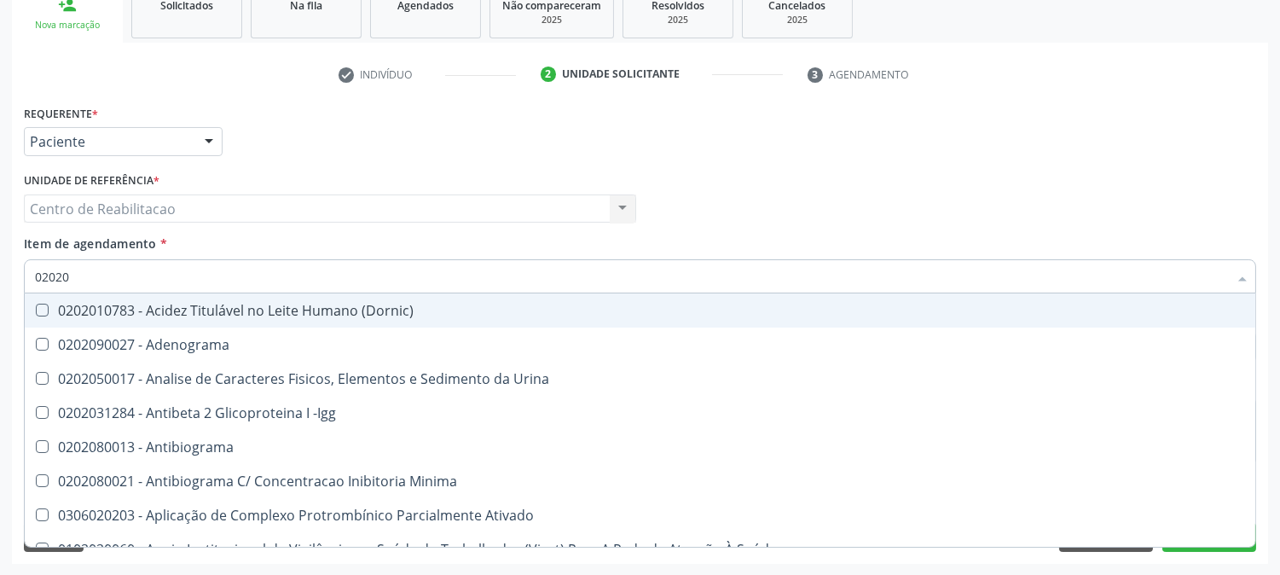
checkbox \(Tap\) "true"
checkbox 17-Hidroxicorticosteroides "false"
checkbox Ascorbico "false"
checkbox Glicose "true"
checkbox Glicosilada "true"
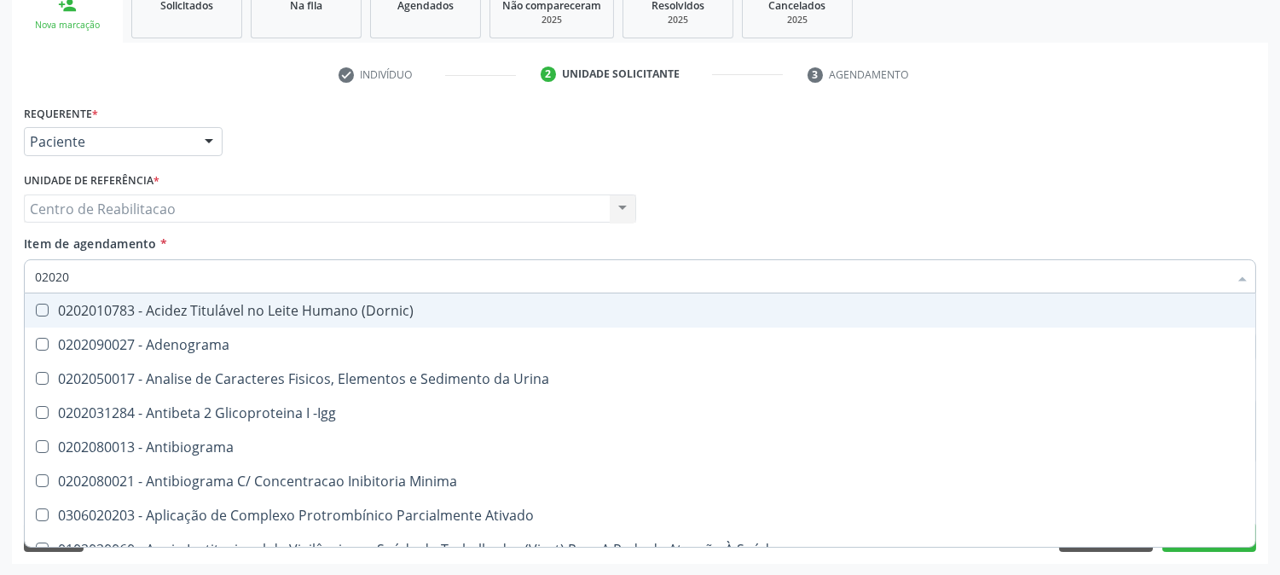
checkbox Lactato "false"
checkbox Muco-Proteinas "false"
checkbox Completo "true"
checkbox Pylori "false"
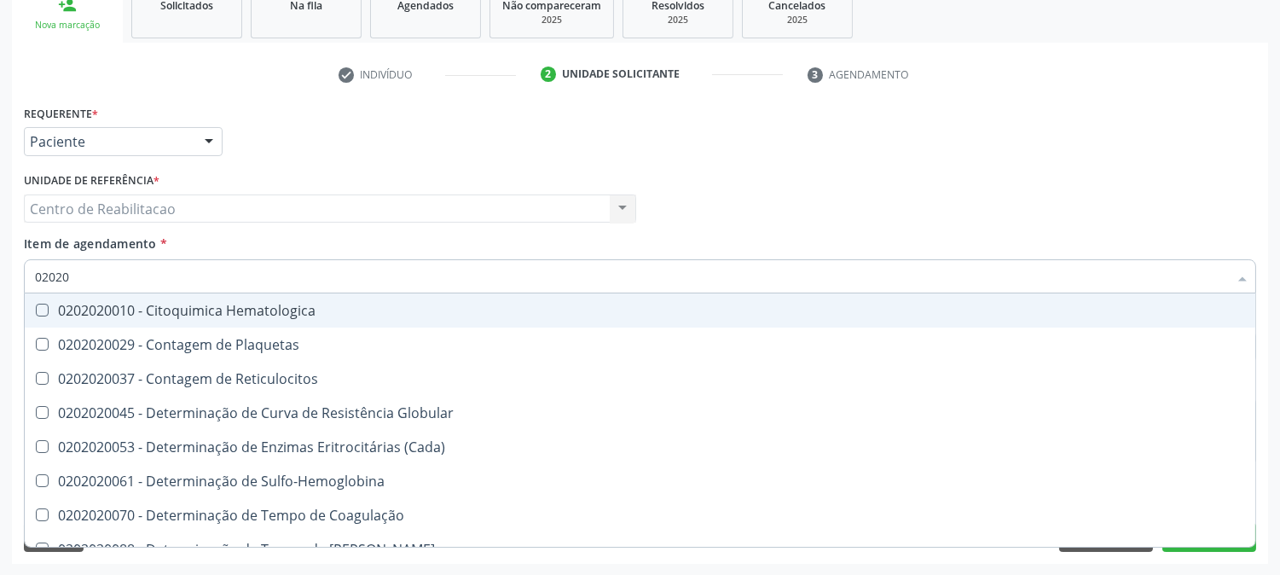
type input "020202"
checkbox -Duke "true"
checkbox \(Tap\) "true"
checkbox Completo "true"
type input "0202020"
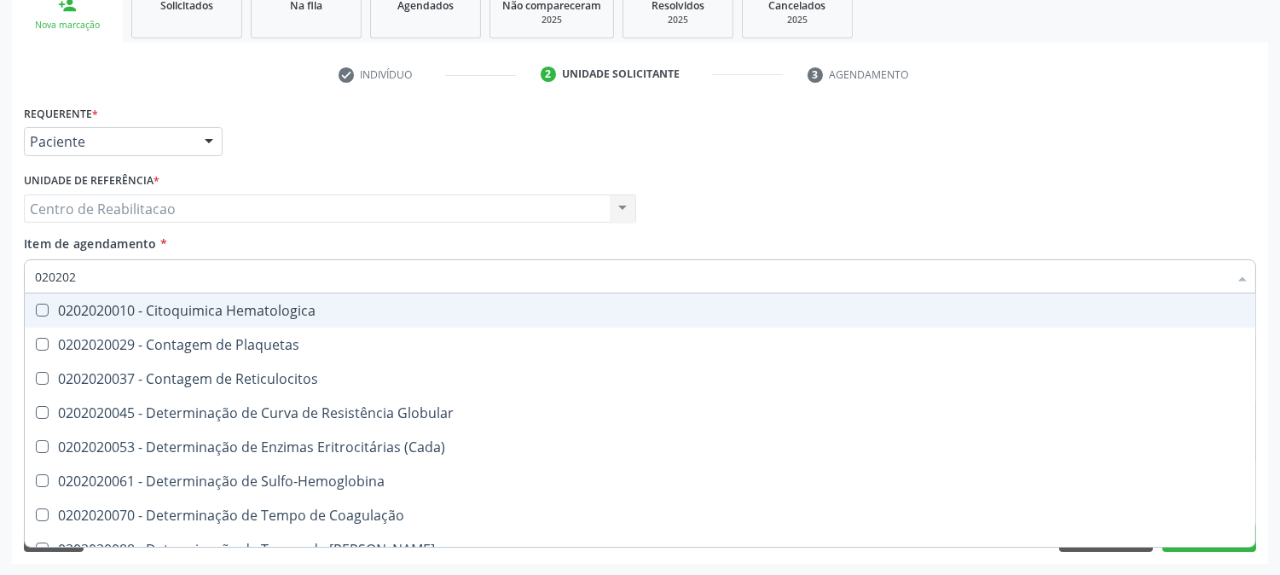
checkbox Hematocrito "true"
checkbox Completo "false"
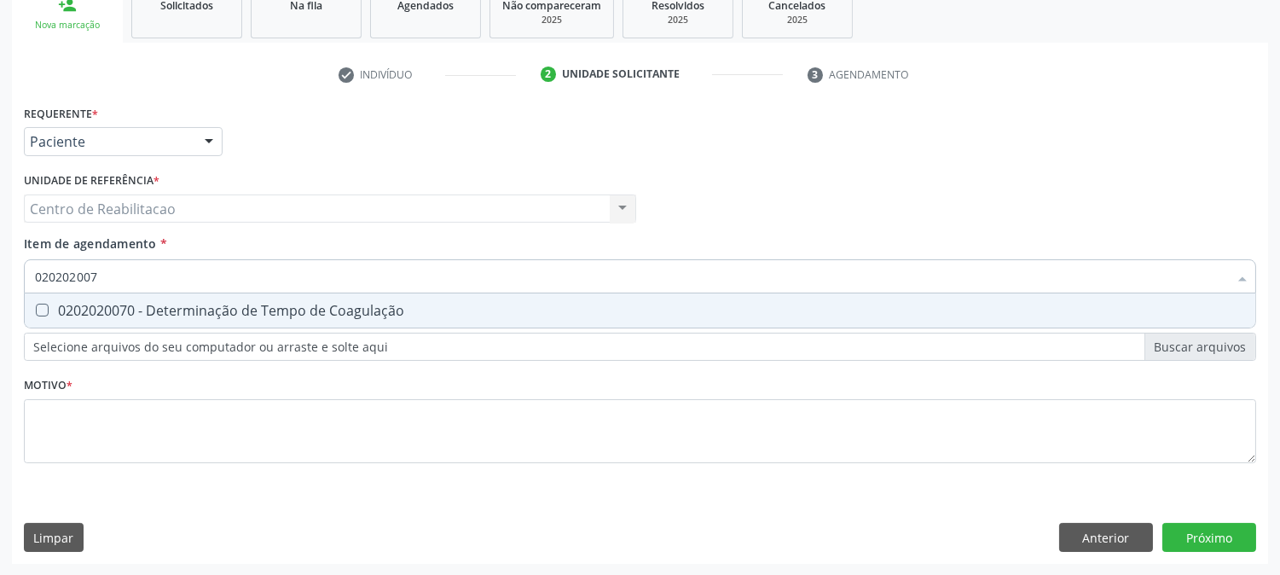
type input "0202020070"
click at [49, 309] on div "0202020070 - Determinação de Tempo de Coagulação" at bounding box center [640, 311] width 1210 height 14
checkbox Coagulação "true"
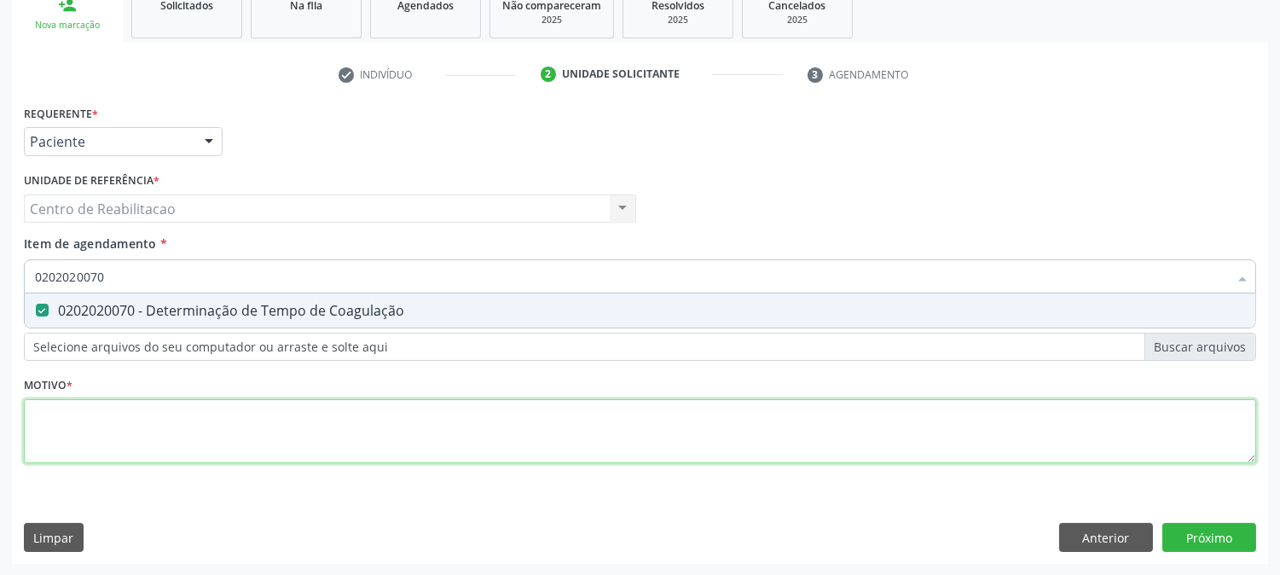
click at [783, 440] on div "Requerente * Paciente Profissional de Saúde Paciente Nenhum resultado encontrad…" at bounding box center [640, 294] width 1233 height 386
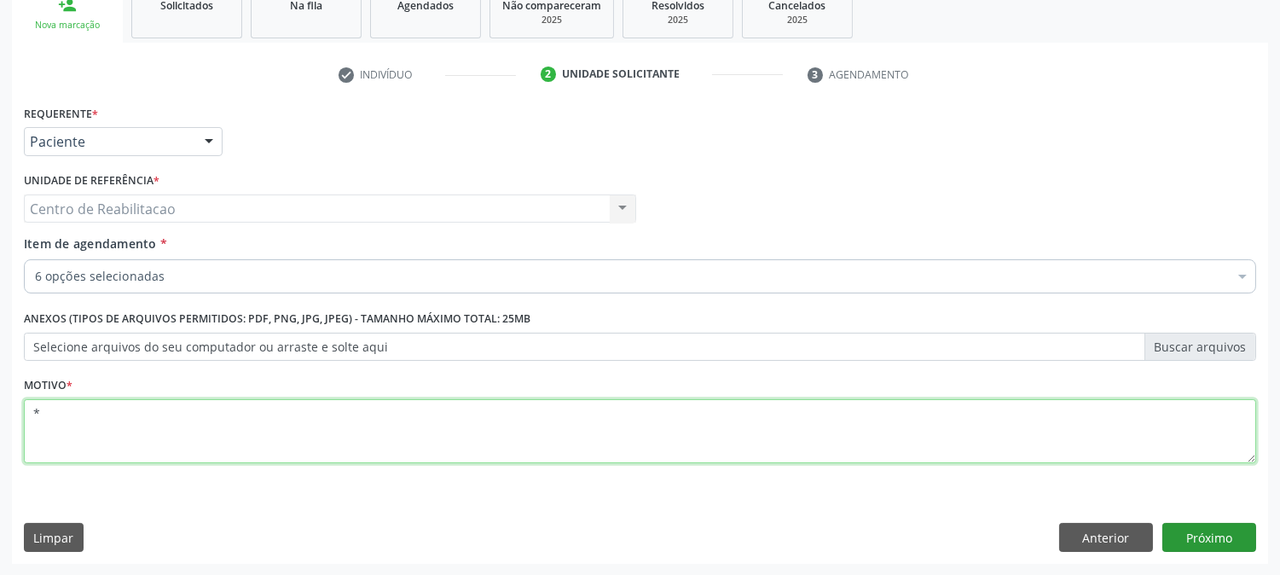
type textarea "*"
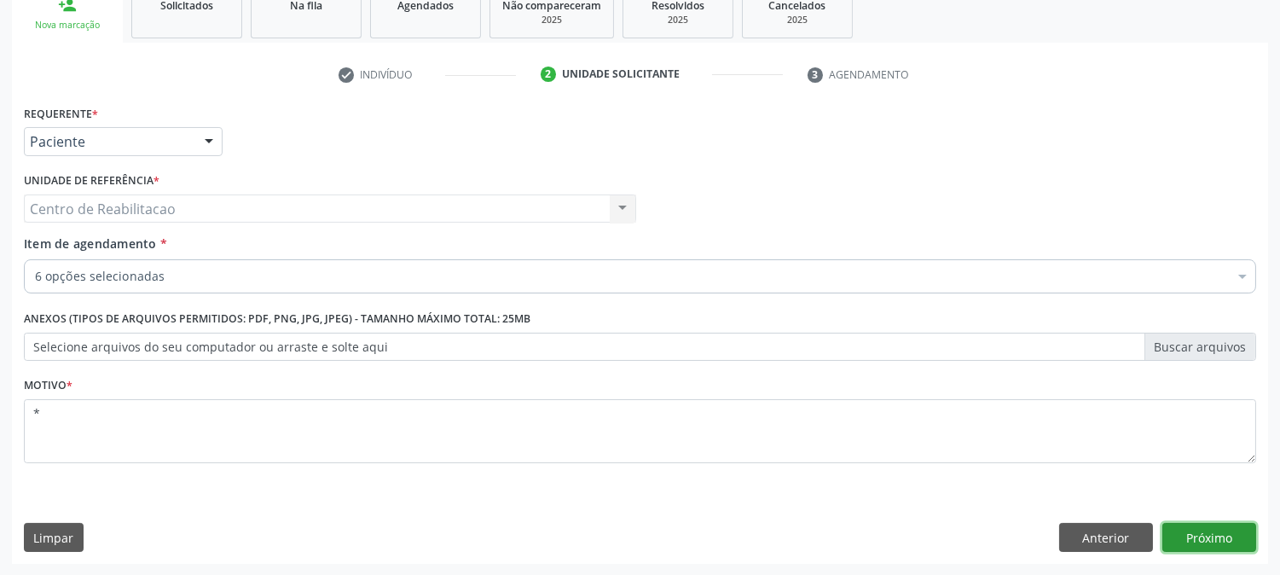
click at [1222, 538] on button "Próximo" at bounding box center [1210, 537] width 94 height 29
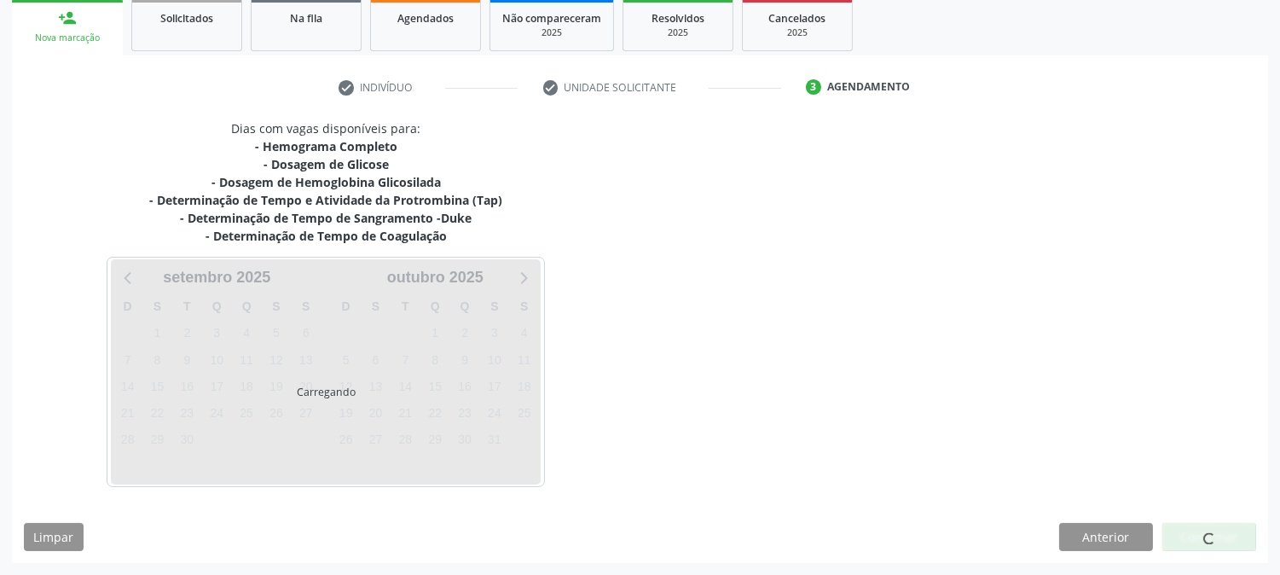
scroll to position [256, 0]
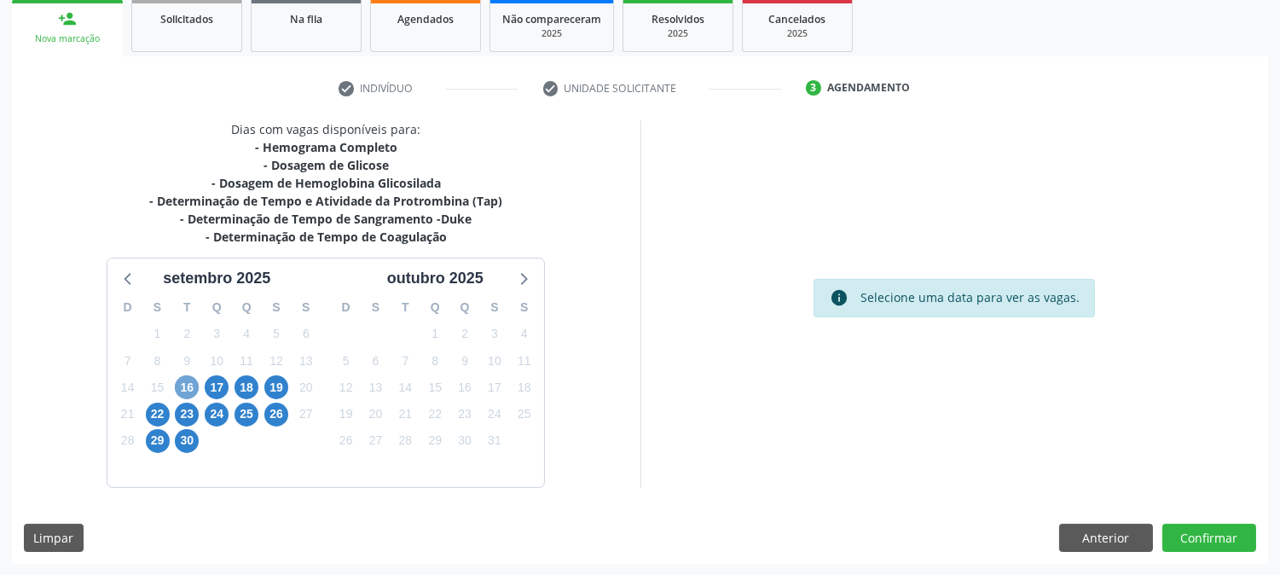
click at [194, 384] on span "16" at bounding box center [187, 387] width 24 height 24
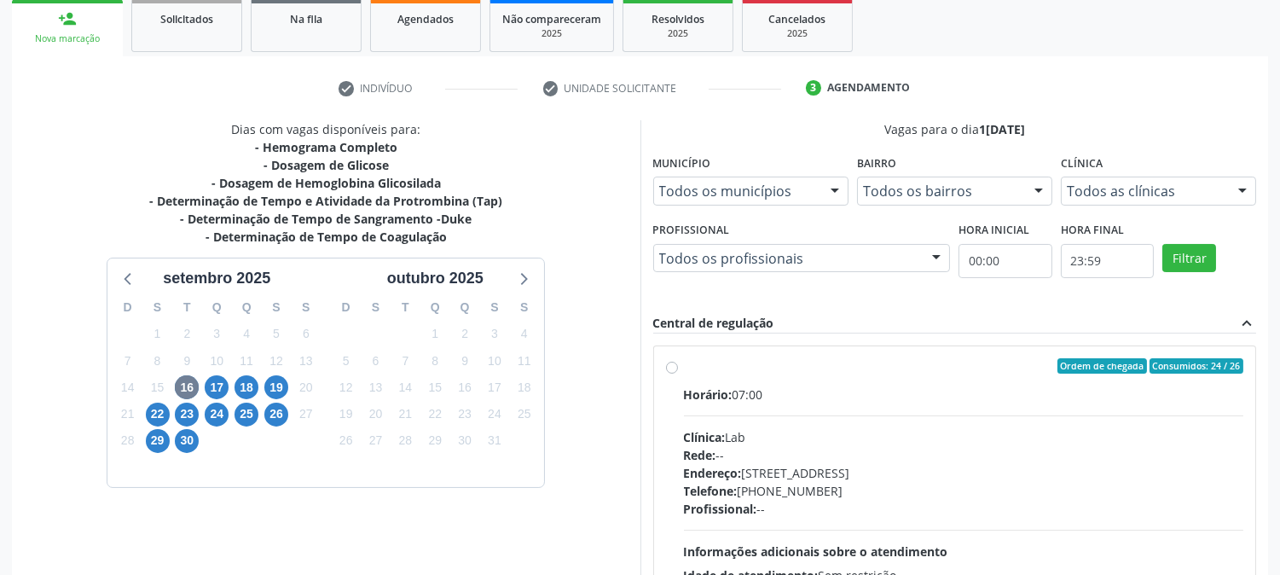
click at [684, 371] on label "Ordem de chegada Consumidos: 24 / 26 Horário: 07:00 Clínica: Lab Rede: -- Ender…" at bounding box center [964, 489] width 560 height 262
click at [676, 371] on input "Ordem de chegada Consumidos: 24 / 26 Horário: 07:00 Clínica: Lab Rede: -- Ender…" at bounding box center [672, 365] width 12 height 15
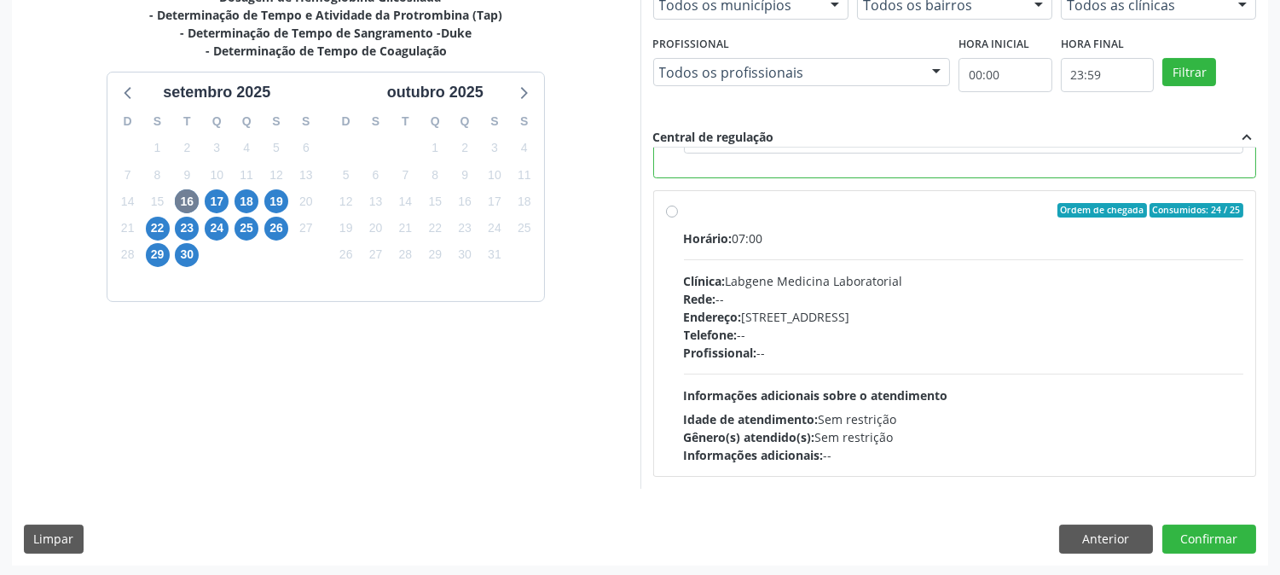
scroll to position [444, 0]
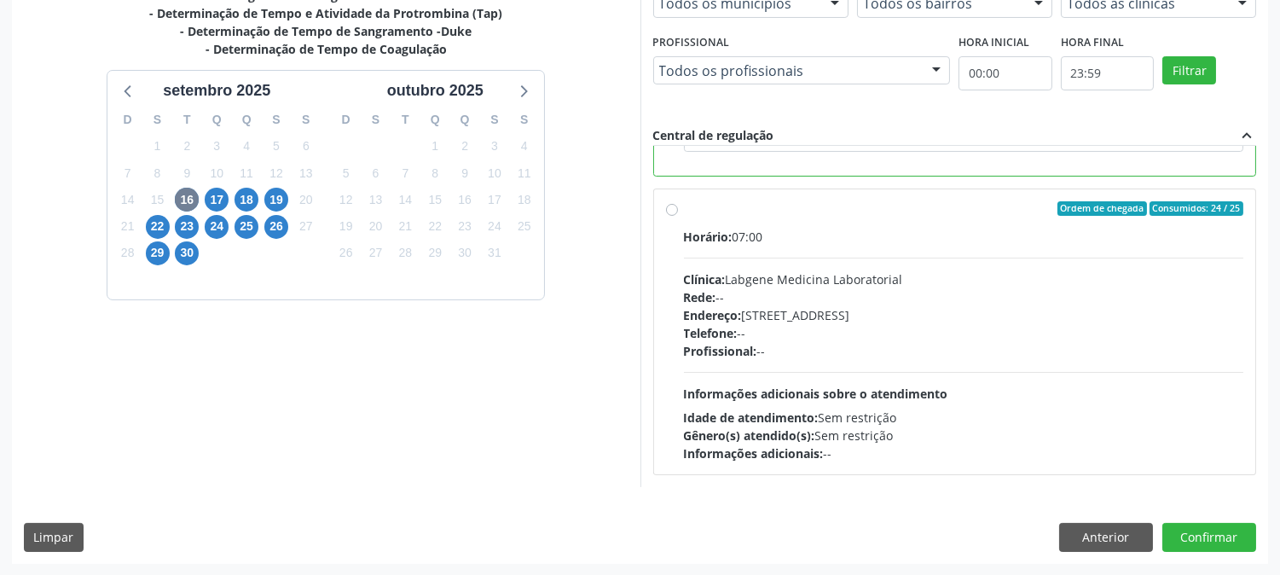
click at [684, 211] on label "Ordem de chegada Consumidos: 24 / 25 Horário: 07:00 Clínica: Labgene Medicina L…" at bounding box center [964, 332] width 560 height 262
click at [668, 211] on input "Ordem de chegada Consumidos: 24 / 25 Horário: 07:00 Clínica: Labgene Medicina L…" at bounding box center [672, 208] width 12 height 15
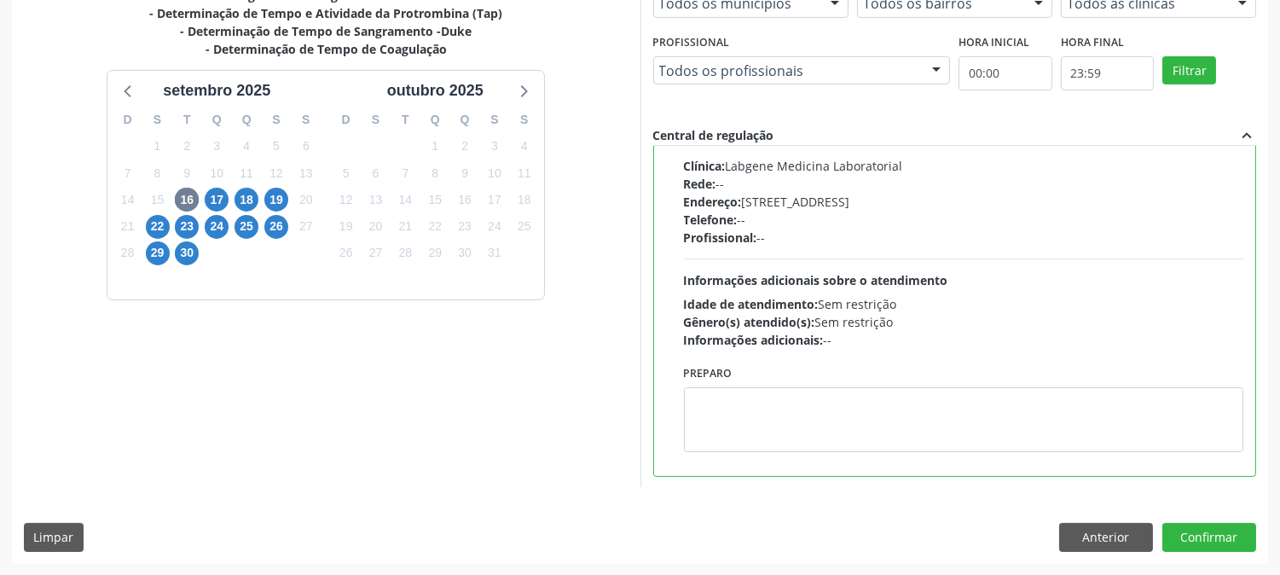
scroll to position [384, 0]
click at [1195, 541] on button "Confirmar" at bounding box center [1210, 537] width 94 height 29
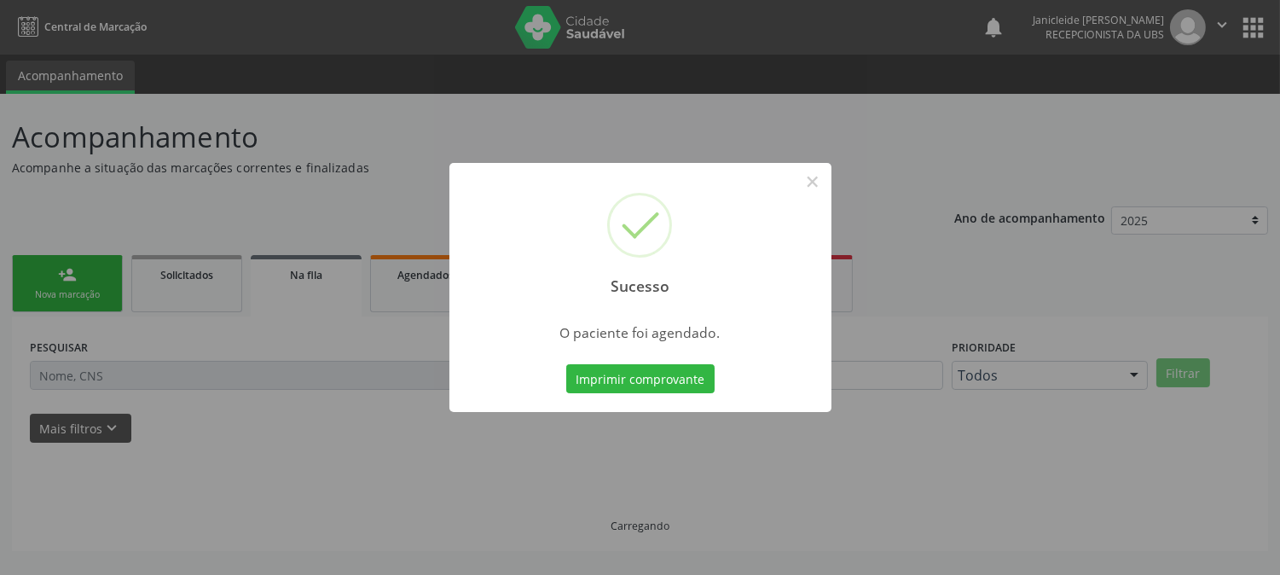
scroll to position [0, 0]
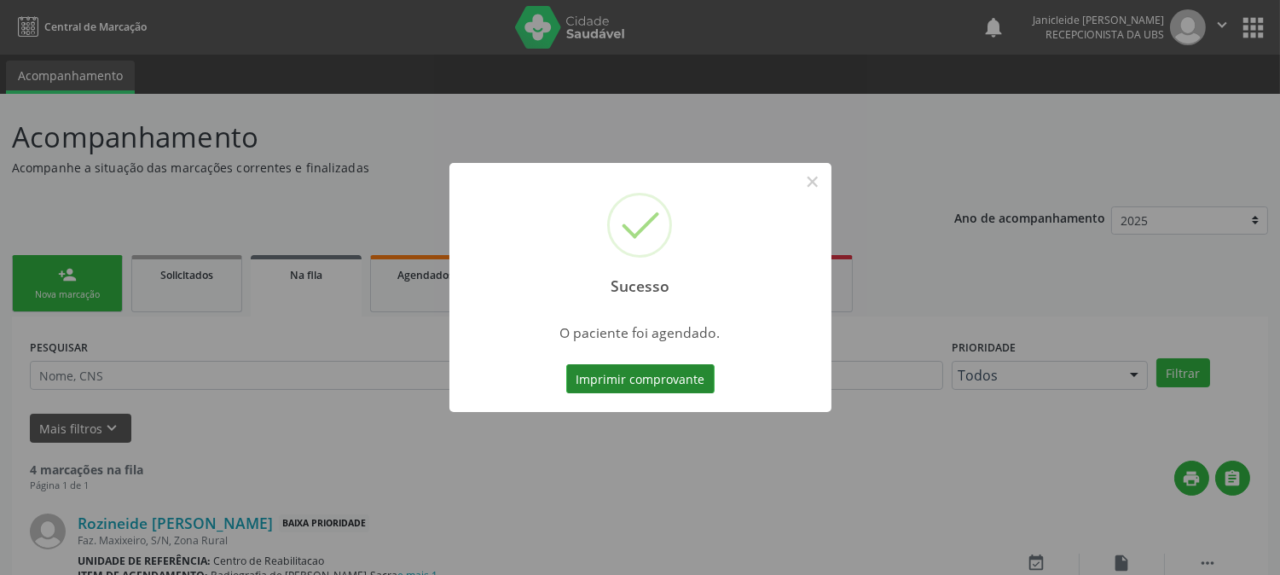
click at [653, 372] on button "Imprimir comprovante" at bounding box center [640, 378] width 148 height 29
